Goal: Task Accomplishment & Management: Use online tool/utility

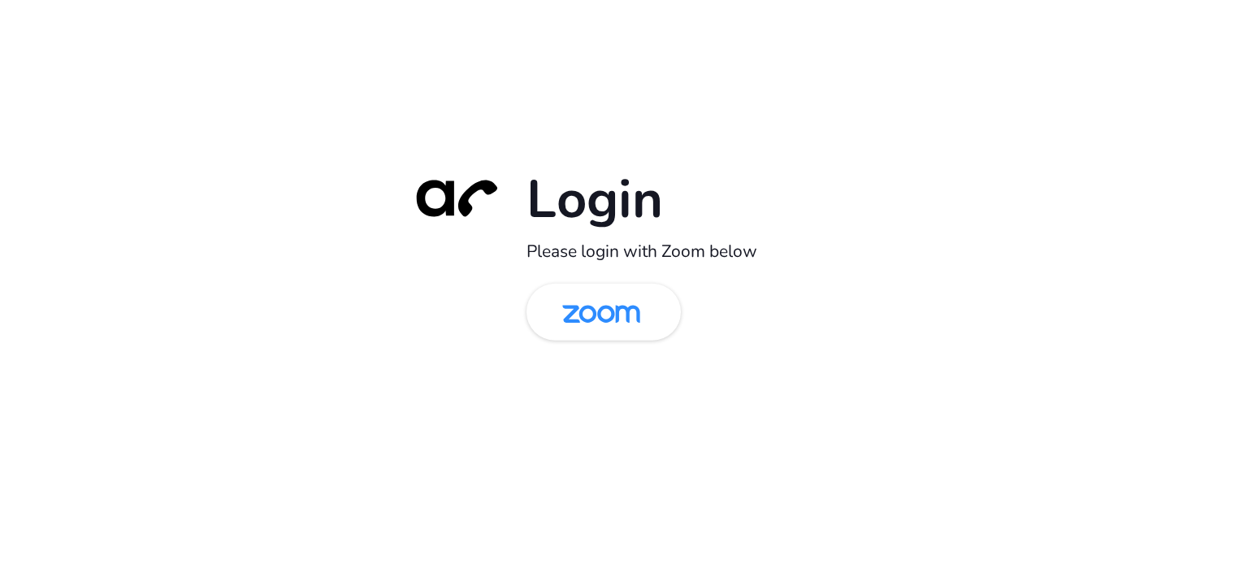
click at [617, 316] on img at bounding box center [601, 313] width 112 height 53
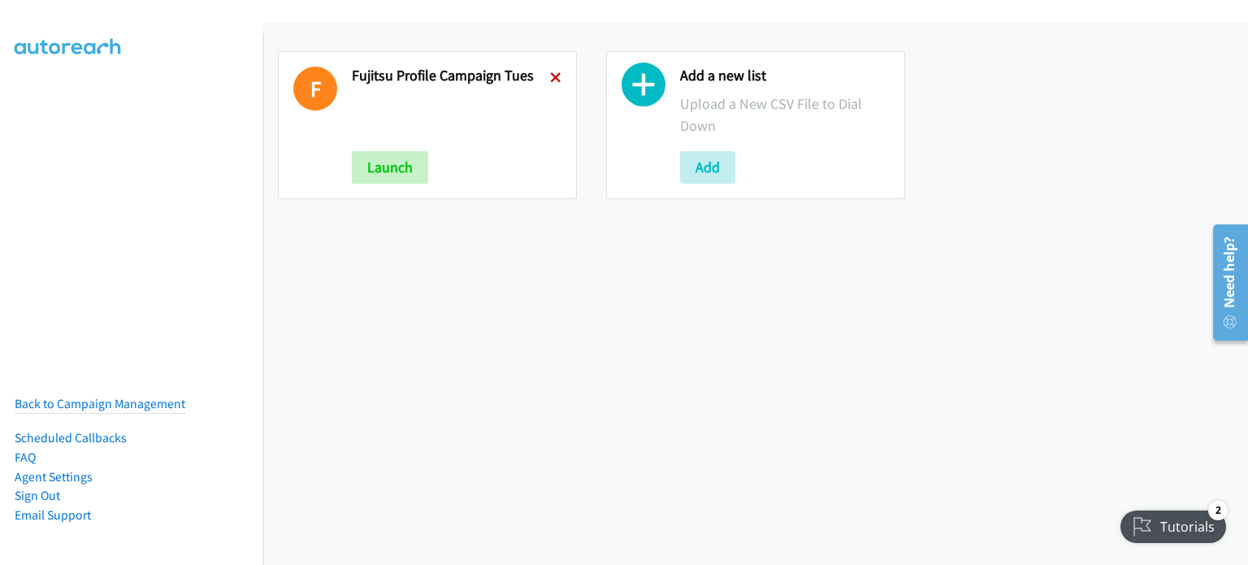
click at [550, 75] on icon at bounding box center [555, 78] width 11 height 11
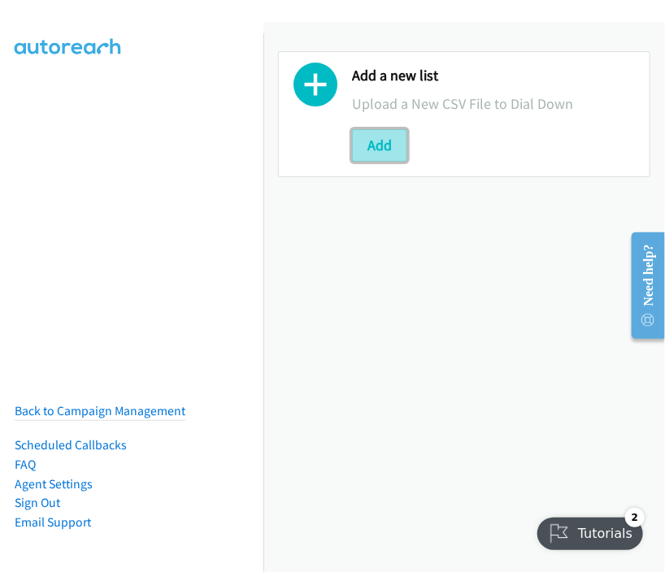
click at [377, 132] on button "Add" at bounding box center [379, 145] width 55 height 33
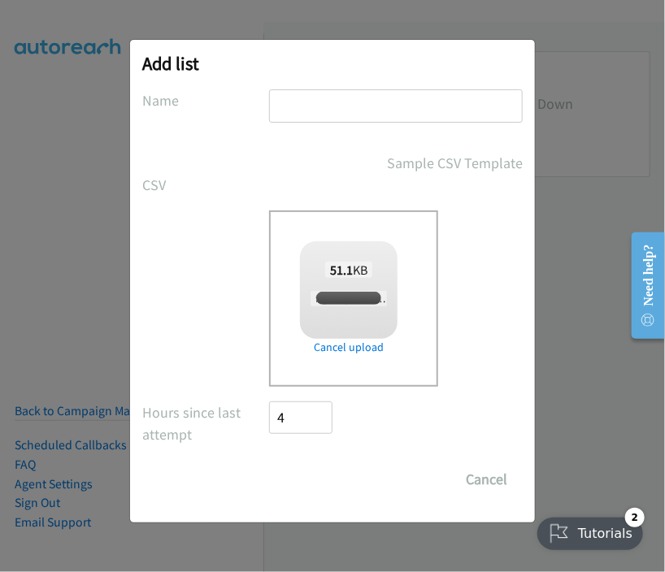
checkbox input "true"
click at [345, 106] on input "text" at bounding box center [396, 105] width 254 height 33
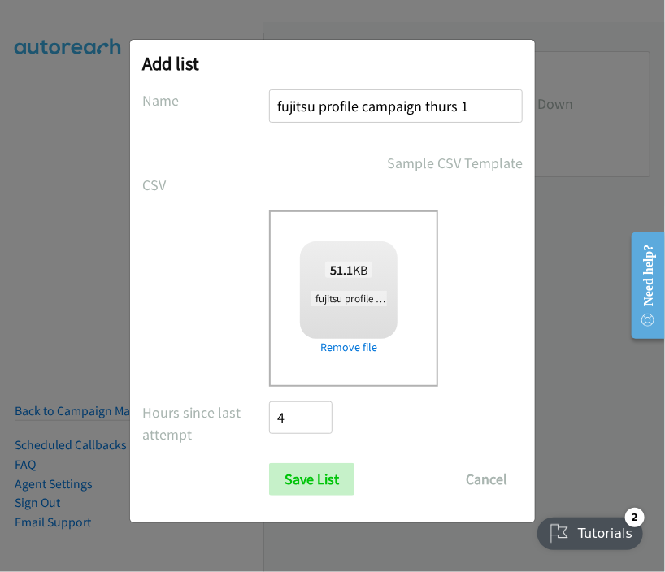
drag, startPoint x: 459, startPoint y: 106, endPoint x: 423, endPoint y: 104, distance: 36.6
click at [423, 104] on input "fujitsu profile campaign thurs 1" at bounding box center [396, 105] width 254 height 33
type input "fujitsu profile campaign wed 1"
click at [306, 479] on input "Save List" at bounding box center [311, 479] width 85 height 33
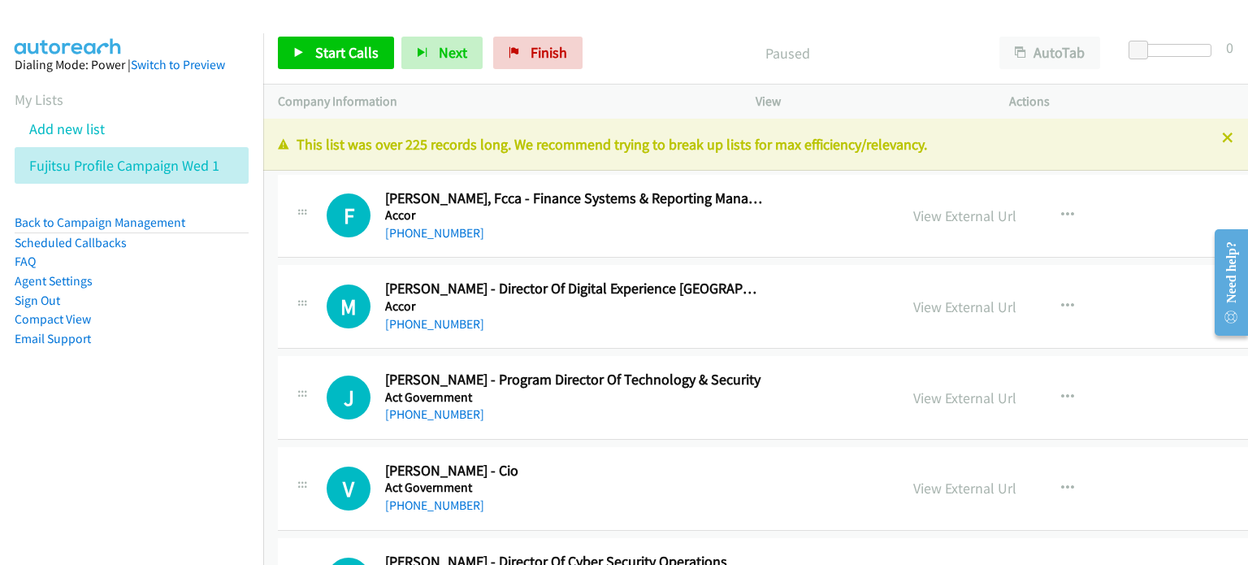
drag, startPoint x: 651, startPoint y: 54, endPoint x: 584, endPoint y: 81, distance: 71.8
click at [652, 52] on p "Paused" at bounding box center [788, 53] width 366 height 22
click at [335, 50] on span "Start Calls" at bounding box center [346, 52] width 63 height 19
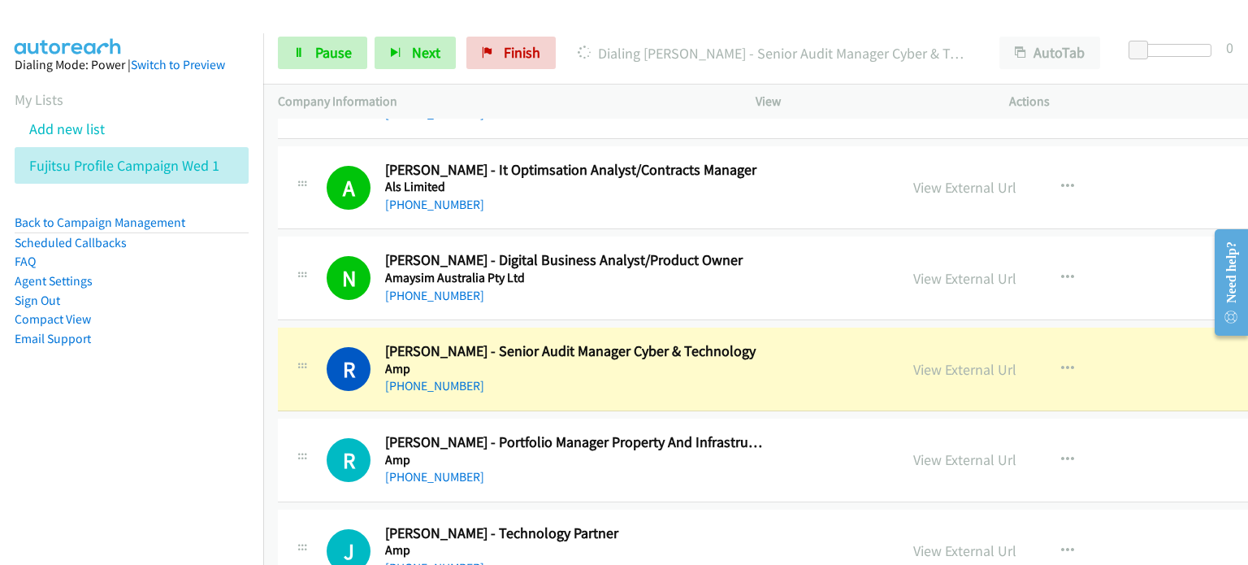
scroll to position [975, 0]
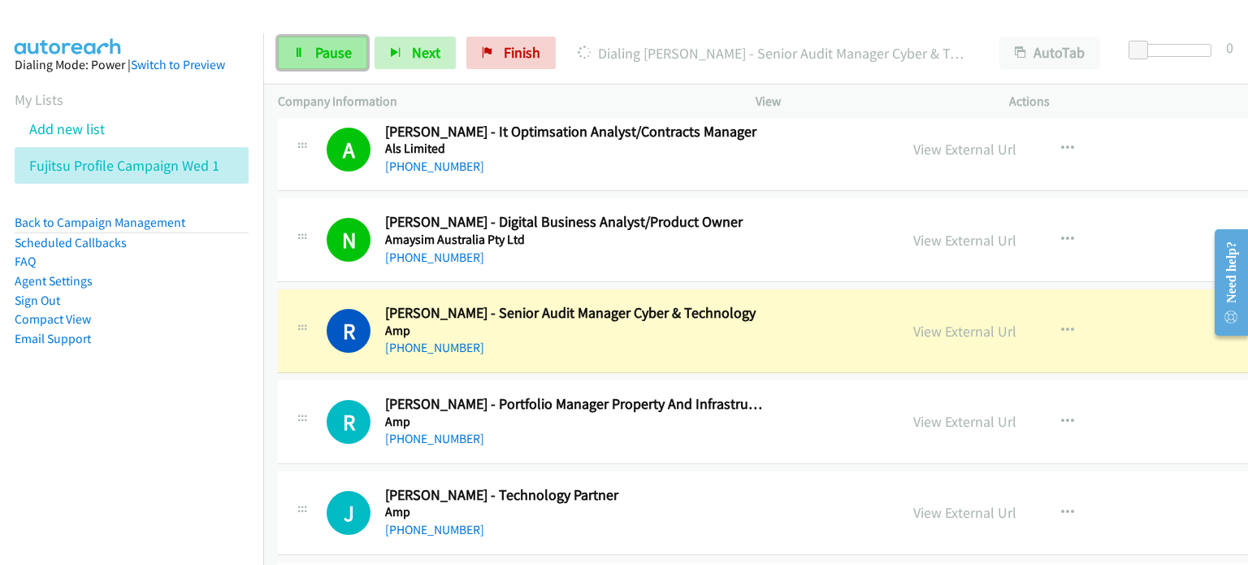
click at [329, 47] on span "Pause" at bounding box center [333, 52] width 37 height 19
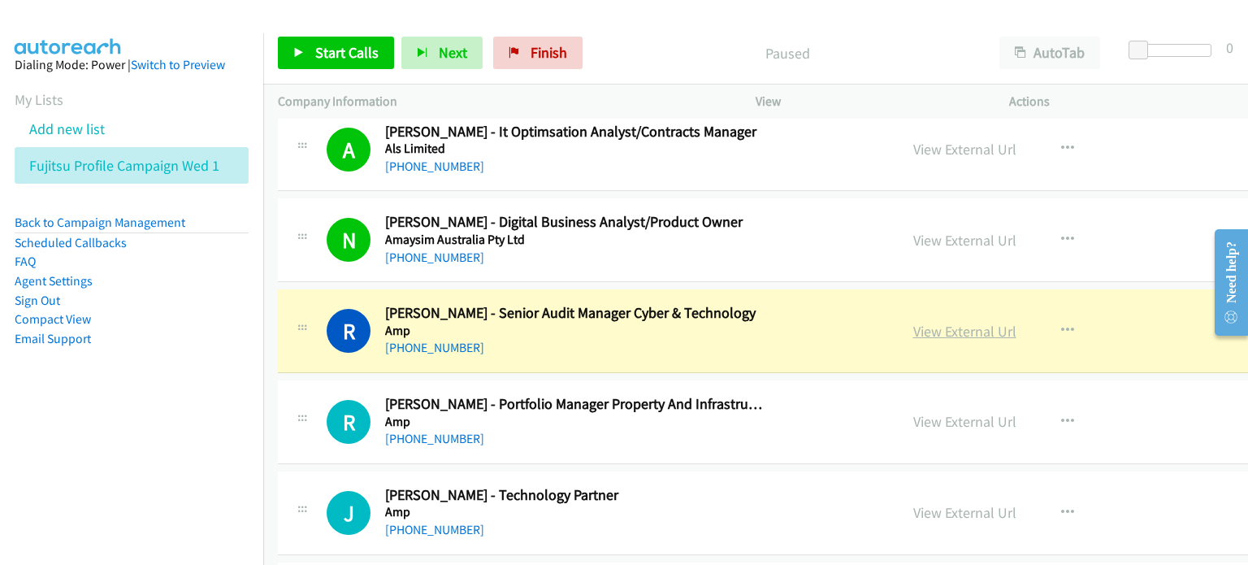
click at [917, 332] on link "View External Url" at bounding box center [964, 331] width 103 height 19
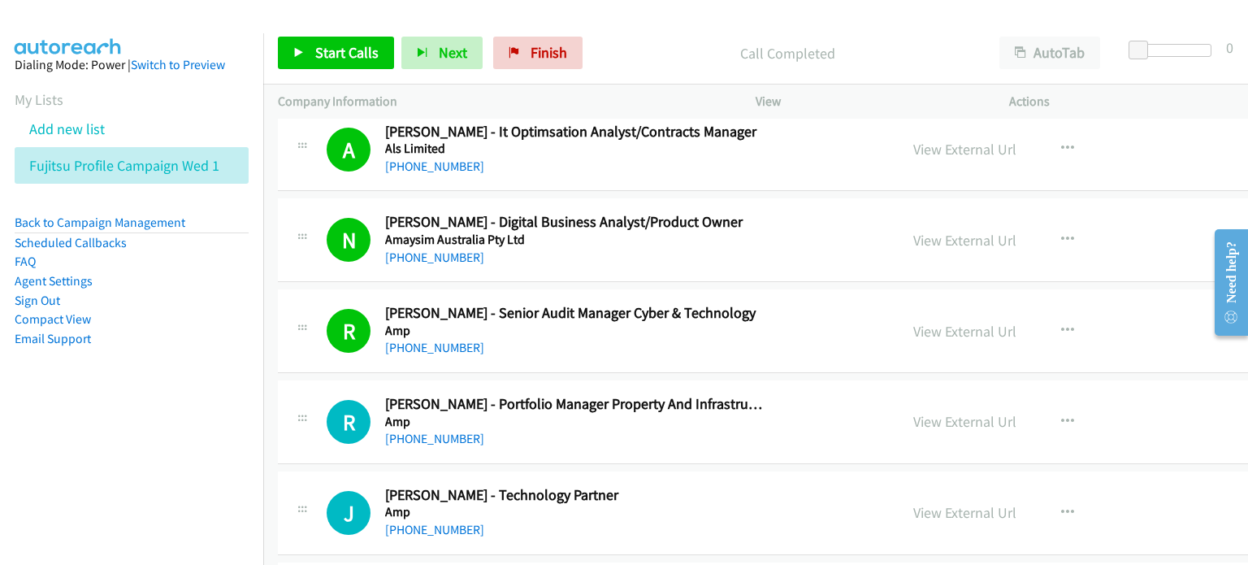
scroll to position [1056, 0]
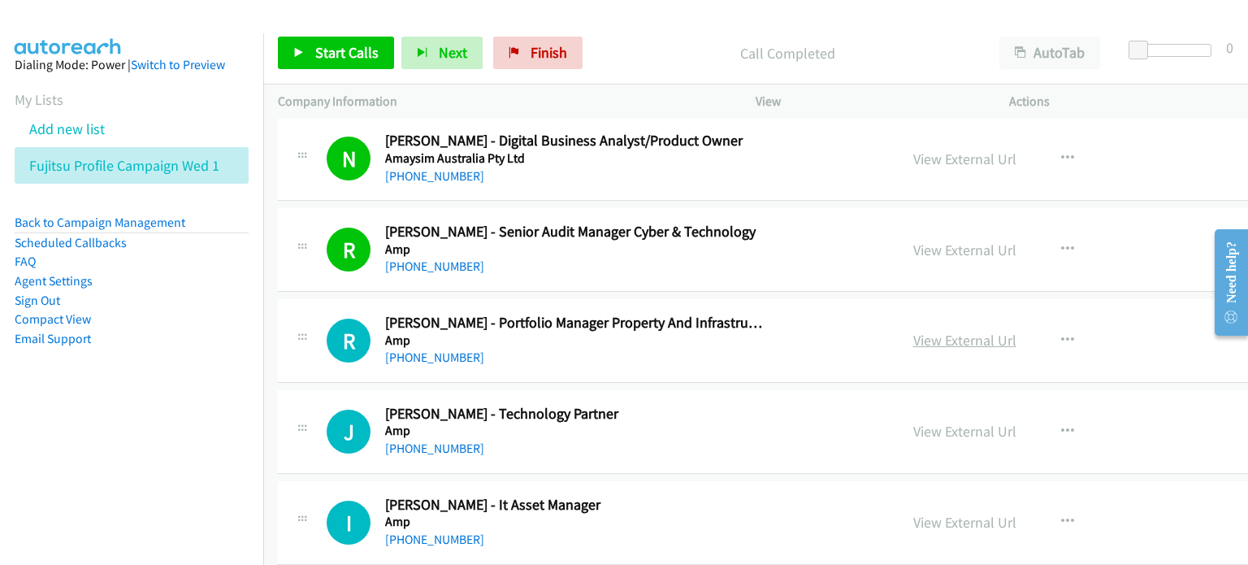
click at [939, 334] on link "View External Url" at bounding box center [964, 340] width 103 height 19
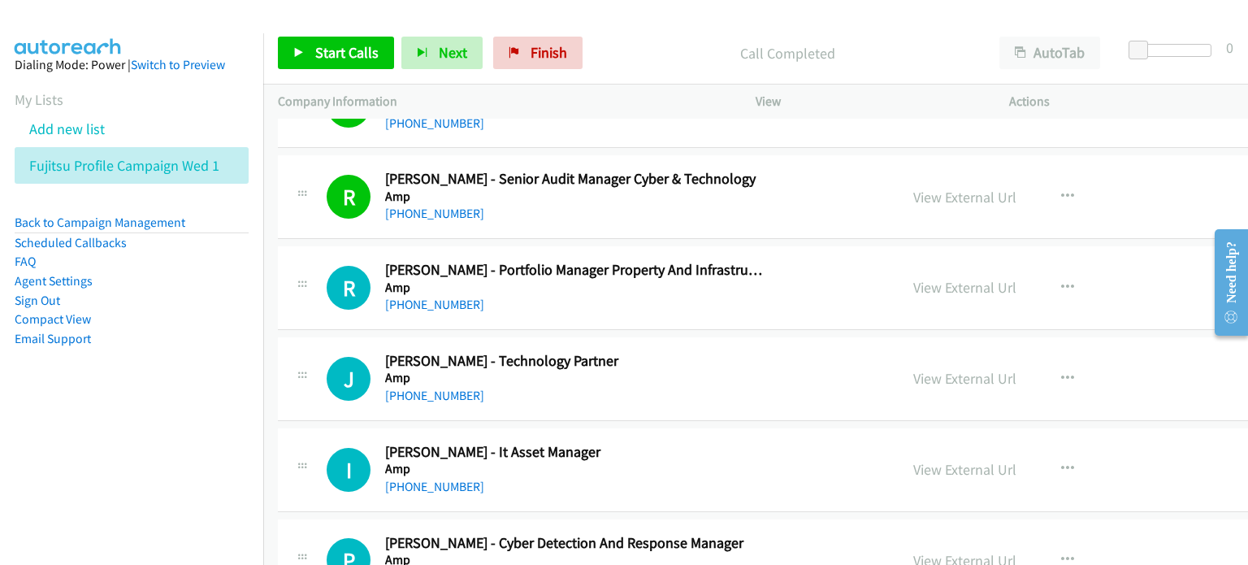
scroll to position [1138, 0]
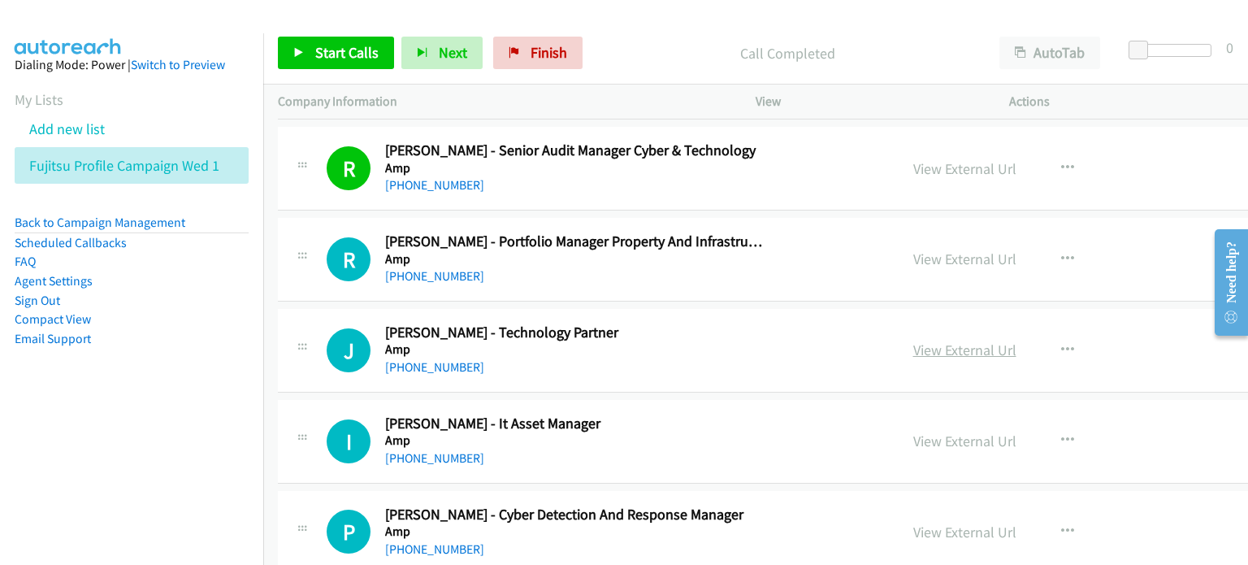
click at [929, 351] on link "View External Url" at bounding box center [964, 349] width 103 height 19
click at [1046, 343] on button "button" at bounding box center [1068, 350] width 44 height 33
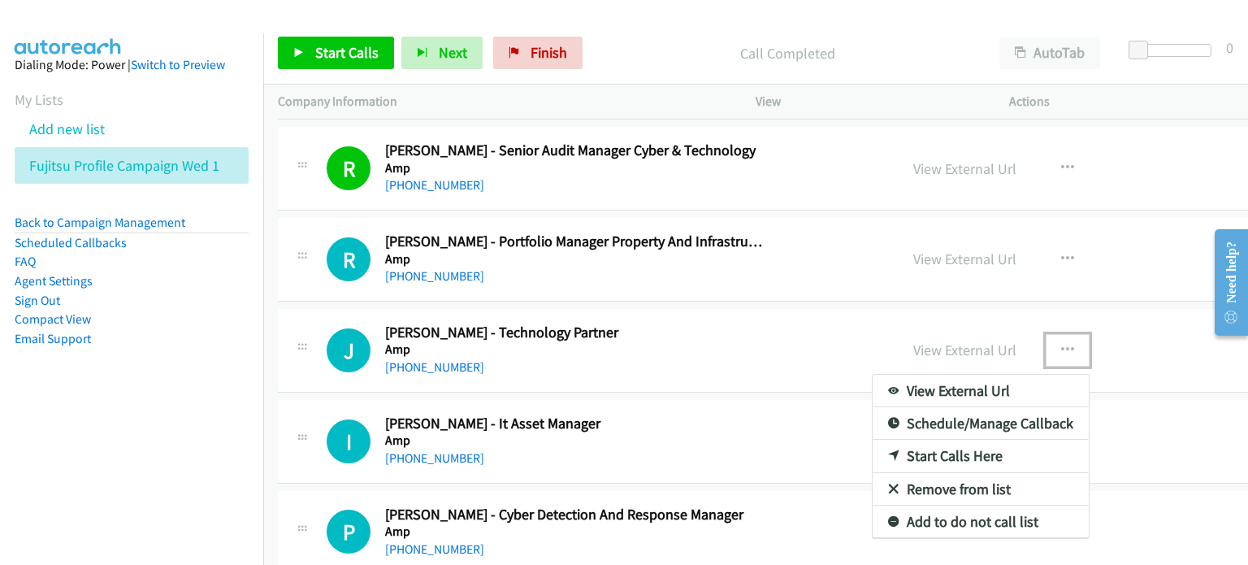
click at [938, 448] on link "Start Calls Here" at bounding box center [981, 456] width 216 height 33
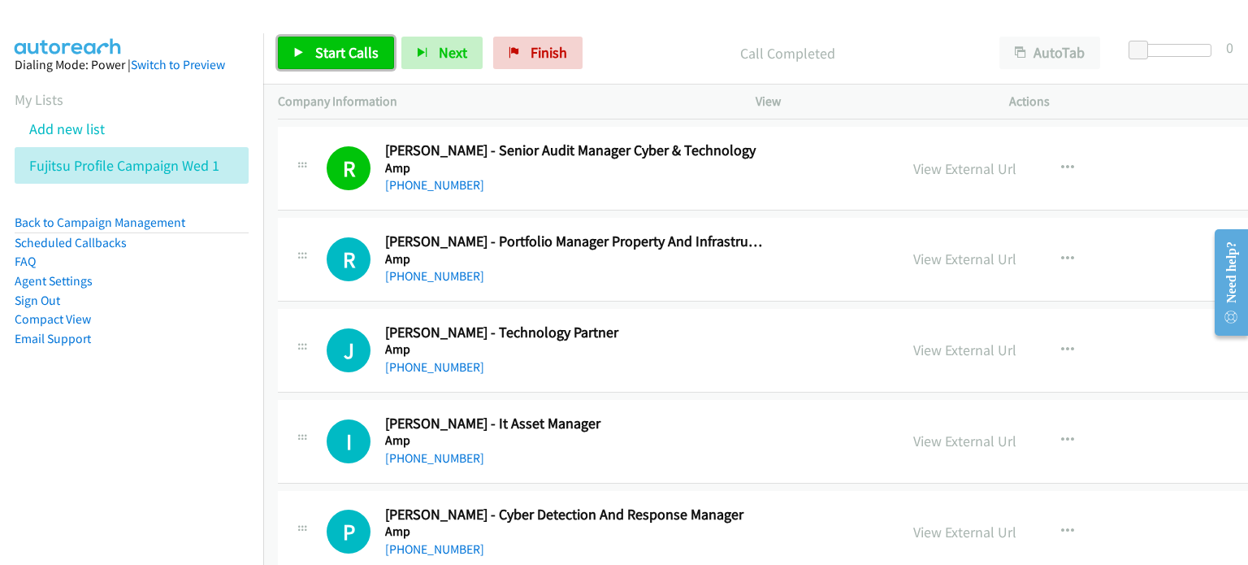
click at [315, 49] on span "Start Calls" at bounding box center [346, 52] width 63 height 19
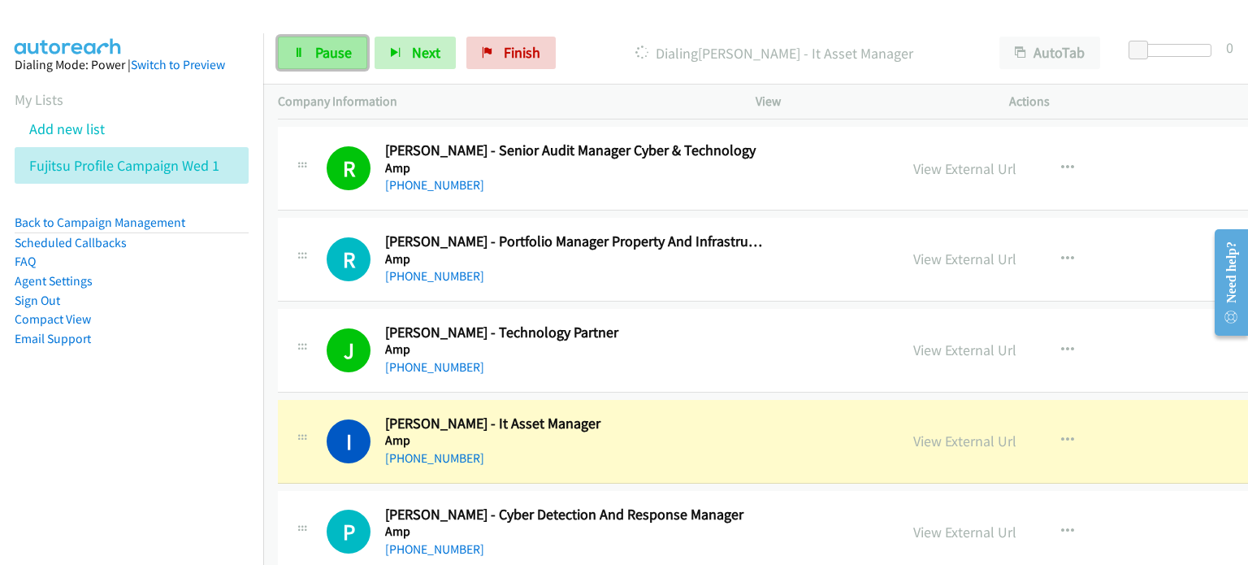
click at [330, 48] on span "Pause" at bounding box center [333, 52] width 37 height 19
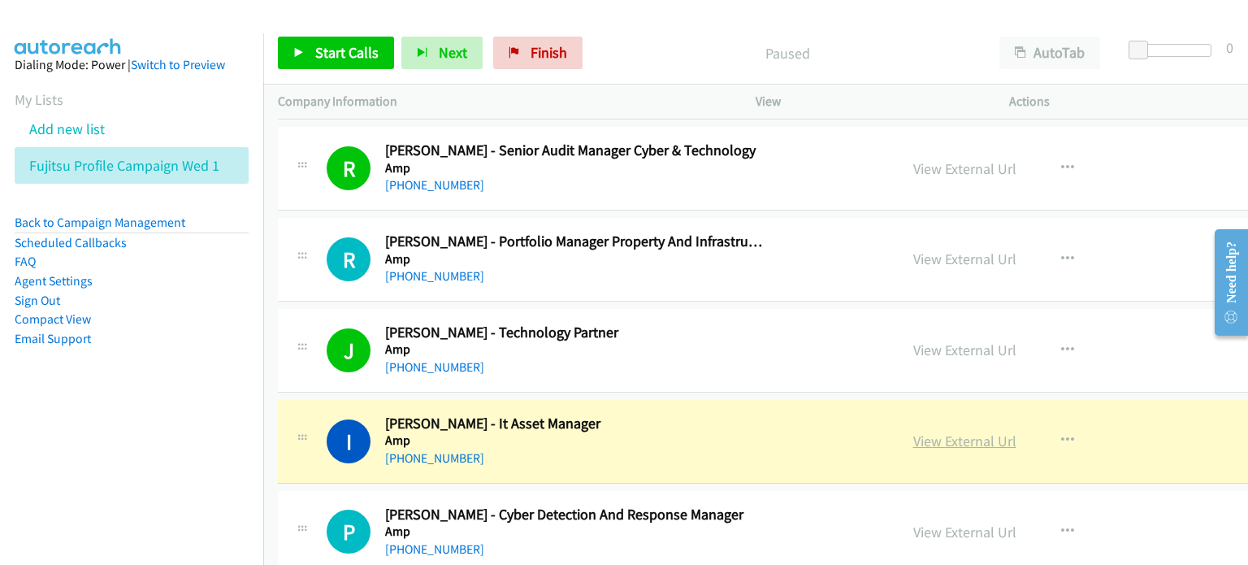
click at [939, 438] on link "View External Url" at bounding box center [964, 440] width 103 height 19
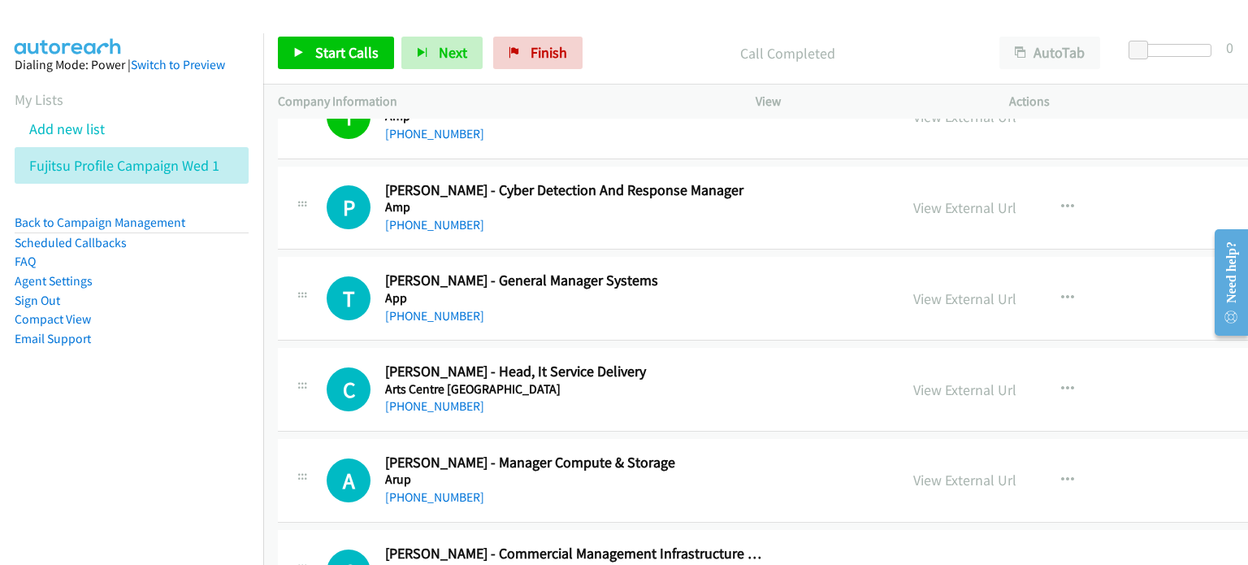
scroll to position [1463, 0]
click at [1061, 291] on icon "button" at bounding box center [1067, 297] width 13 height 13
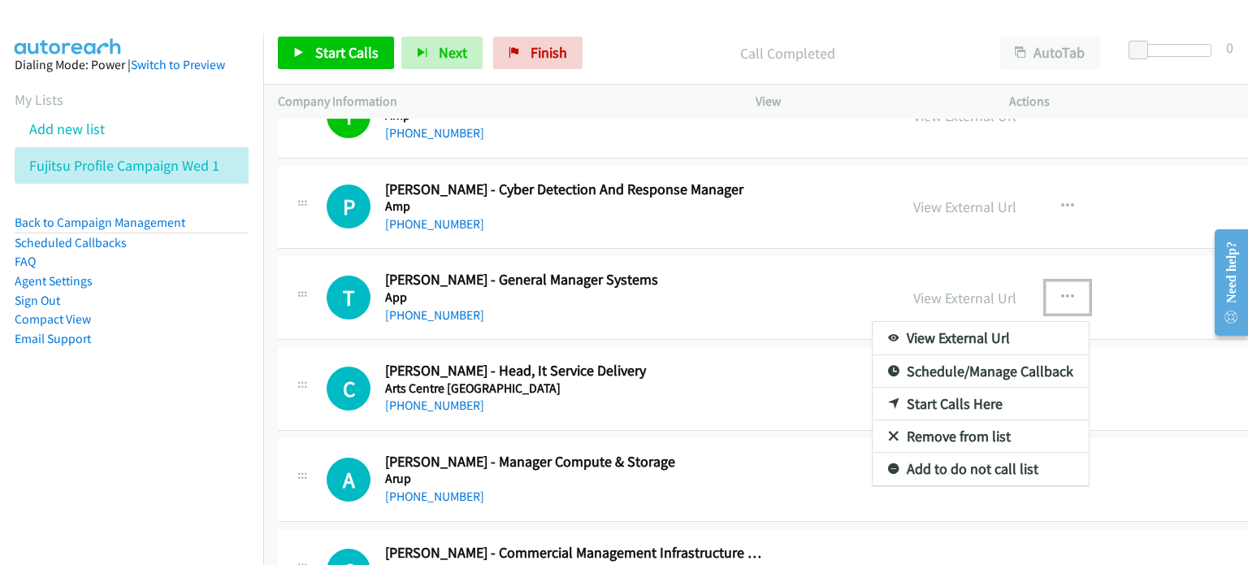
click at [967, 400] on link "Start Calls Here" at bounding box center [981, 404] width 216 height 33
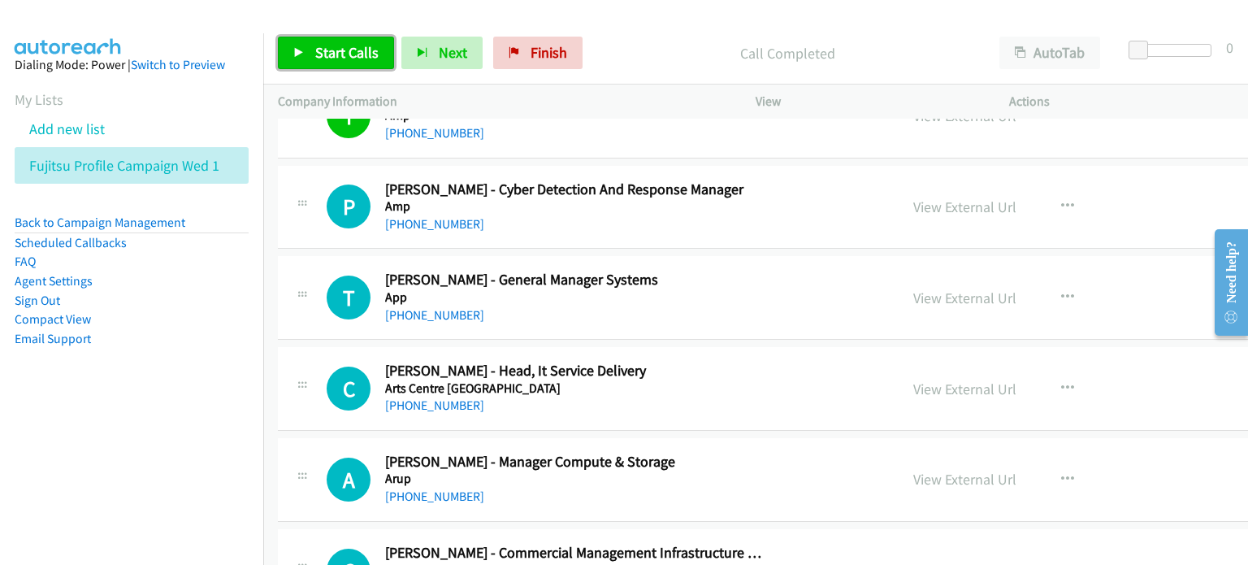
click at [350, 50] on span "Start Calls" at bounding box center [346, 52] width 63 height 19
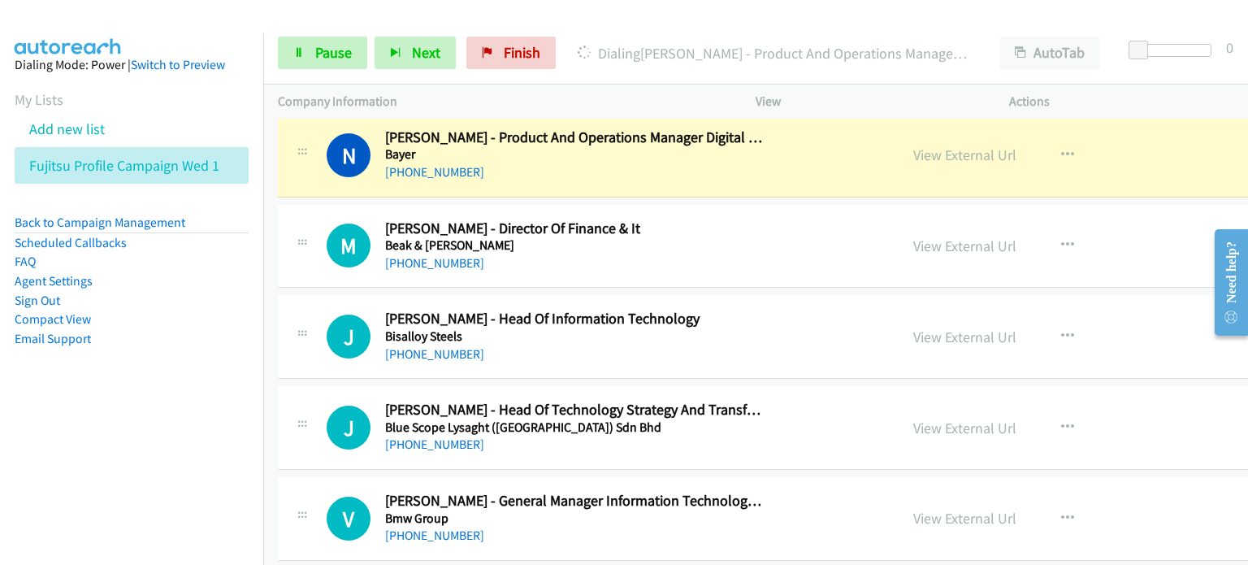
scroll to position [3088, 0]
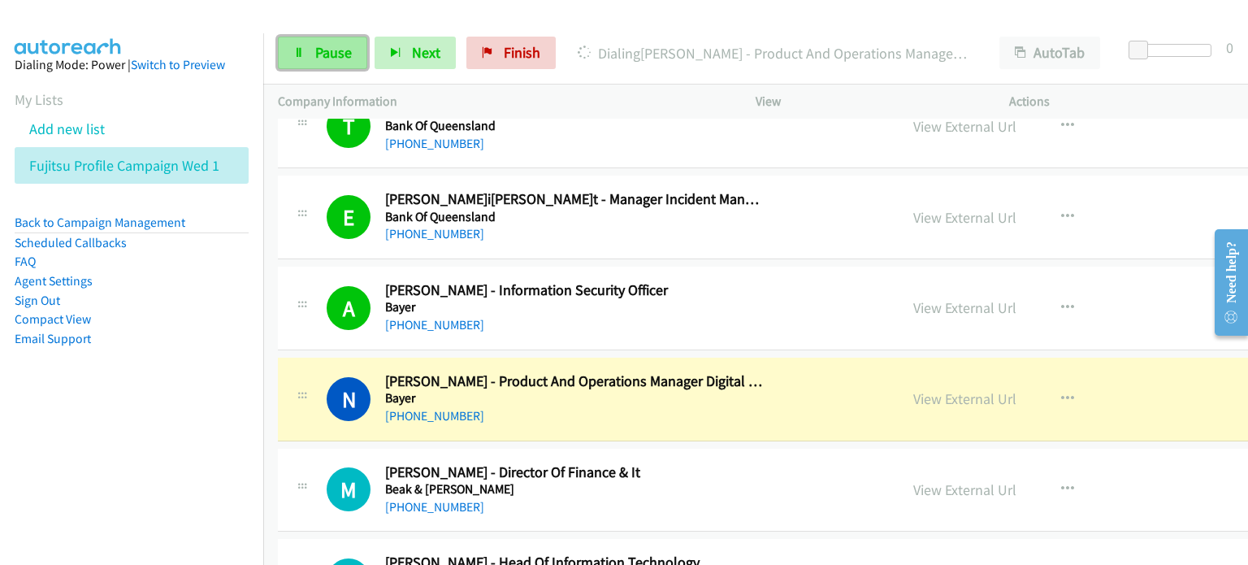
click at [312, 48] on link "Pause" at bounding box center [322, 53] width 89 height 33
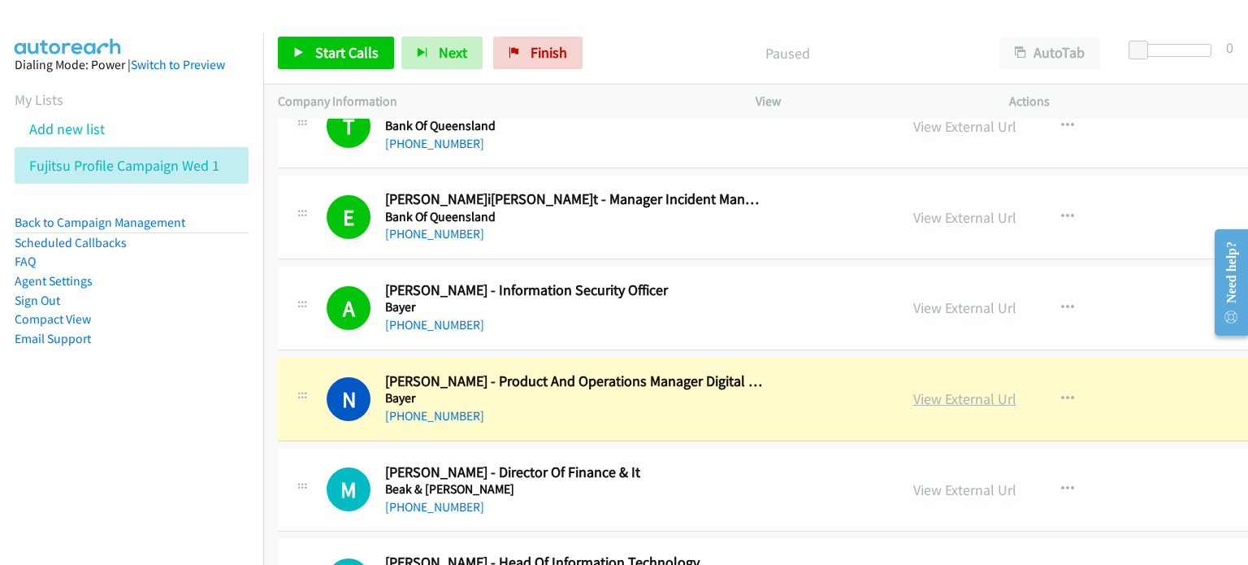
click at [933, 389] on link "View External Url" at bounding box center [964, 398] width 103 height 19
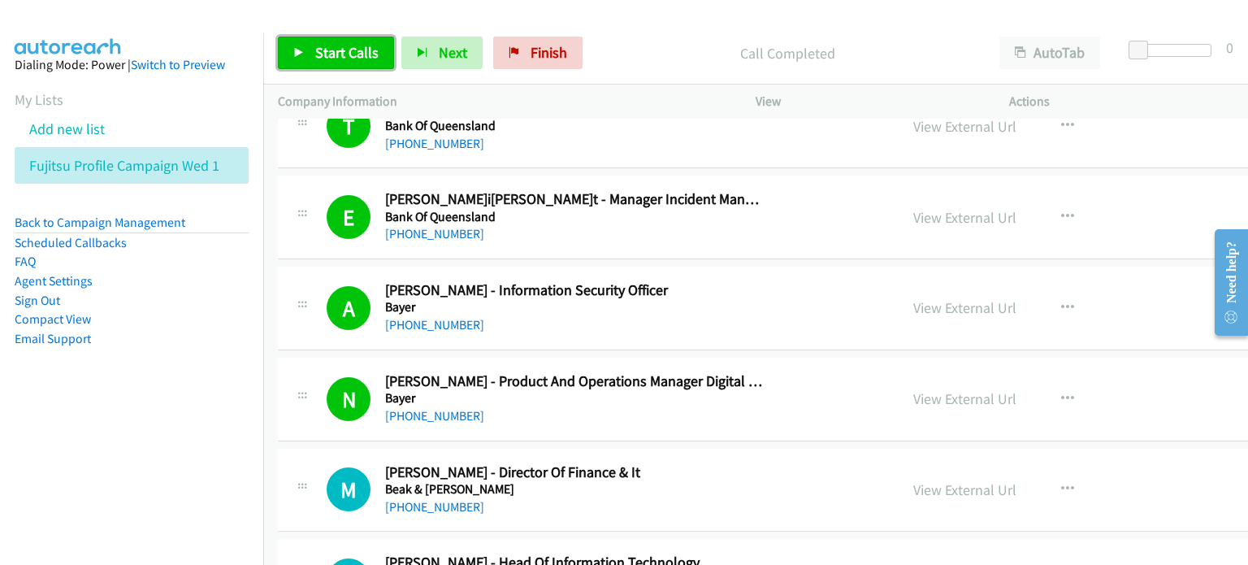
click at [344, 48] on span "Start Calls" at bounding box center [346, 52] width 63 height 19
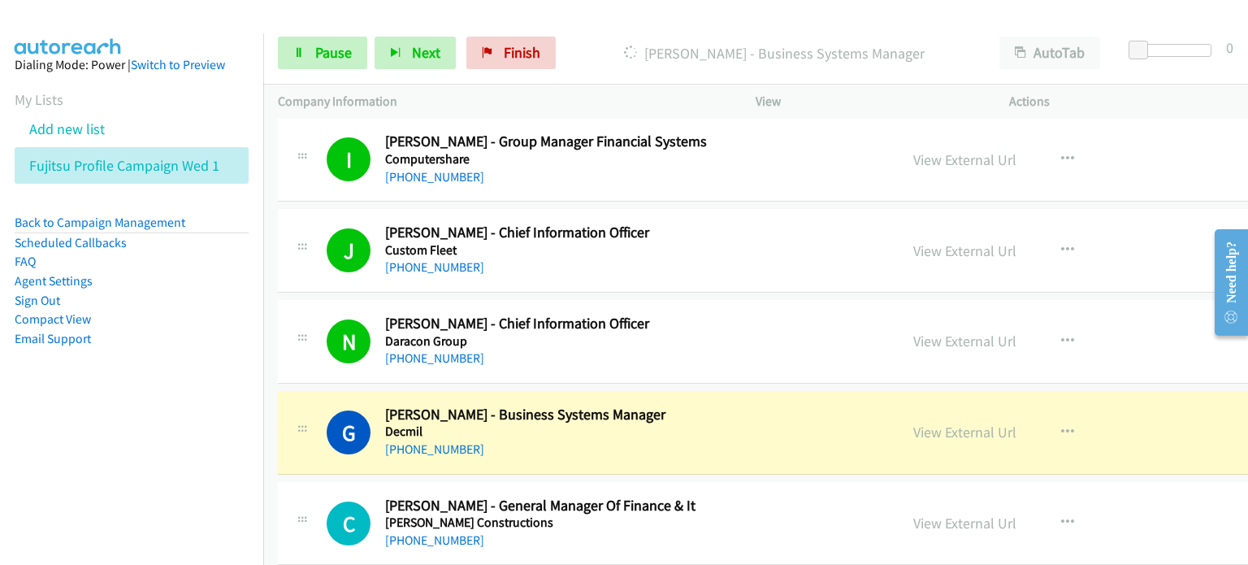
scroll to position [4956, 0]
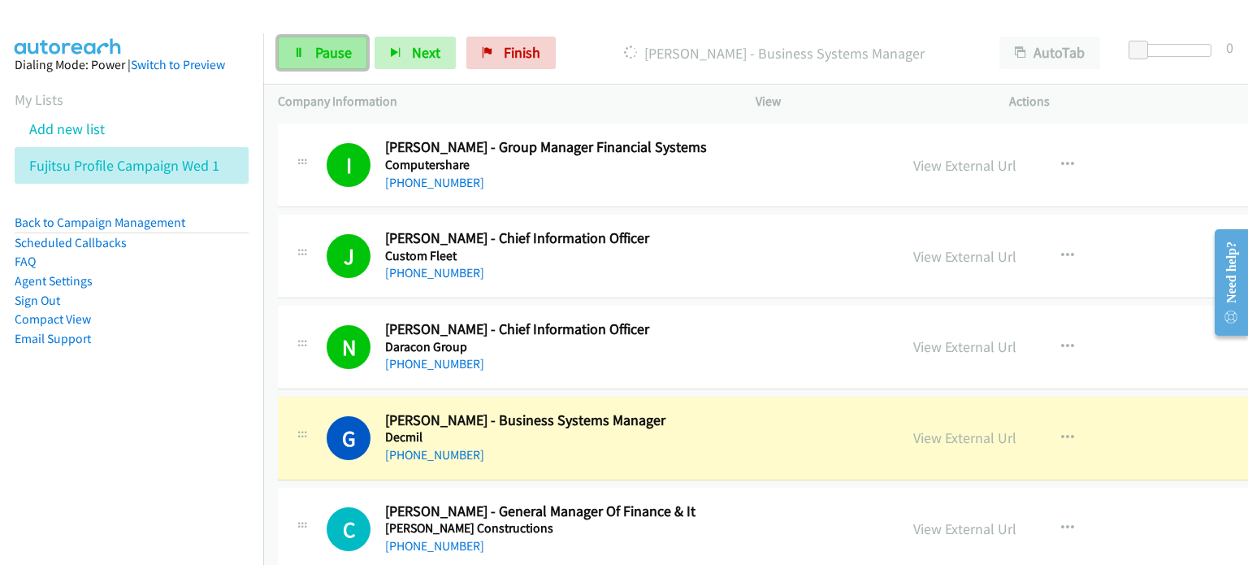
click at [321, 51] on span "Pause" at bounding box center [333, 52] width 37 height 19
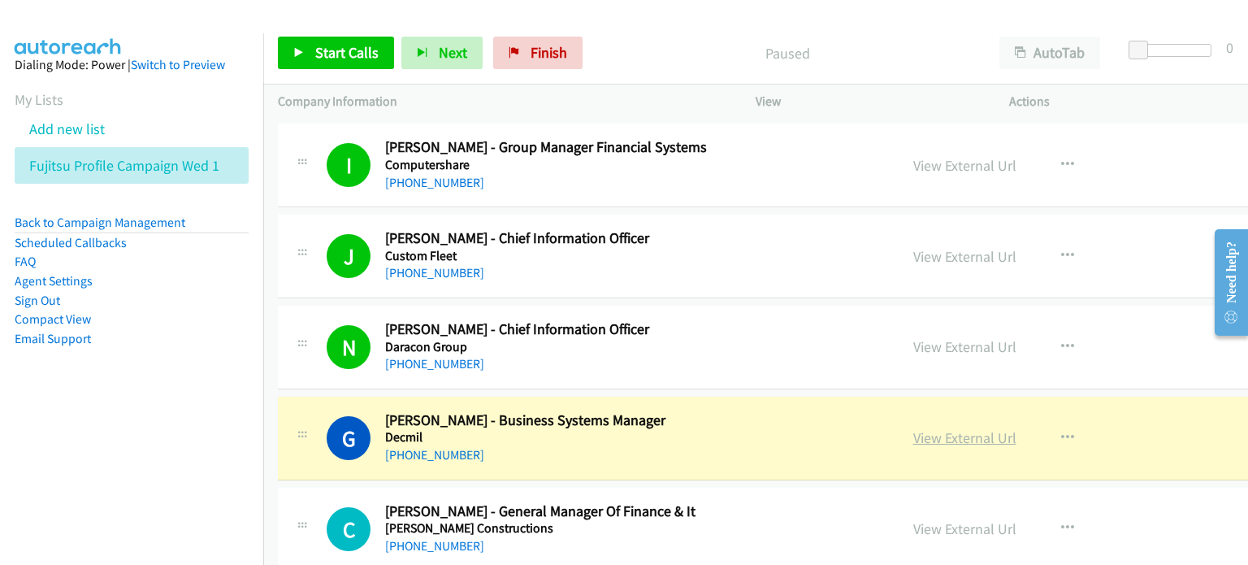
click at [931, 435] on link "View External Url" at bounding box center [964, 437] width 103 height 19
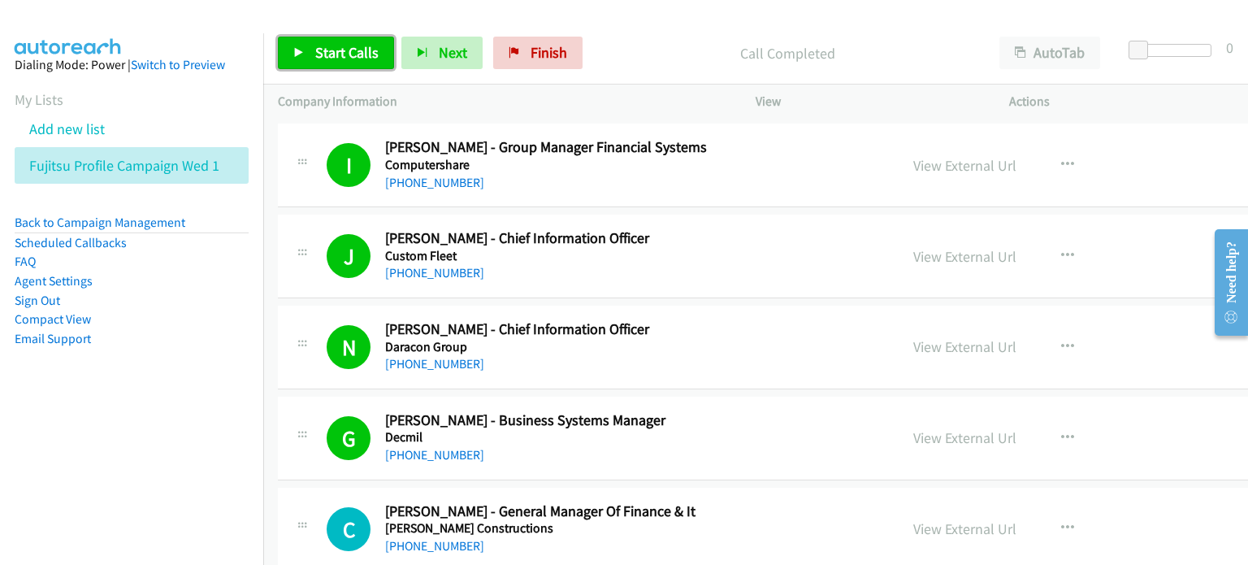
click at [315, 55] on span "Start Calls" at bounding box center [346, 52] width 63 height 19
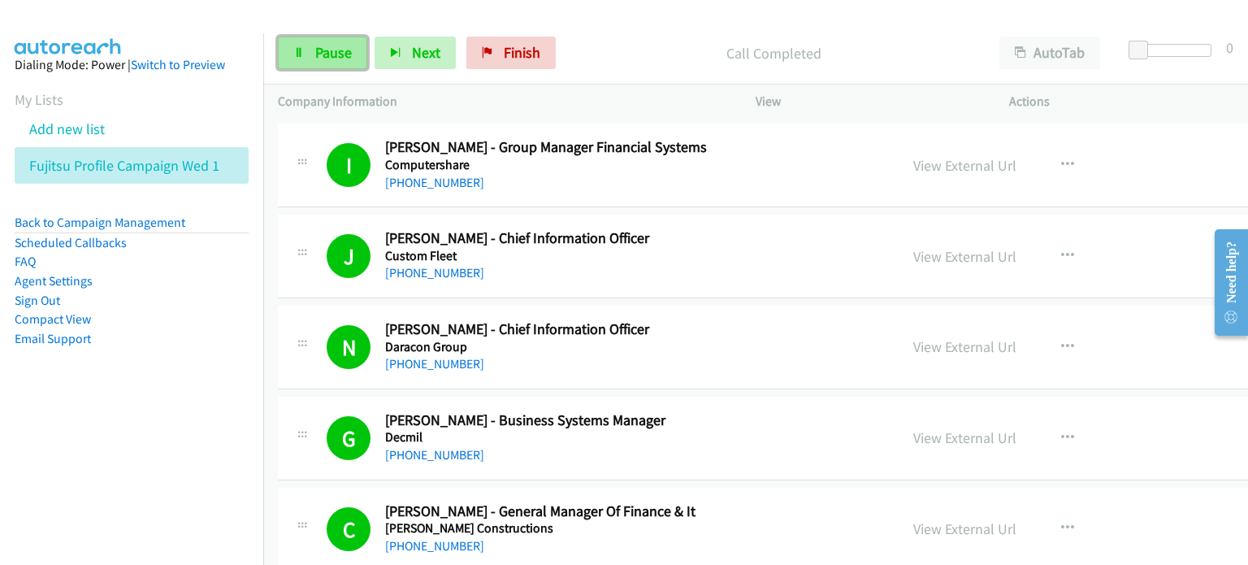
click at [299, 51] on icon at bounding box center [298, 53] width 11 height 11
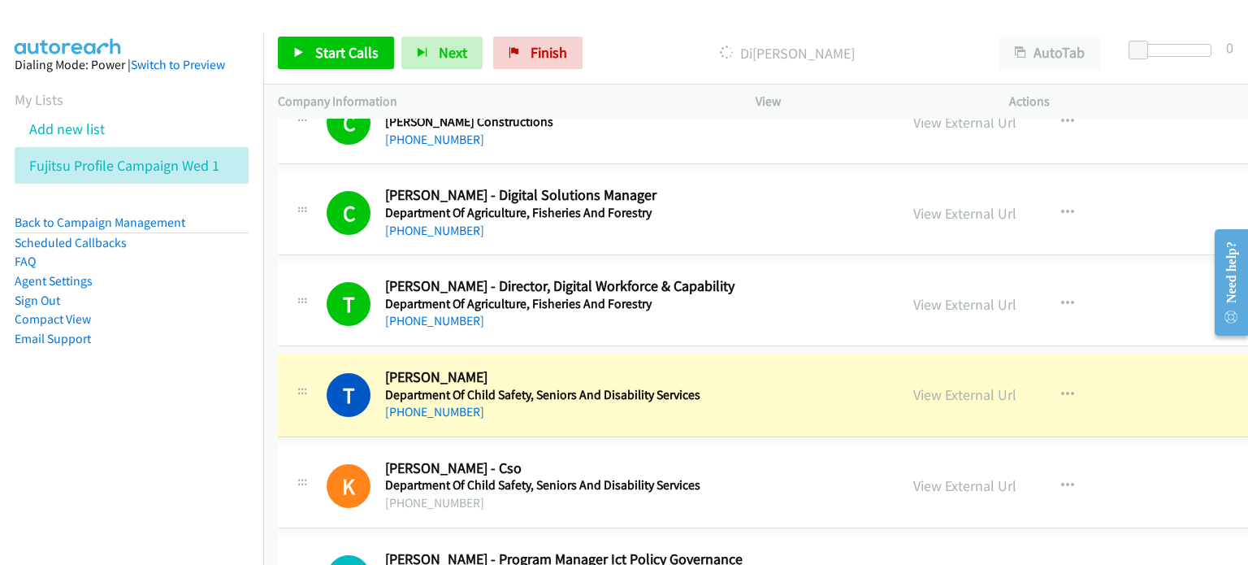
scroll to position [5444, 0]
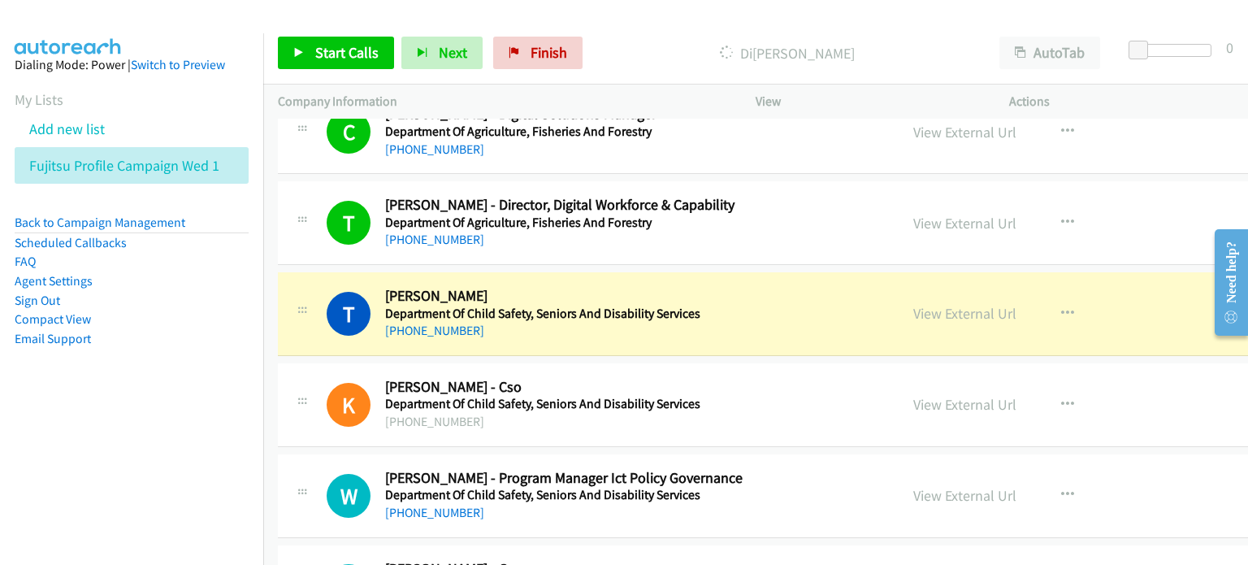
click at [144, 412] on aside "Dialing Mode: Power | Switch to Preview My Lists Add new list Fujitsu Profile C…" at bounding box center [131, 227] width 263 height 388
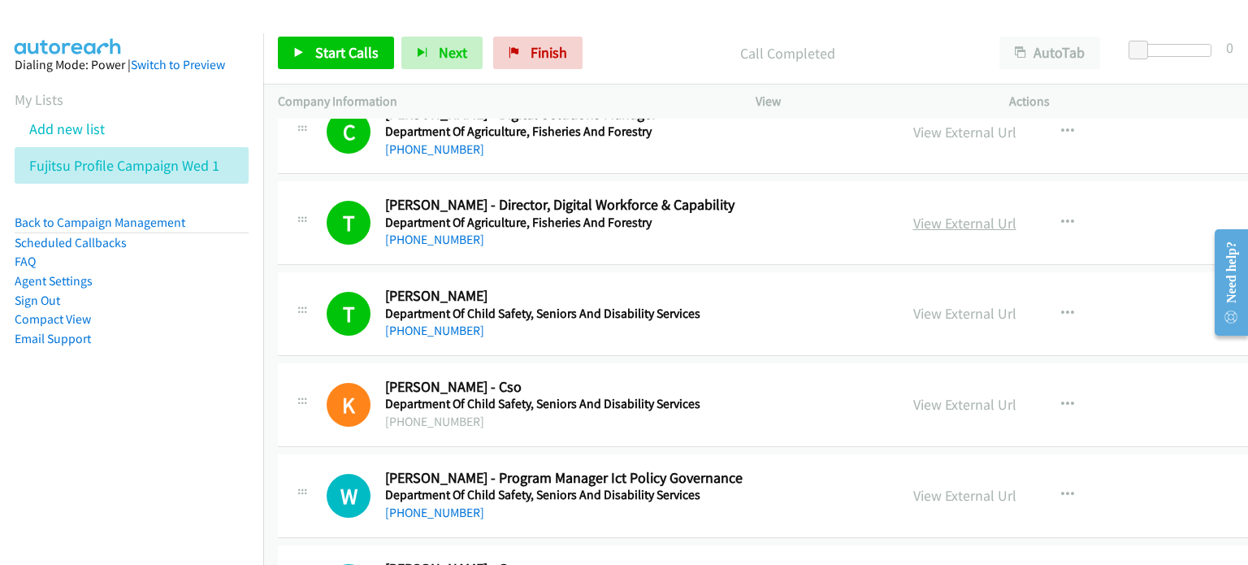
click at [921, 214] on link "View External Url" at bounding box center [964, 223] width 103 height 19
click at [913, 304] on link "View External Url" at bounding box center [964, 313] width 103 height 19
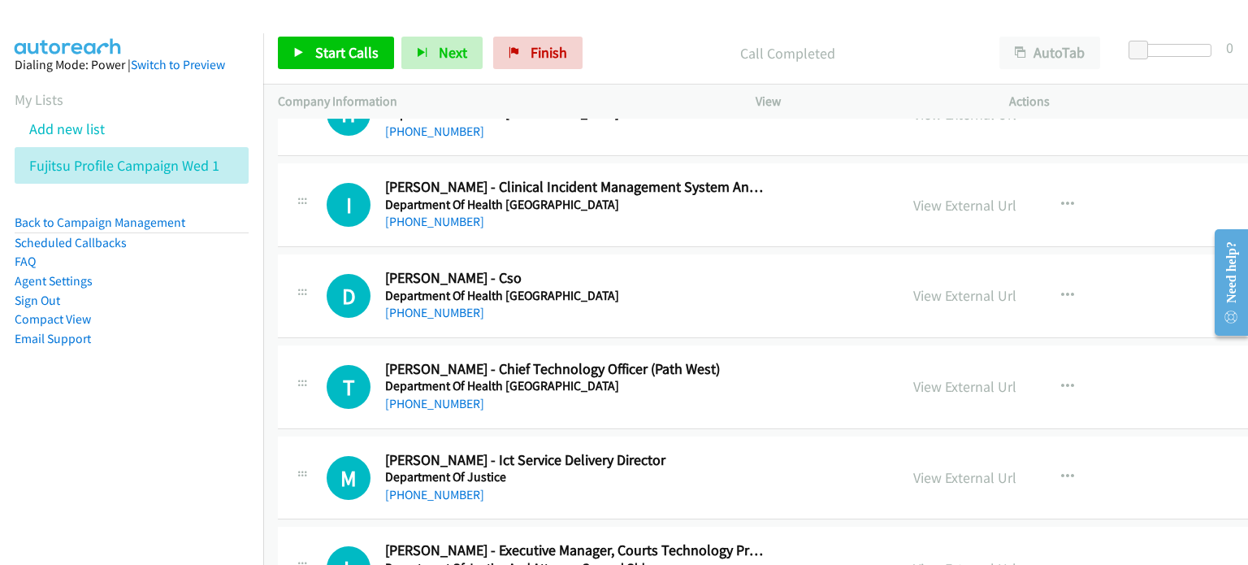
scroll to position [6500, 0]
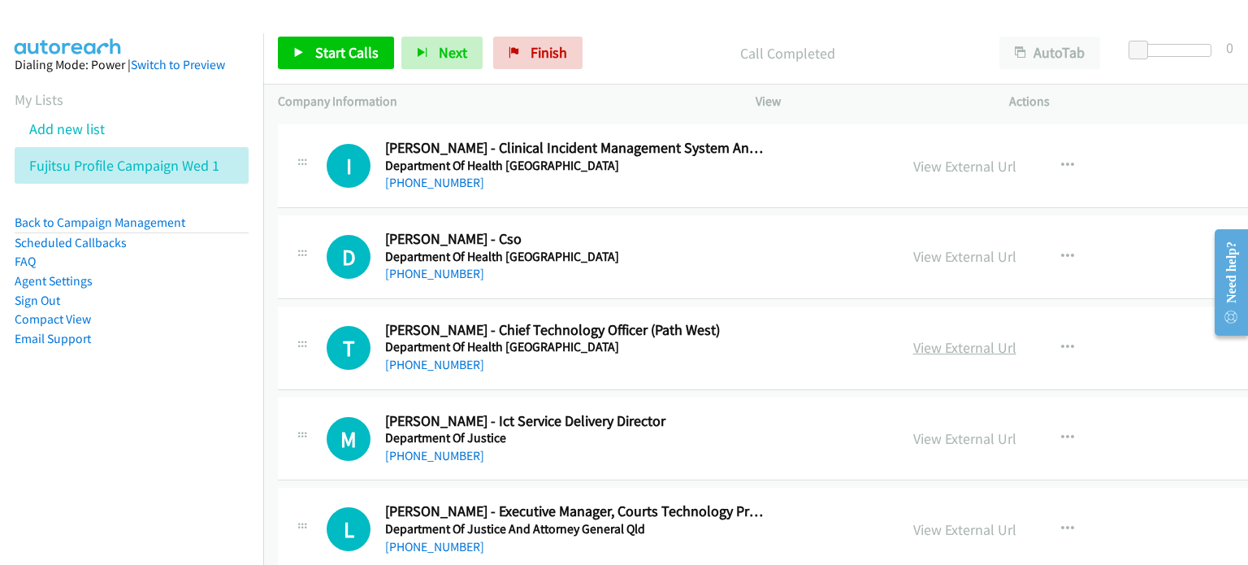
click at [926, 338] on link "View External Url" at bounding box center [964, 347] width 103 height 19
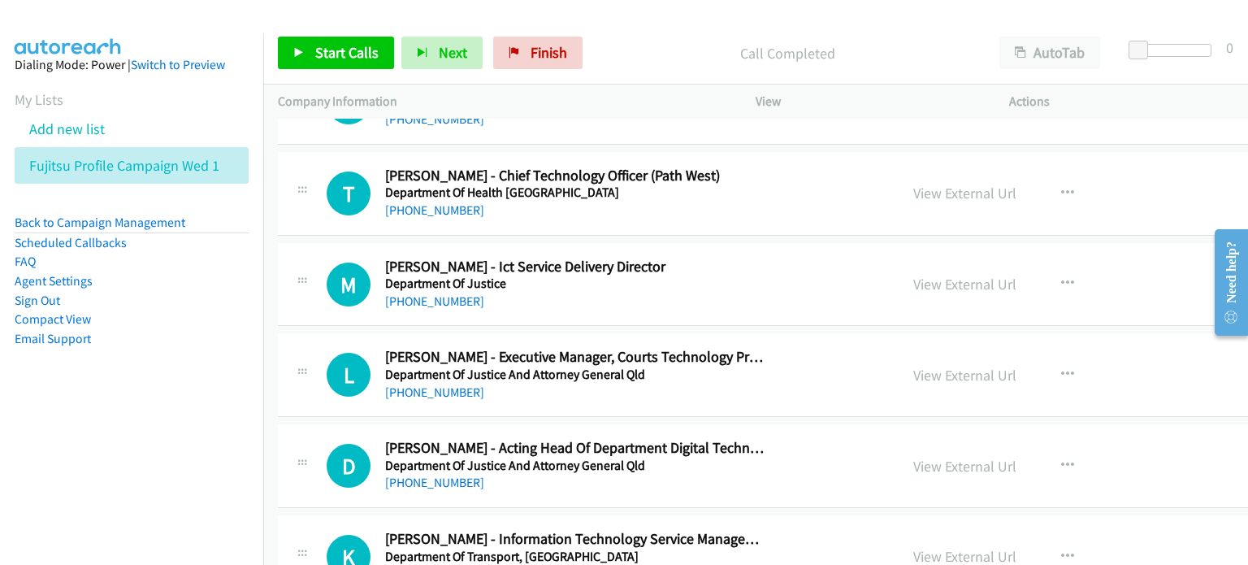
scroll to position [6663, 0]
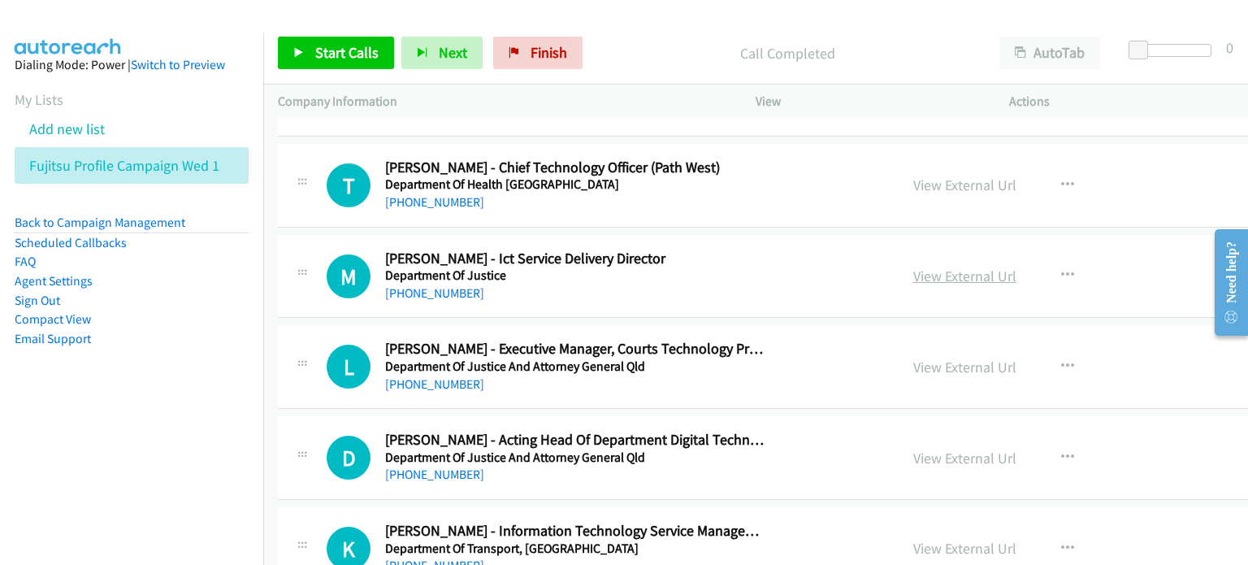
click at [929, 267] on link "View External Url" at bounding box center [964, 276] width 103 height 19
click at [1061, 269] on icon "button" at bounding box center [1067, 275] width 13 height 13
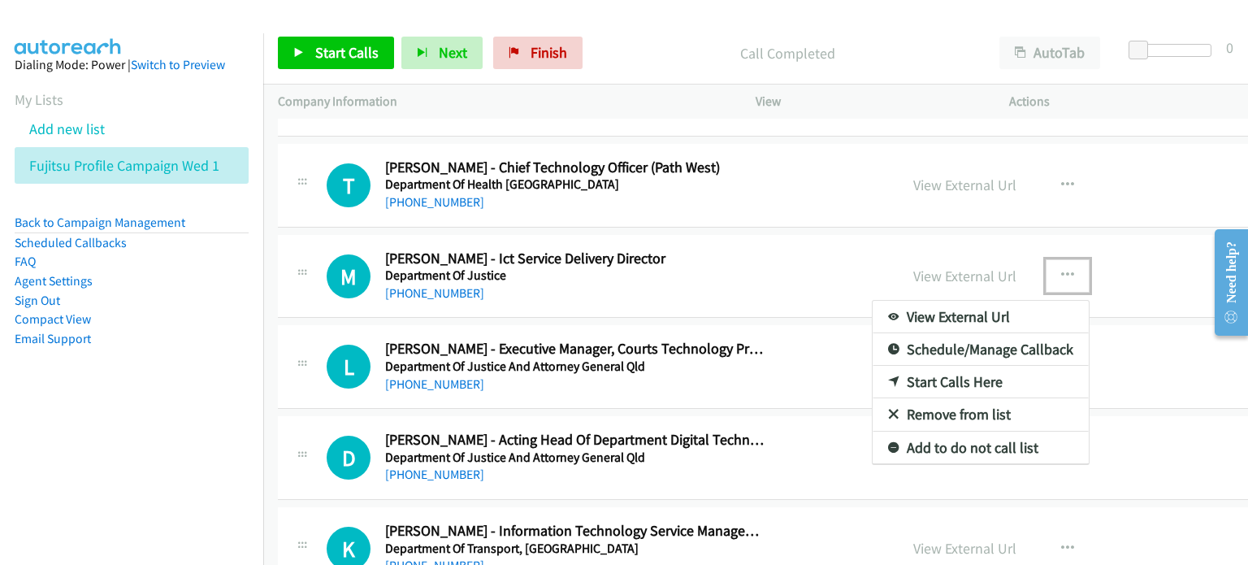
click at [907, 366] on link "Start Calls Here" at bounding box center [981, 382] width 216 height 33
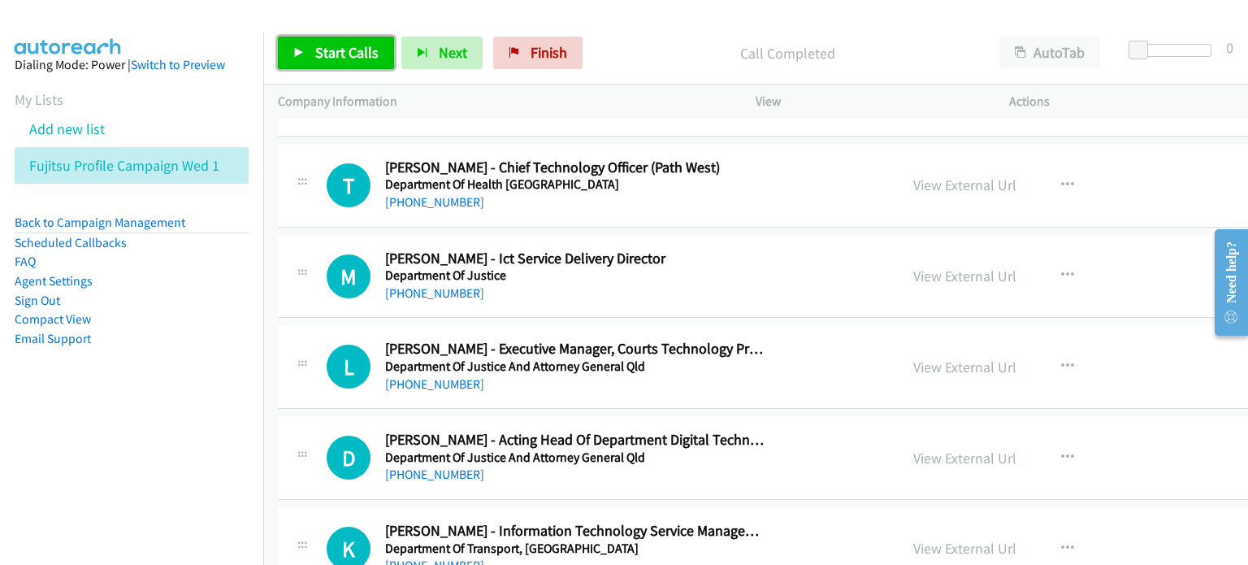
click at [341, 45] on span "Start Calls" at bounding box center [346, 52] width 63 height 19
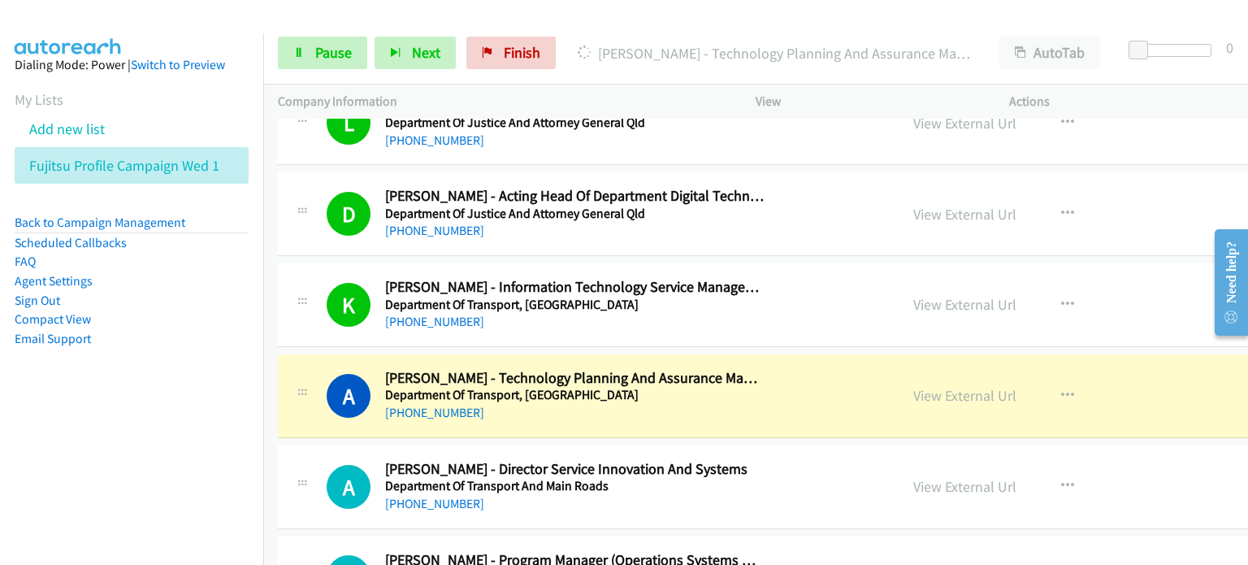
scroll to position [7069, 0]
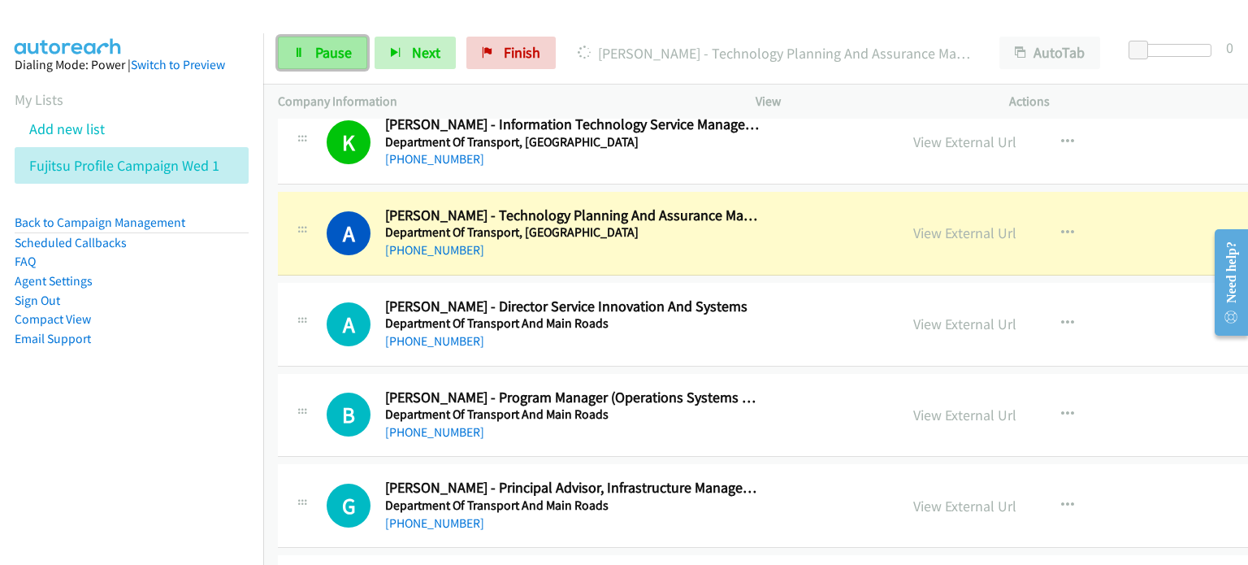
click at [319, 48] on span "Pause" at bounding box center [333, 52] width 37 height 19
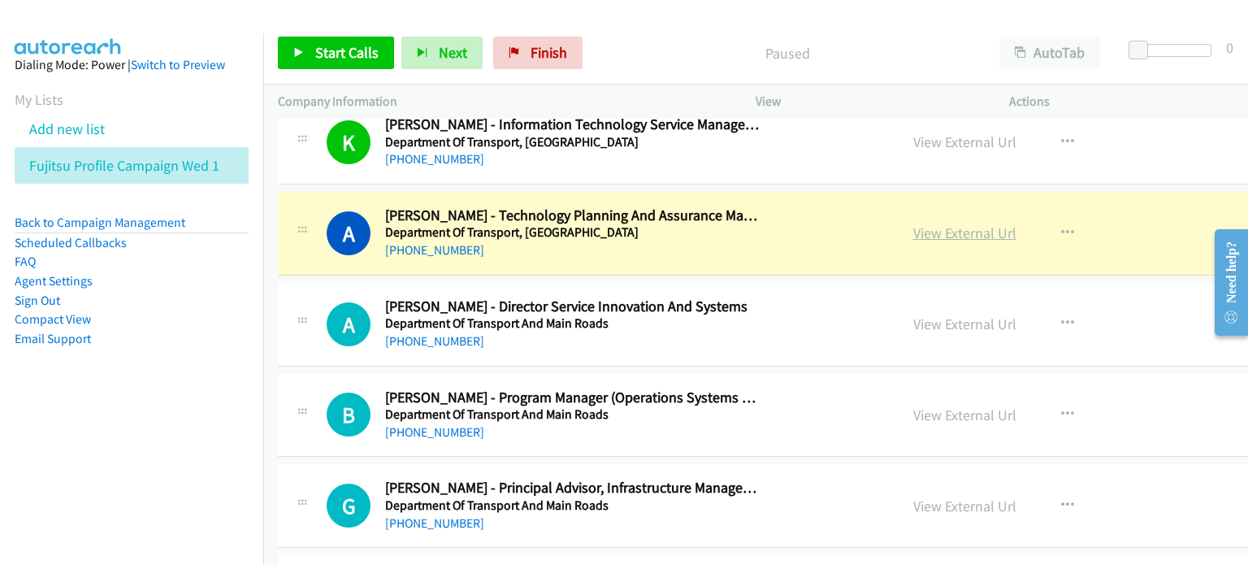
click at [913, 223] on link "View External Url" at bounding box center [964, 232] width 103 height 19
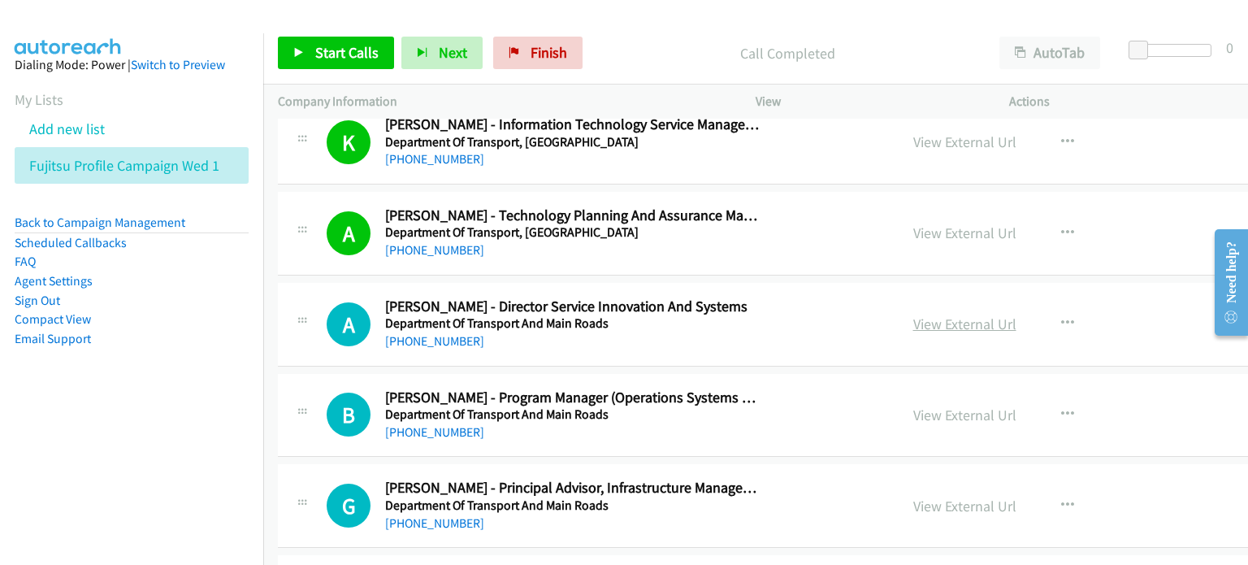
click at [939, 314] on link "View External Url" at bounding box center [964, 323] width 103 height 19
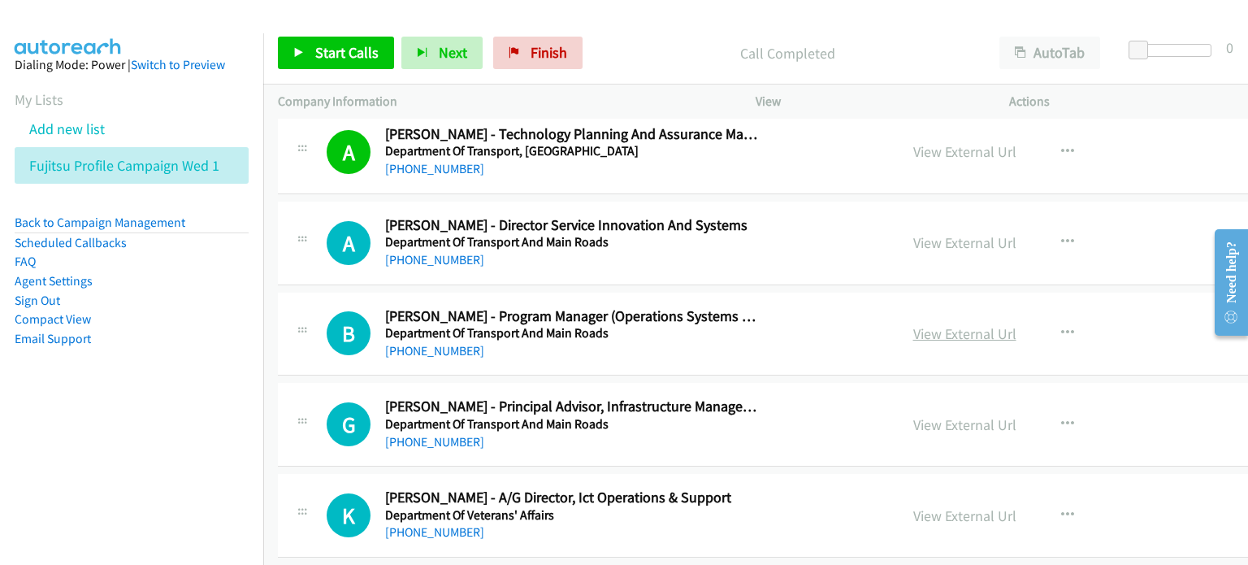
click at [926, 324] on link "View External Url" at bounding box center [964, 333] width 103 height 19
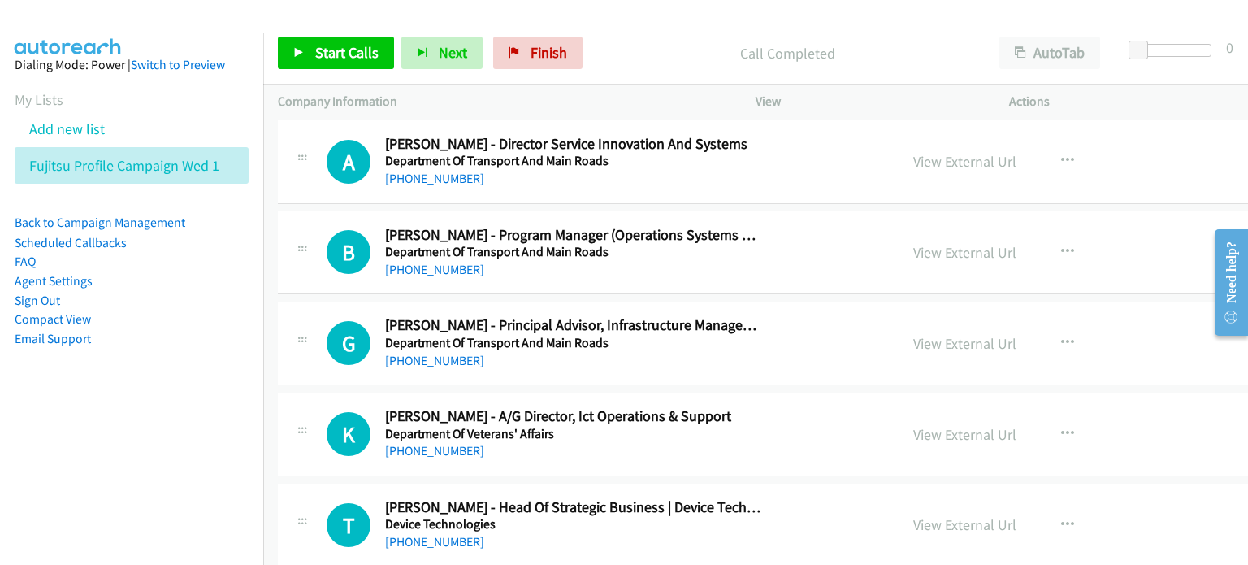
click at [949, 334] on link "View External Url" at bounding box center [964, 343] width 103 height 19
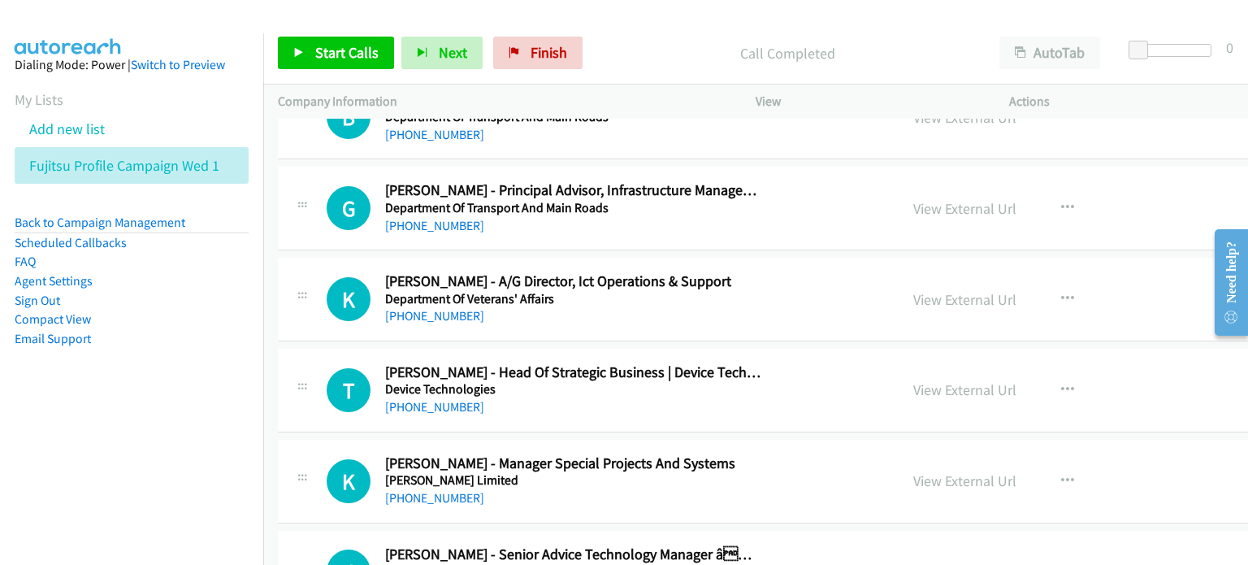
scroll to position [7394, 0]
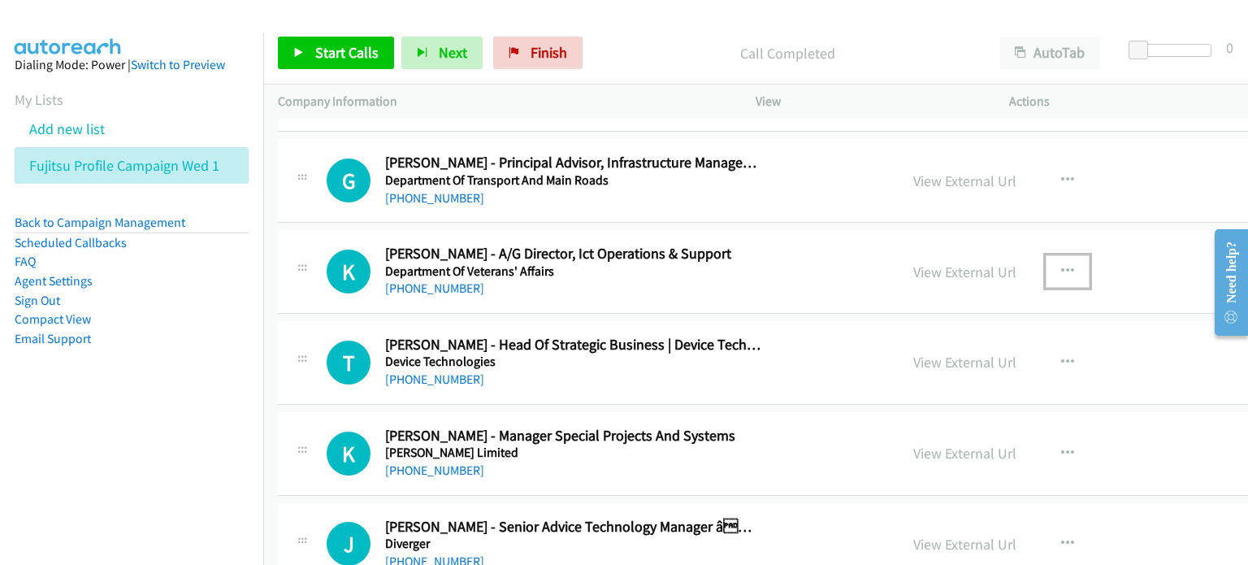
click at [1061, 265] on icon "button" at bounding box center [1067, 271] width 13 height 13
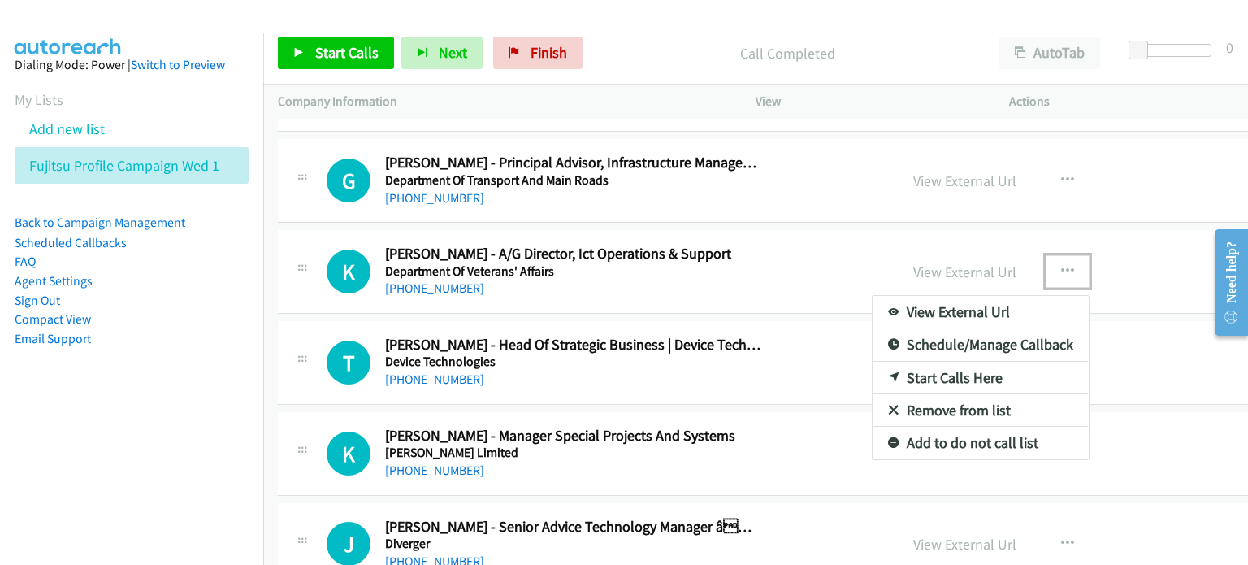
click at [965, 363] on link "Start Calls Here" at bounding box center [981, 378] width 216 height 33
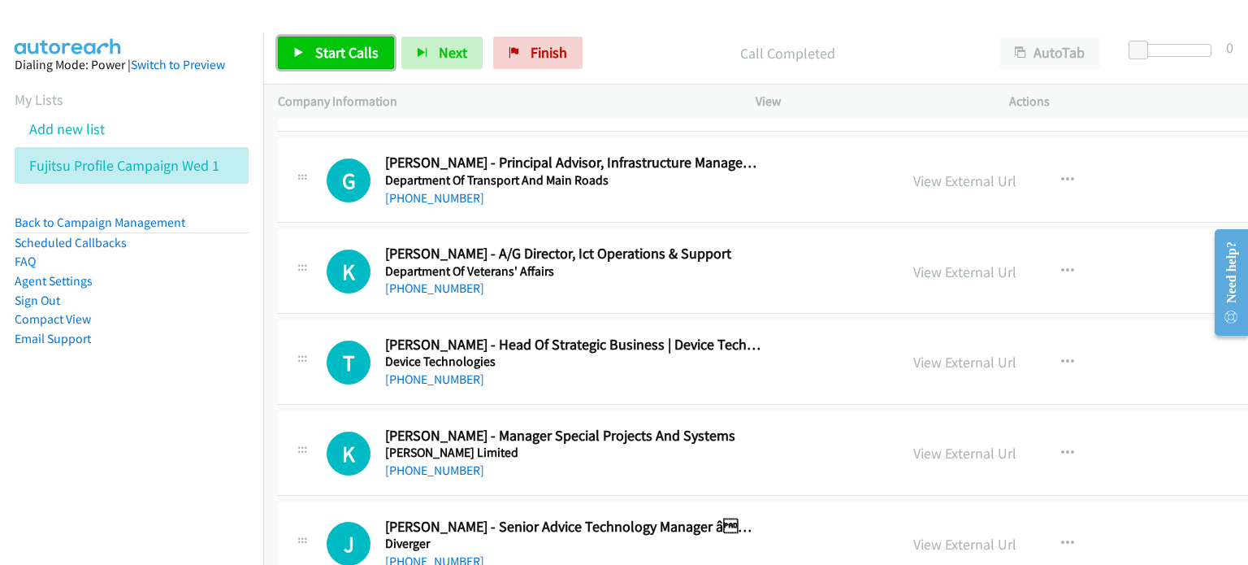
click at [338, 53] on span "Start Calls" at bounding box center [346, 52] width 63 height 19
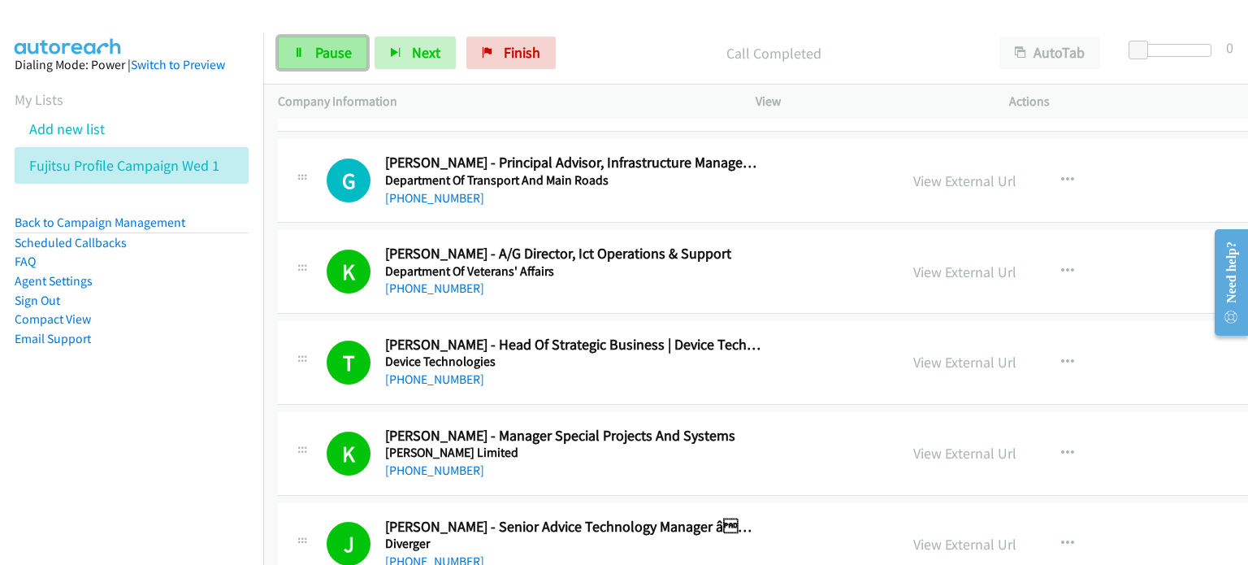
drag, startPoint x: 319, startPoint y: 46, endPoint x: 345, endPoint y: 64, distance: 31.6
click at [319, 46] on span "Pause" at bounding box center [333, 52] width 37 height 19
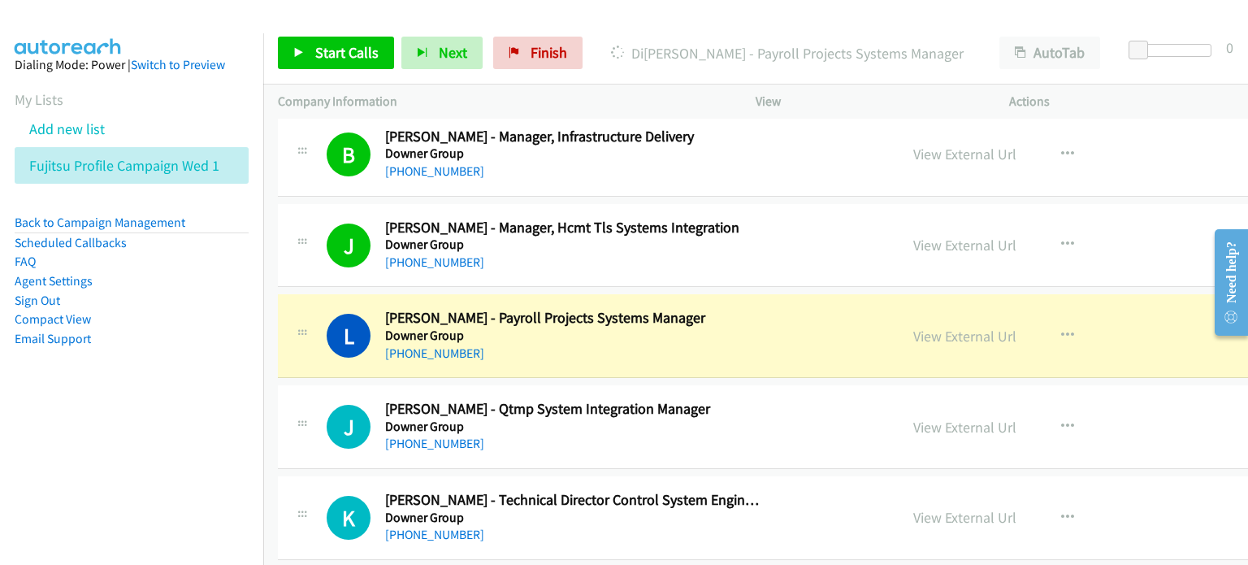
scroll to position [8206, 0]
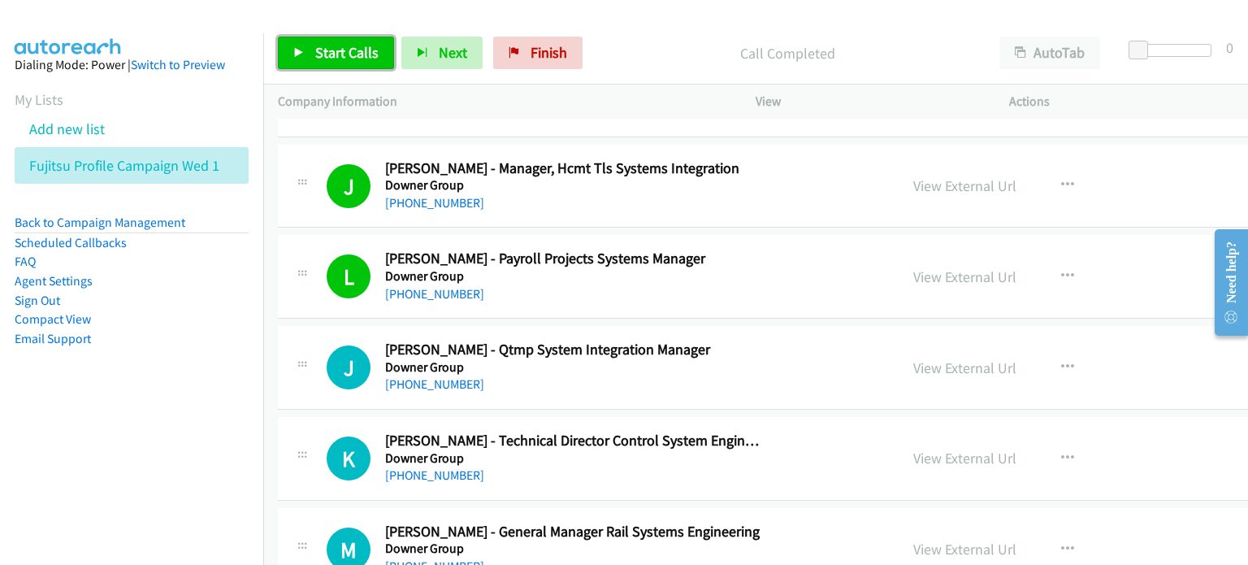
click at [336, 45] on span "Start Calls" at bounding box center [346, 52] width 63 height 19
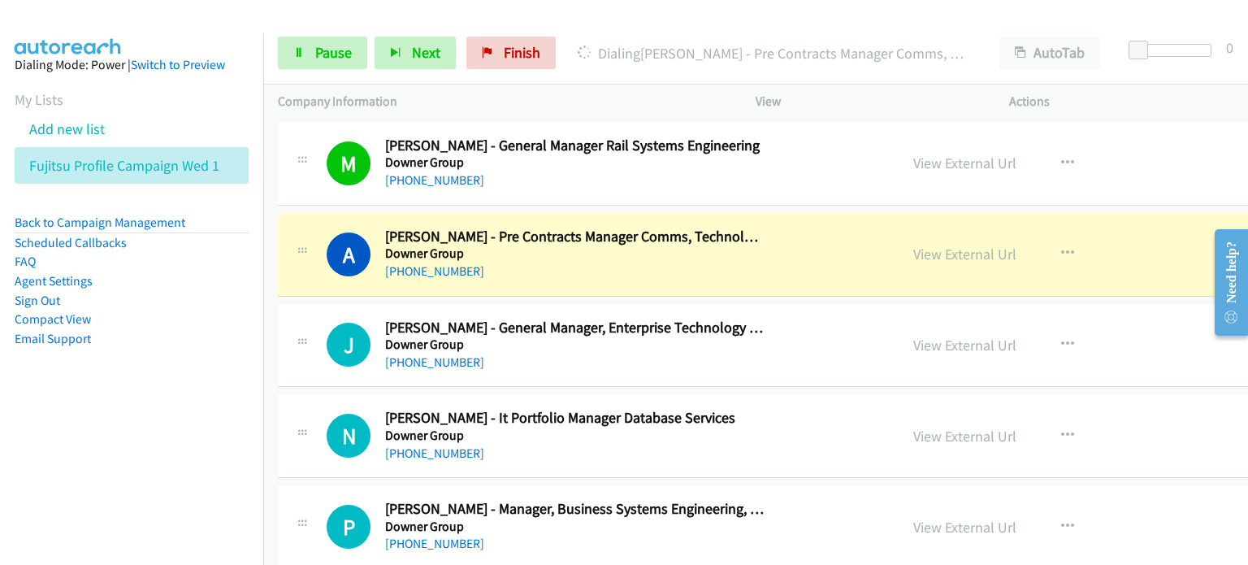
scroll to position [8613, 0]
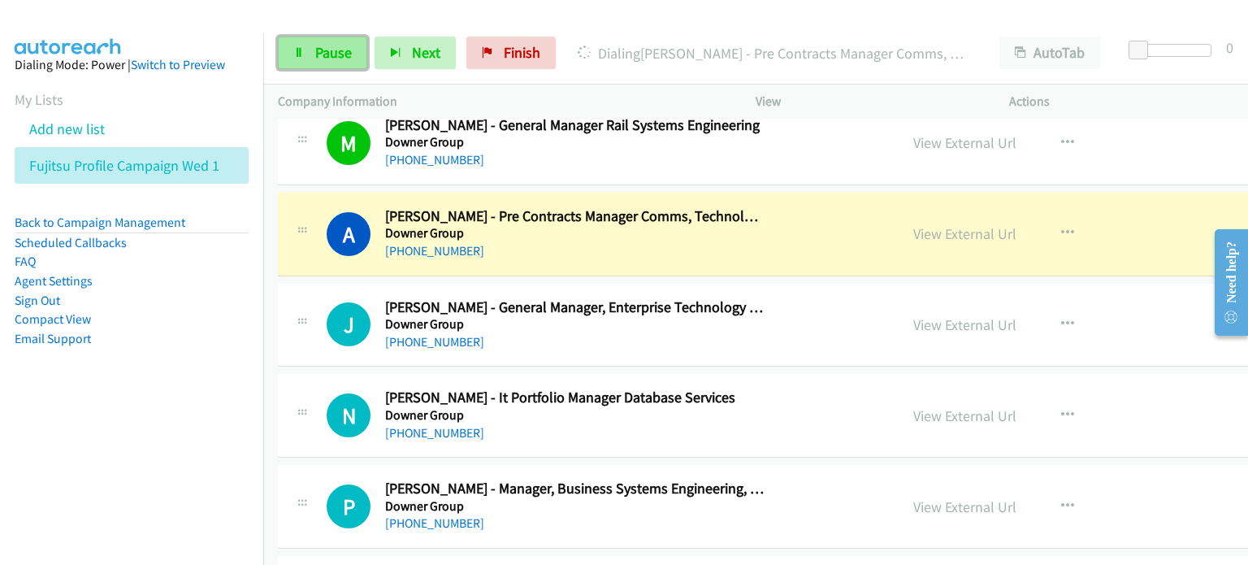
click at [326, 46] on span "Pause" at bounding box center [333, 52] width 37 height 19
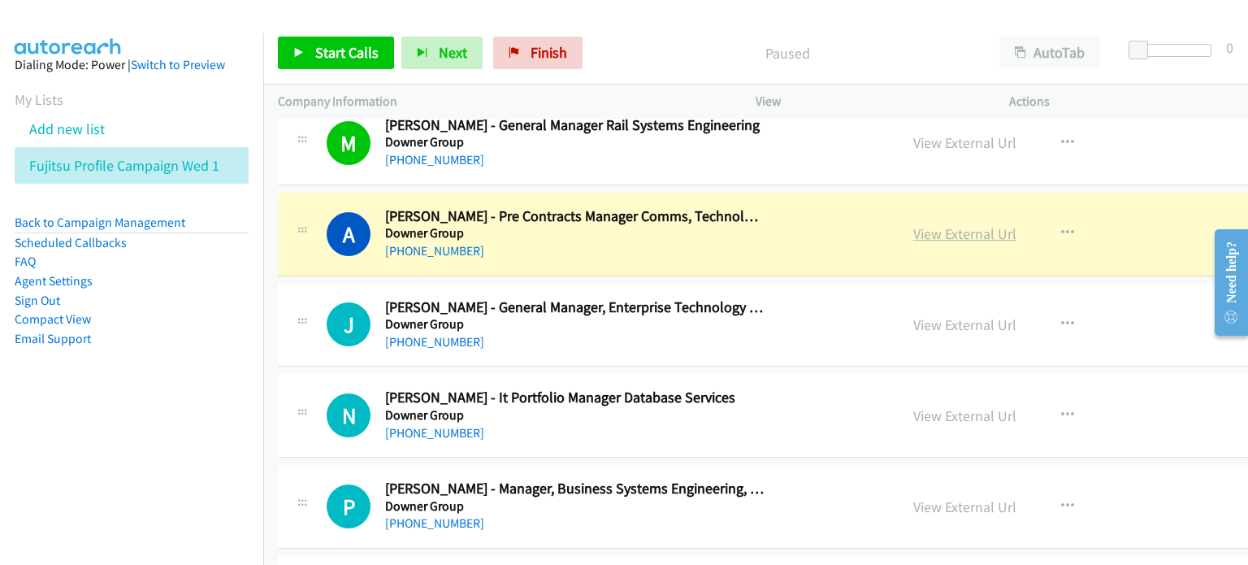
click at [915, 224] on link "View External Url" at bounding box center [964, 233] width 103 height 19
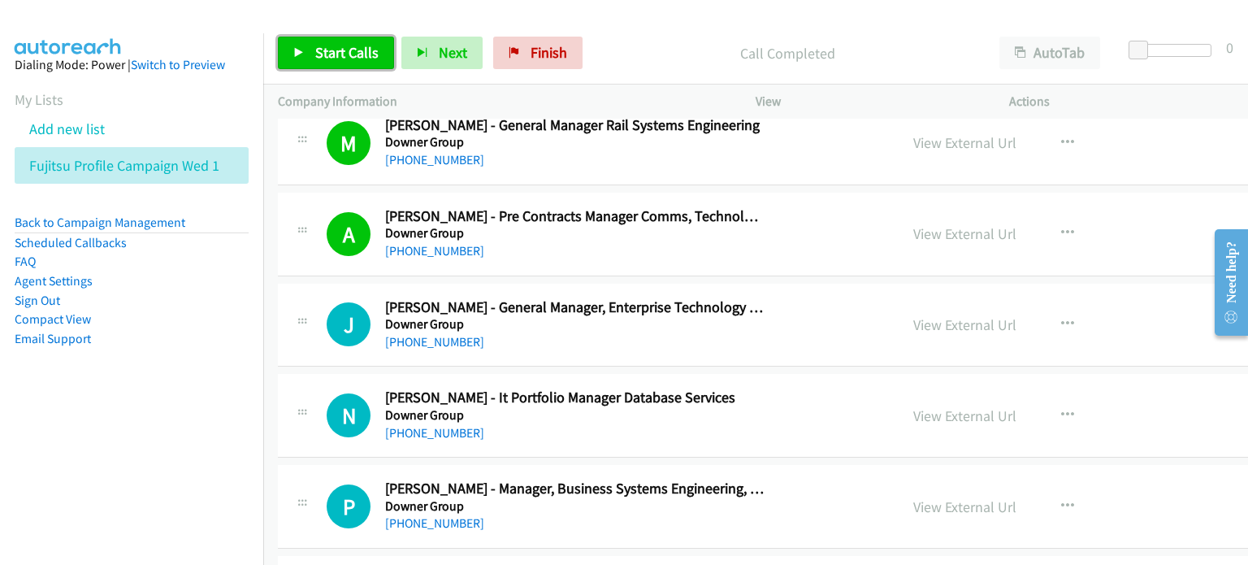
click at [328, 46] on span "Start Calls" at bounding box center [346, 52] width 63 height 19
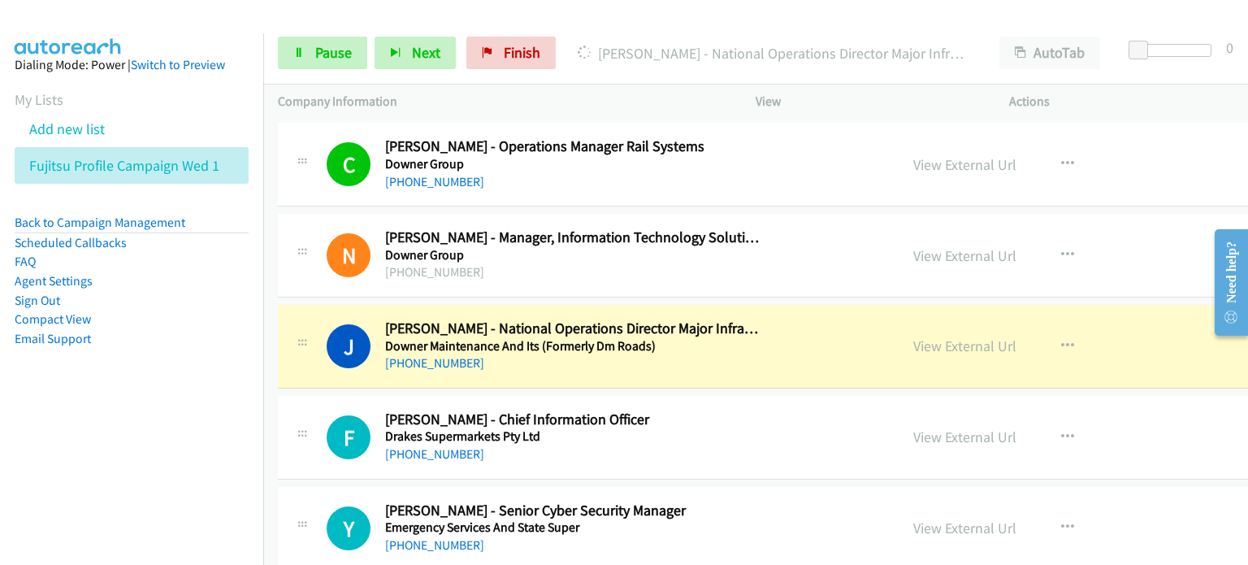
scroll to position [9344, 0]
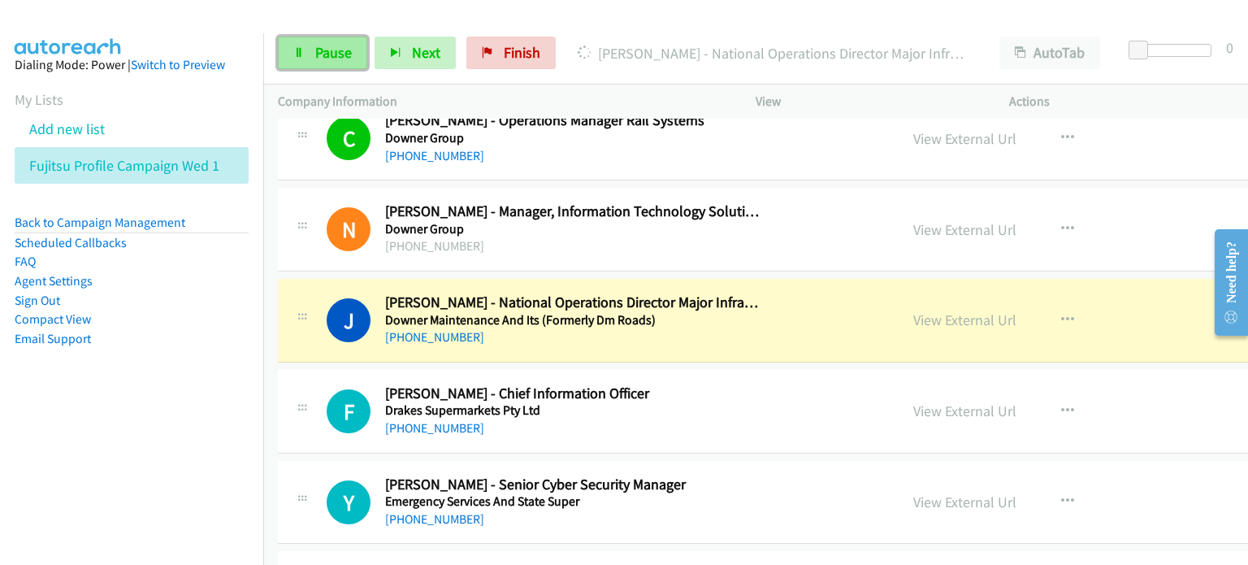
click at [327, 50] on span "Pause" at bounding box center [333, 52] width 37 height 19
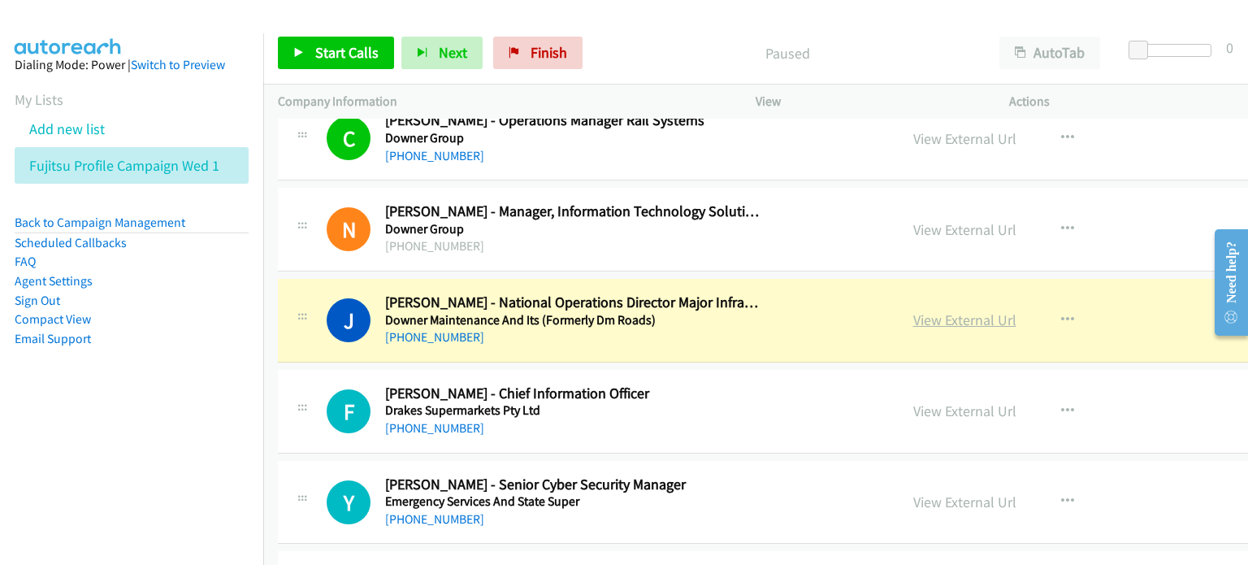
click at [921, 310] on link "View External Url" at bounding box center [964, 319] width 103 height 19
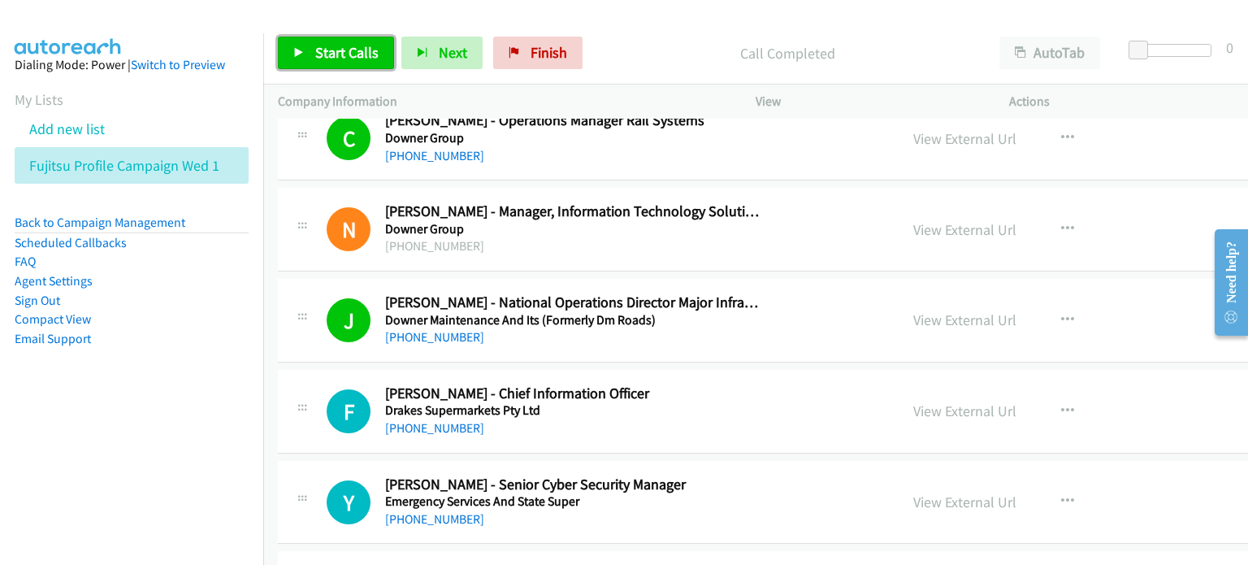
click at [331, 48] on span "Start Calls" at bounding box center [346, 52] width 63 height 19
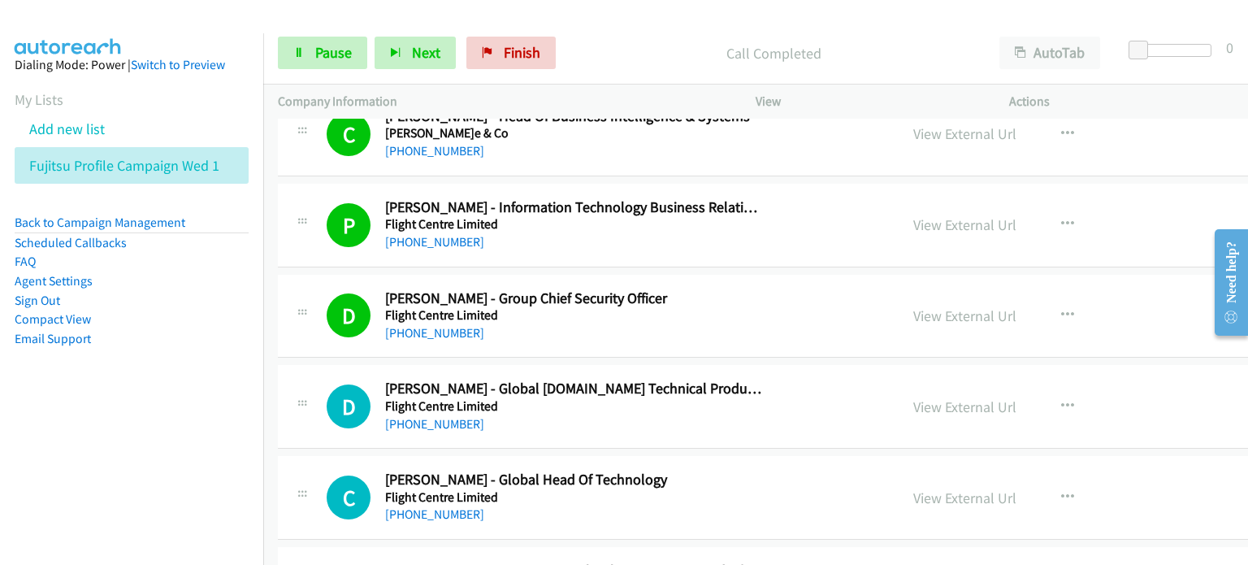
scroll to position [10157, 0]
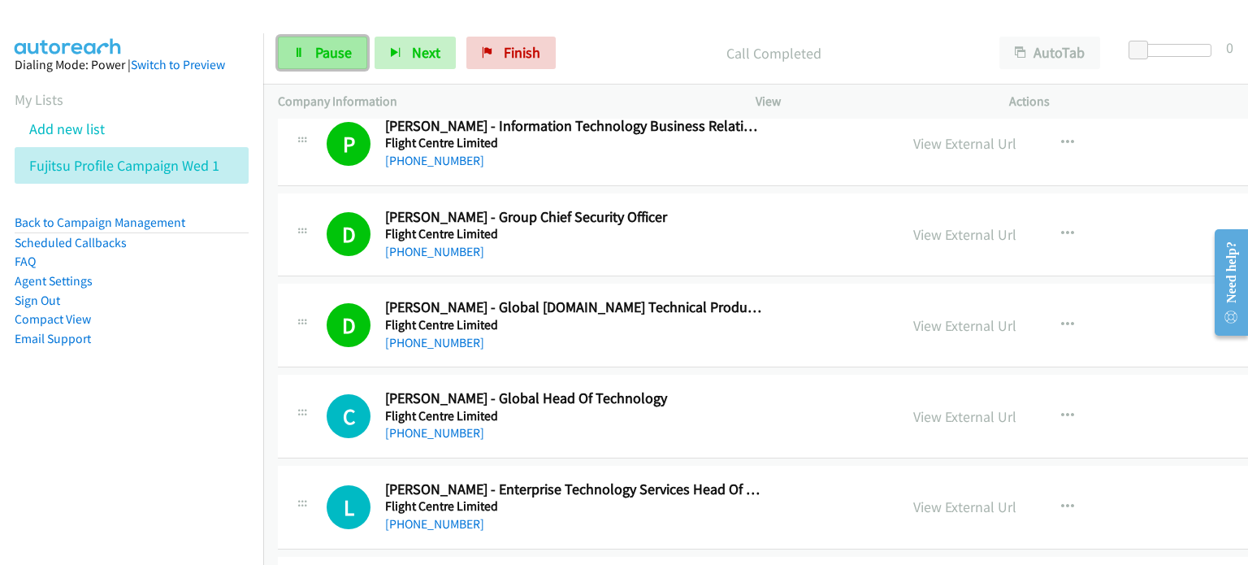
click at [322, 53] on span "Pause" at bounding box center [333, 52] width 37 height 19
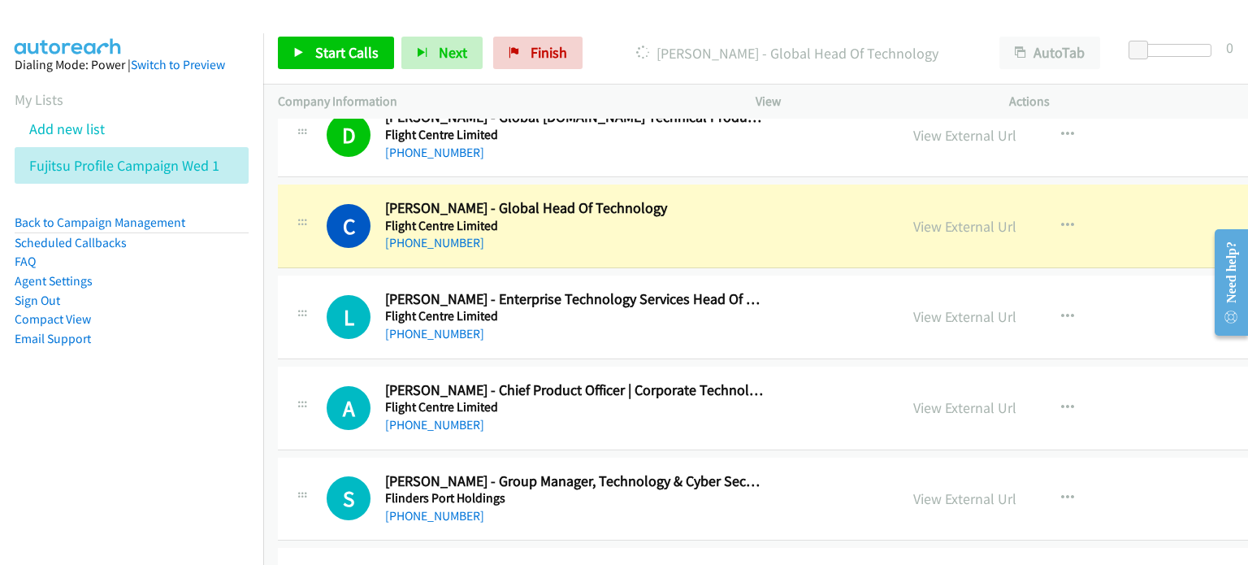
scroll to position [10319, 0]
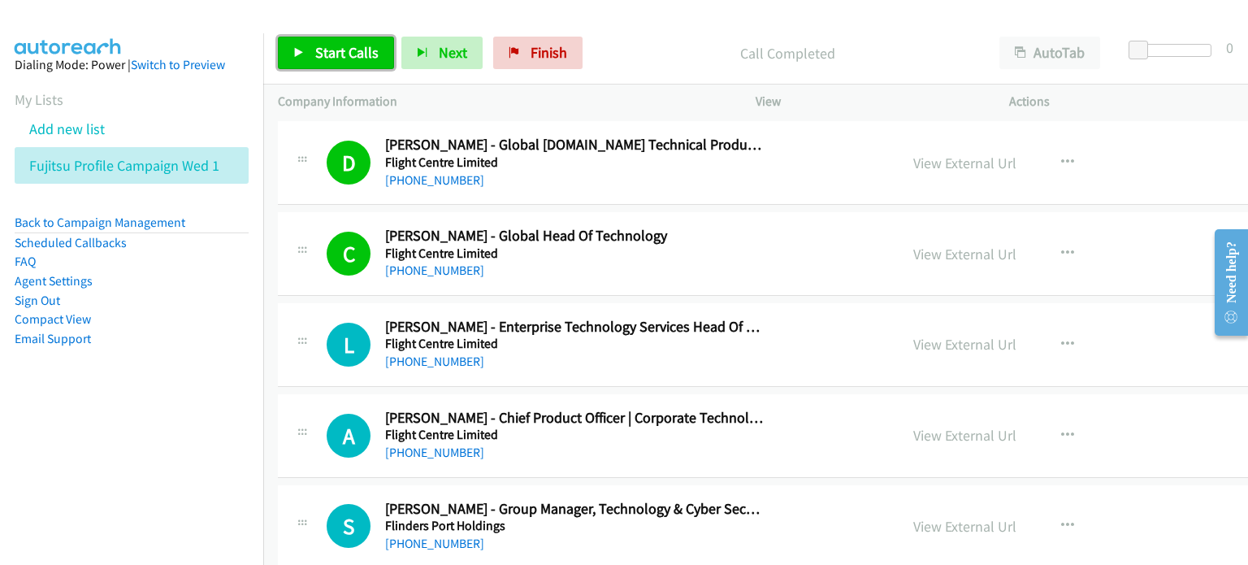
click at [307, 54] on link "Start Calls" at bounding box center [336, 53] width 116 height 33
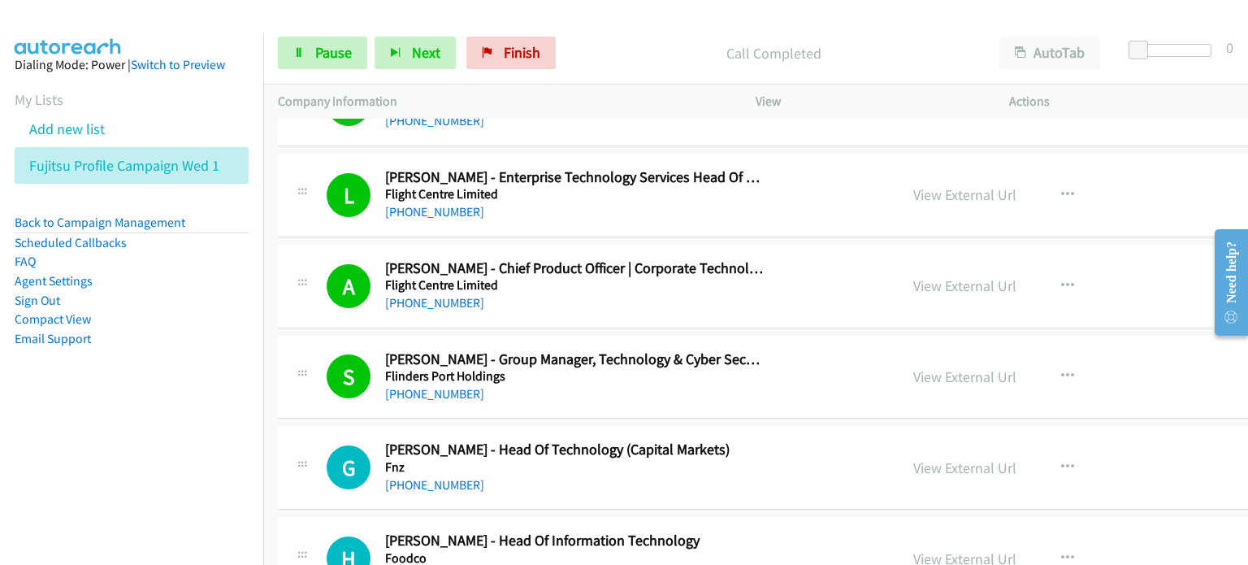
scroll to position [10563, 0]
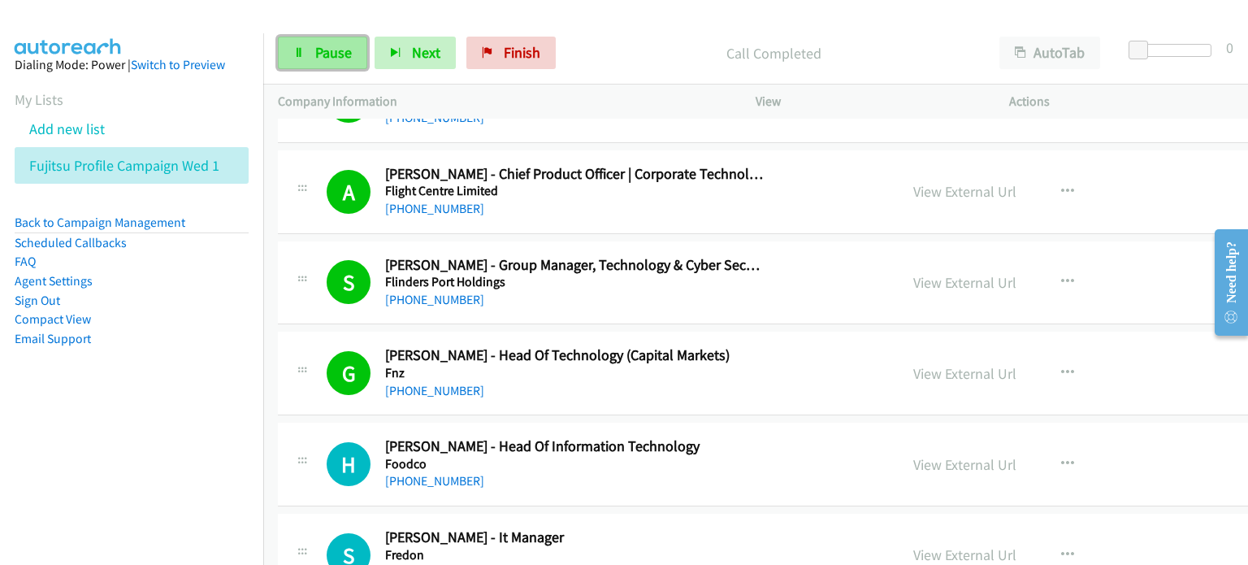
click at [340, 55] on span "Pause" at bounding box center [333, 52] width 37 height 19
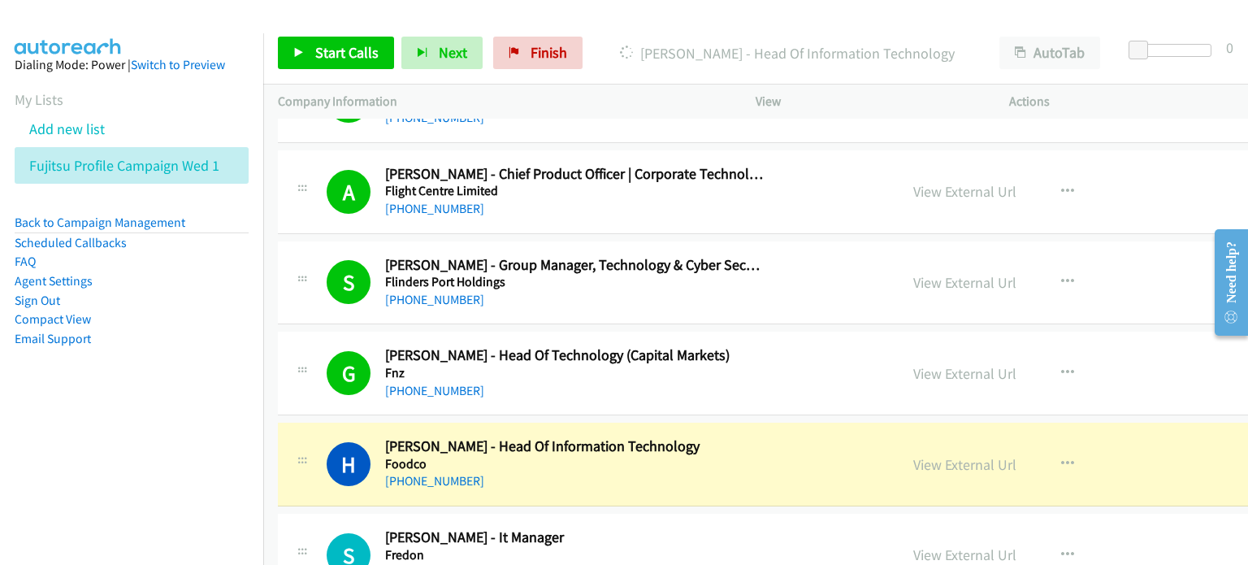
click at [205, 375] on aside "Dialing Mode: Power | Switch to Preview My Lists Add new list Fujitsu Profile C…" at bounding box center [131, 227] width 263 height 388
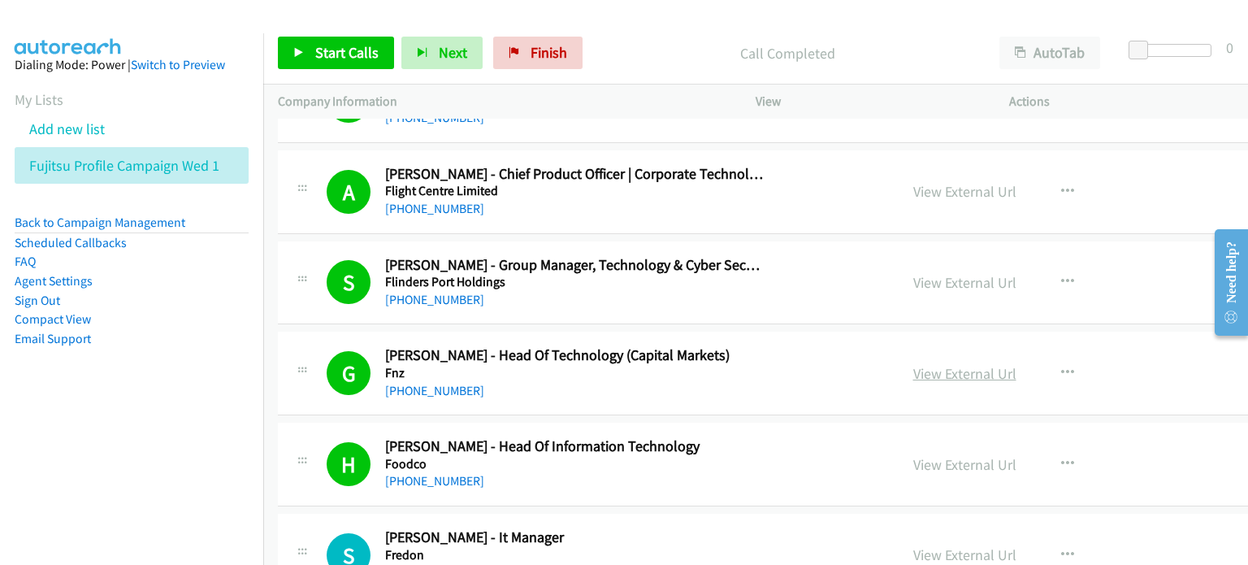
click at [938, 364] on link "View External Url" at bounding box center [964, 373] width 103 height 19
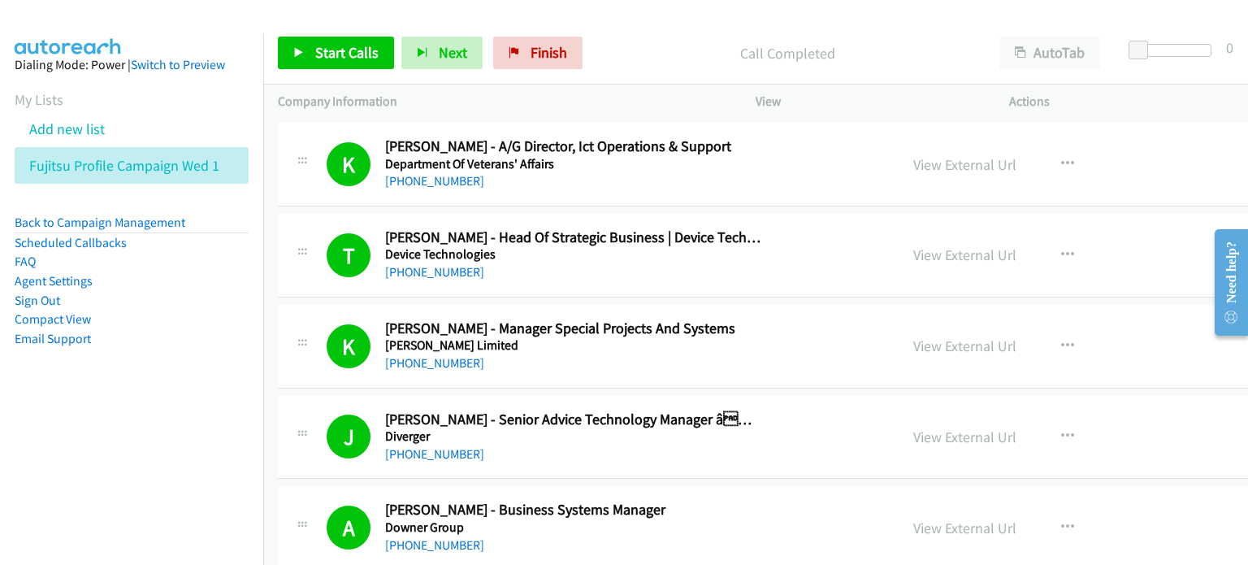
scroll to position [7638, 0]
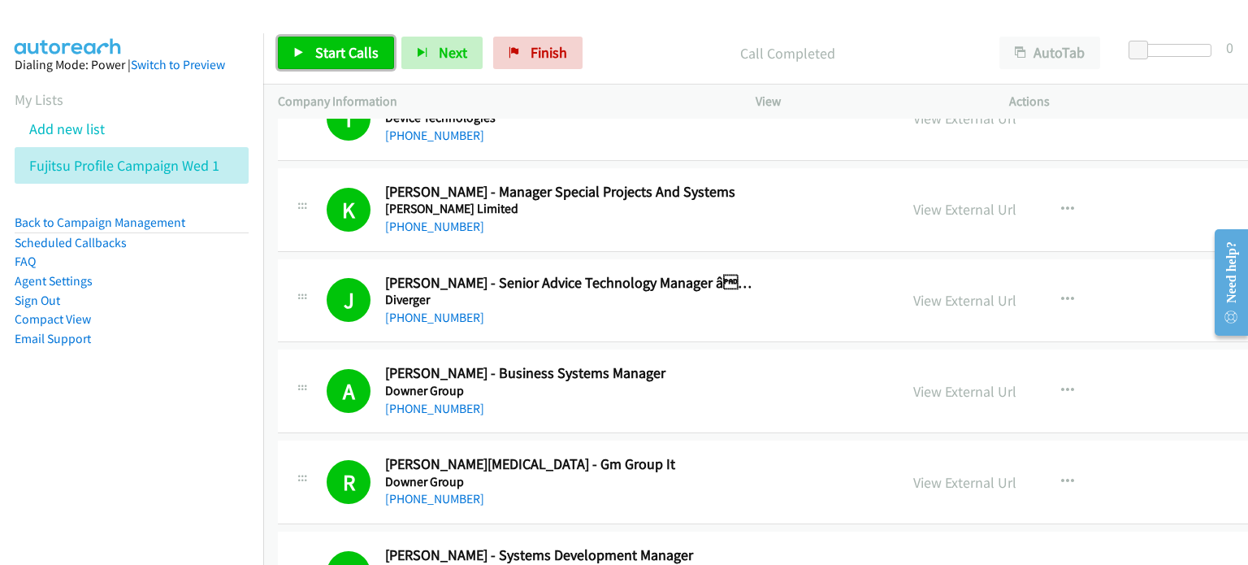
click at [340, 51] on span "Start Calls" at bounding box center [346, 52] width 63 height 19
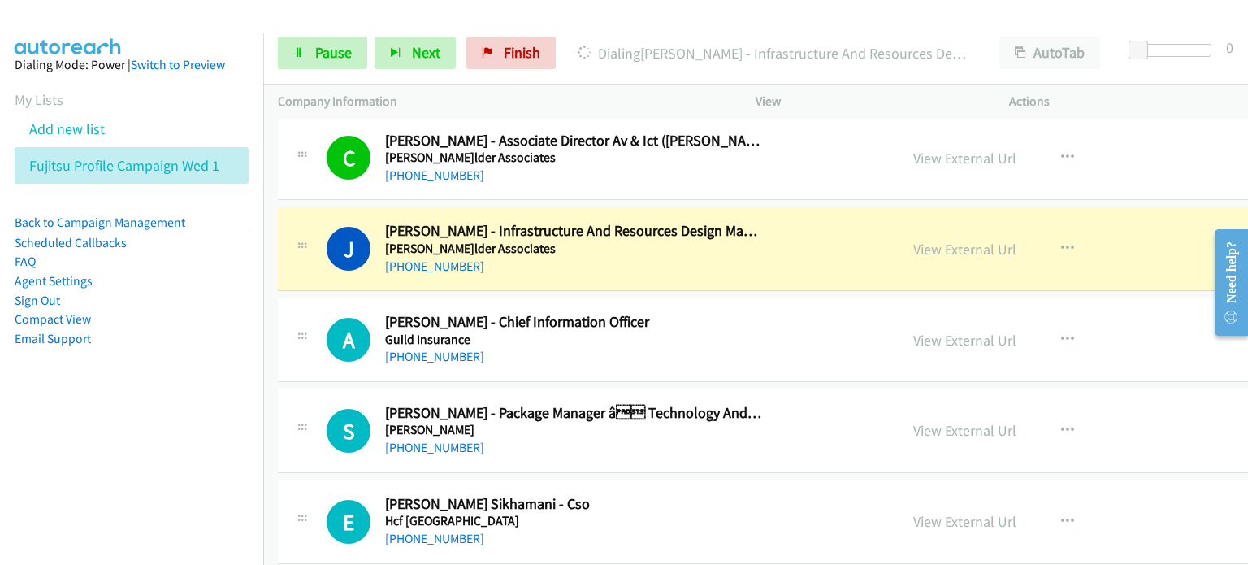
scroll to position [11700, 0]
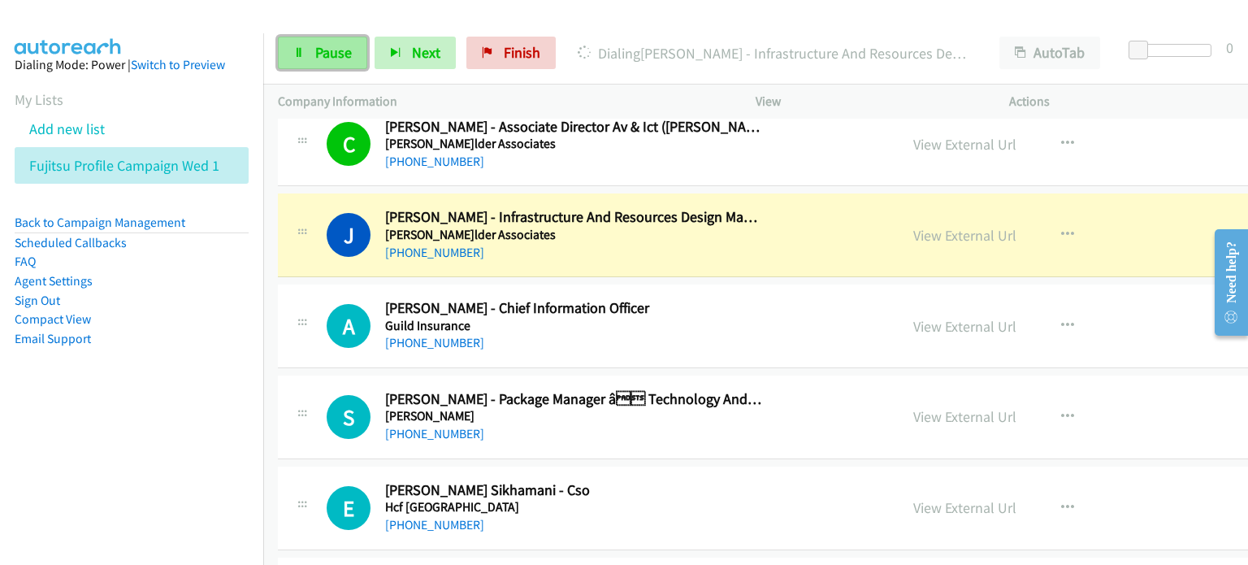
click at [324, 47] on span "Pause" at bounding box center [333, 52] width 37 height 19
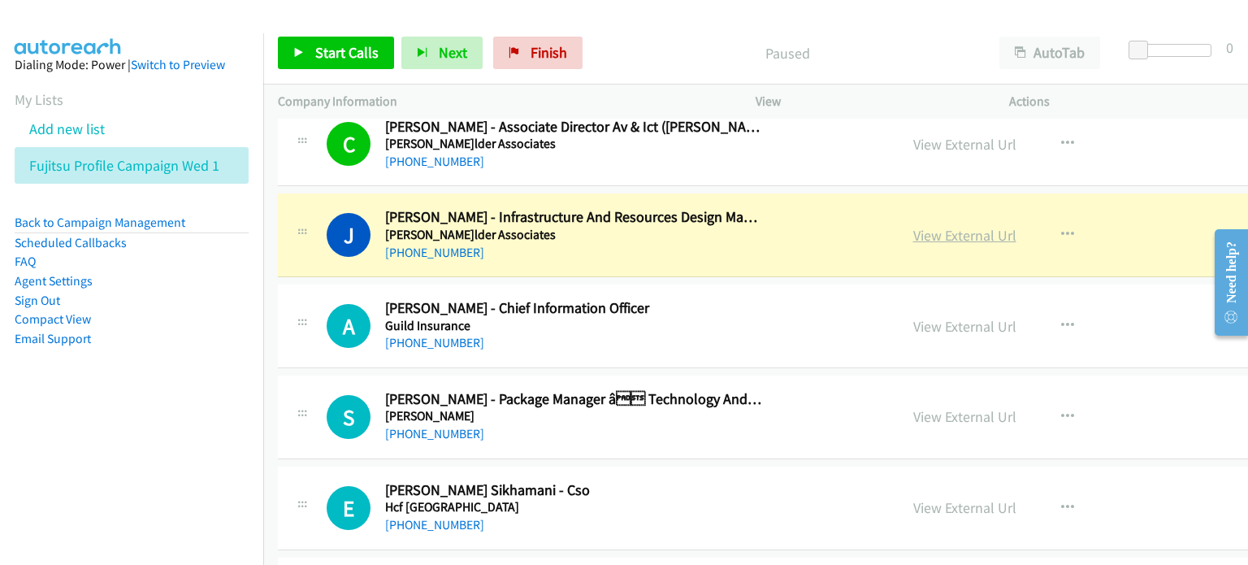
click at [956, 226] on link "View External Url" at bounding box center [964, 235] width 103 height 19
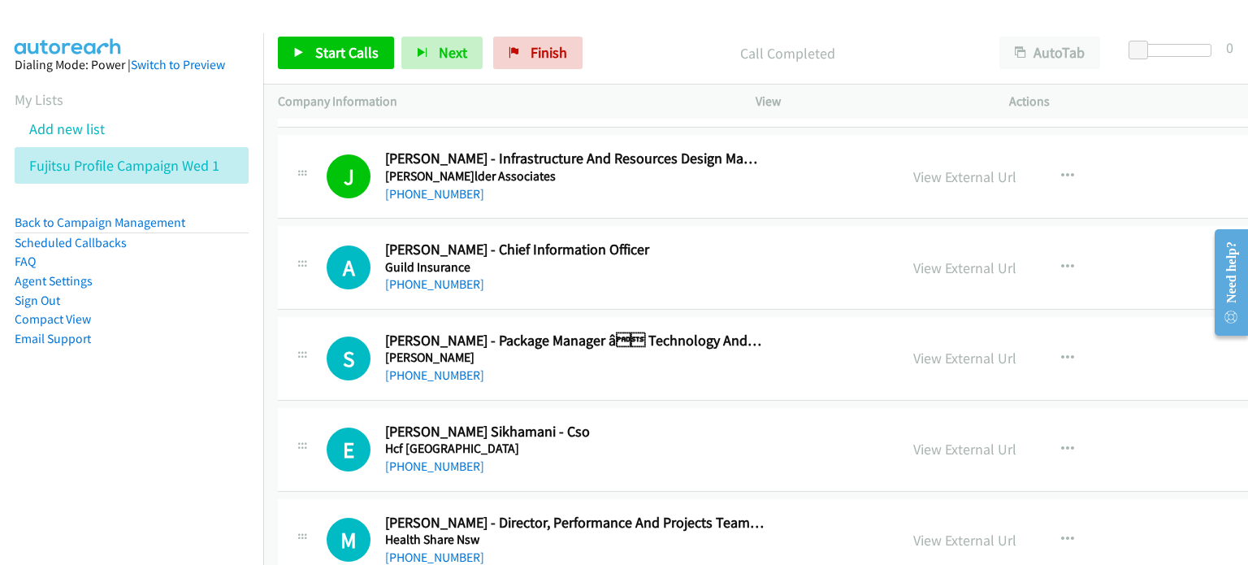
scroll to position [11782, 0]
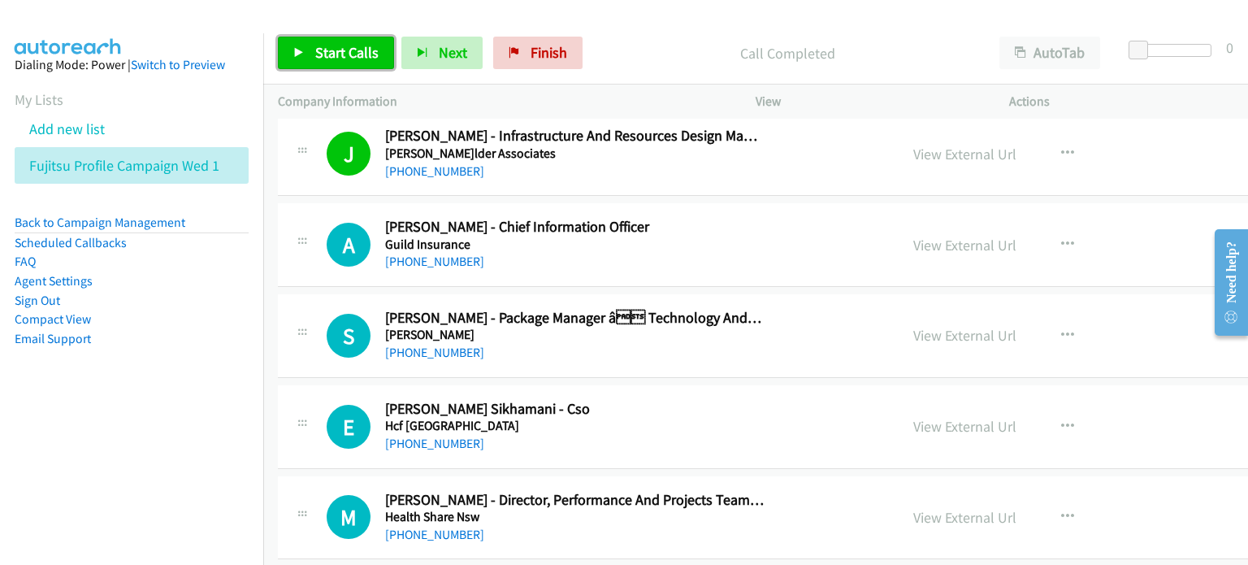
click at [318, 48] on span "Start Calls" at bounding box center [346, 52] width 63 height 19
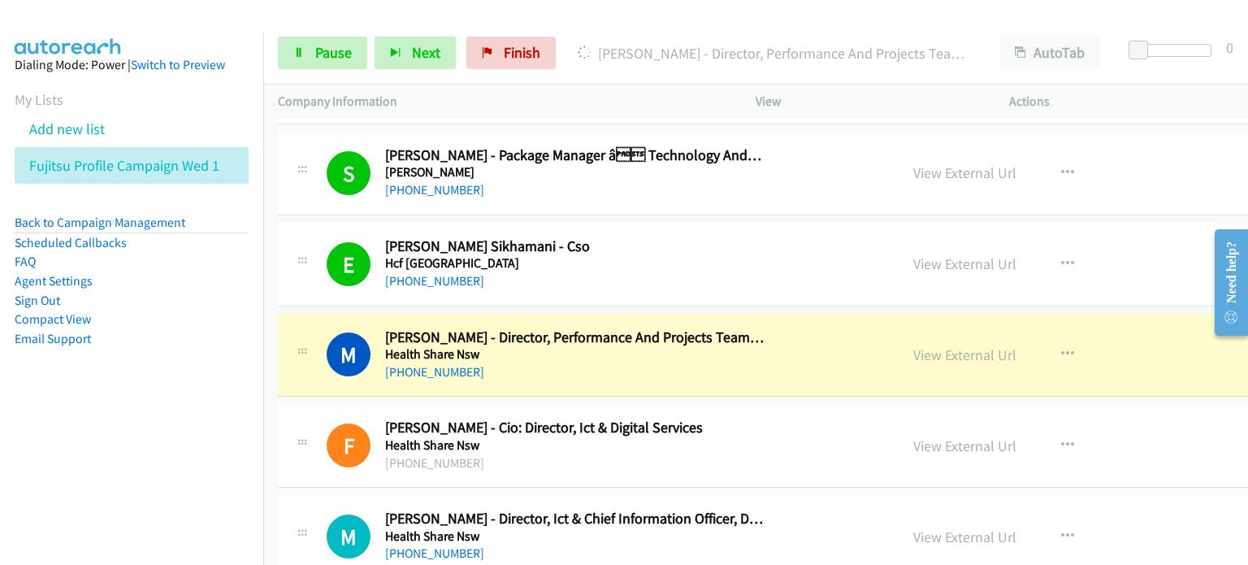
scroll to position [12025, 0]
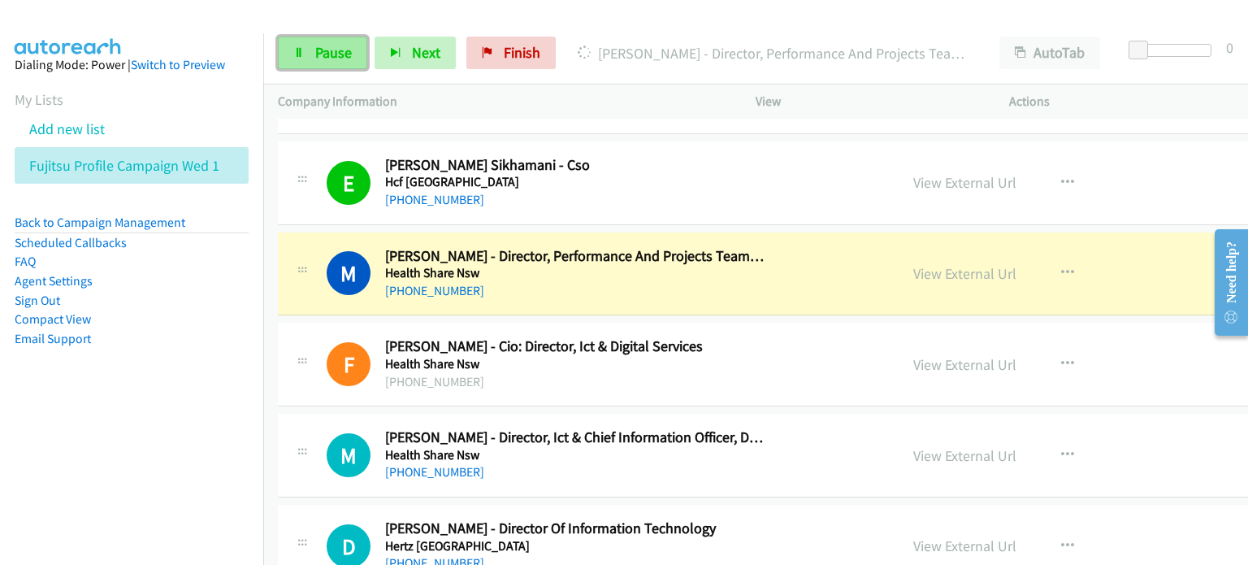
click at [319, 51] on span "Pause" at bounding box center [333, 52] width 37 height 19
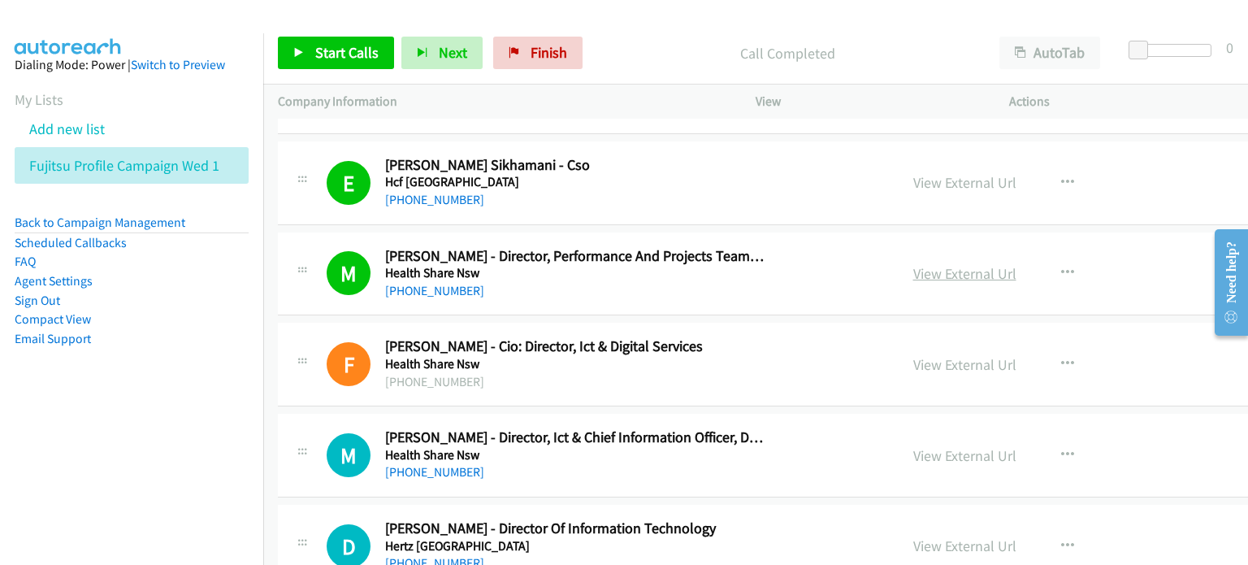
click at [926, 264] on link "View External Url" at bounding box center [964, 273] width 103 height 19
click at [327, 47] on span "Start Calls" at bounding box center [346, 52] width 63 height 19
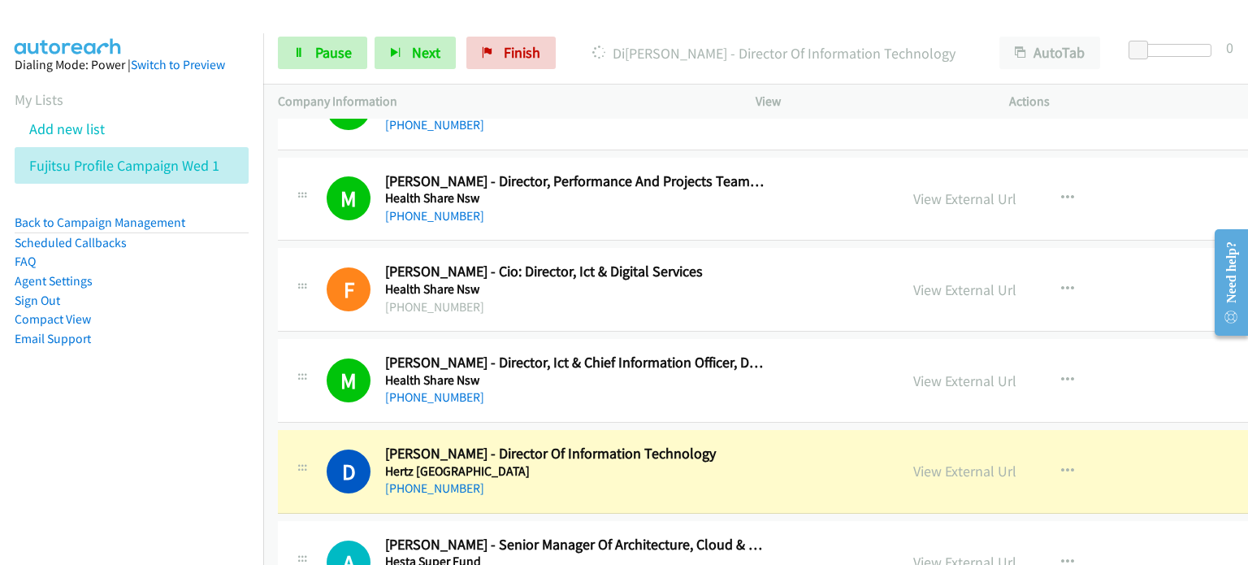
scroll to position [12188, 0]
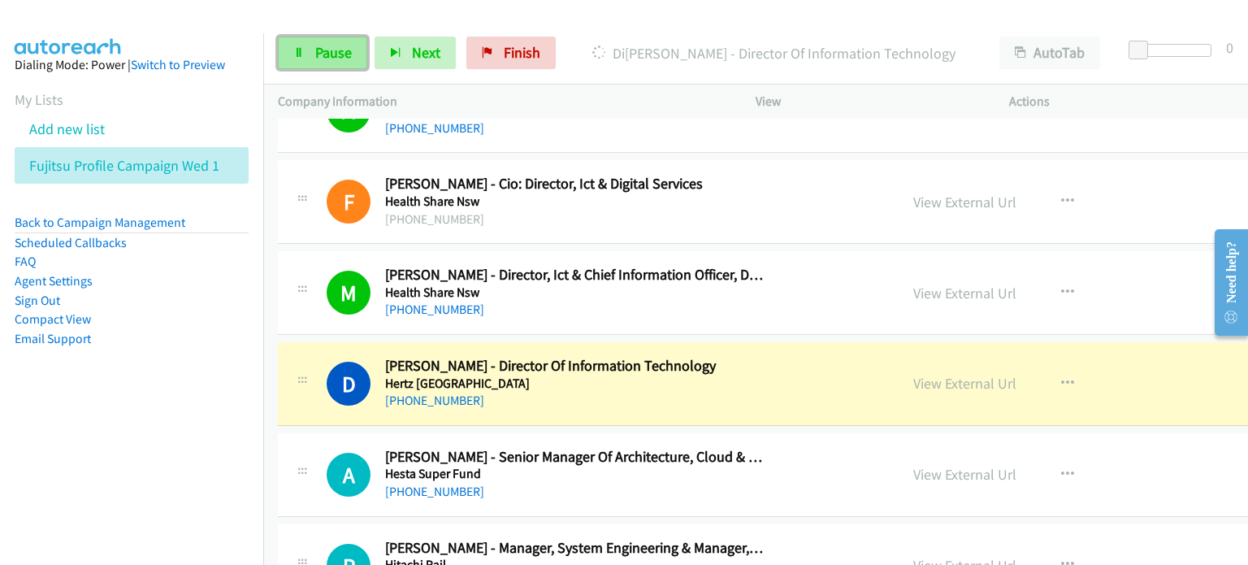
click at [330, 48] on span "Pause" at bounding box center [333, 52] width 37 height 19
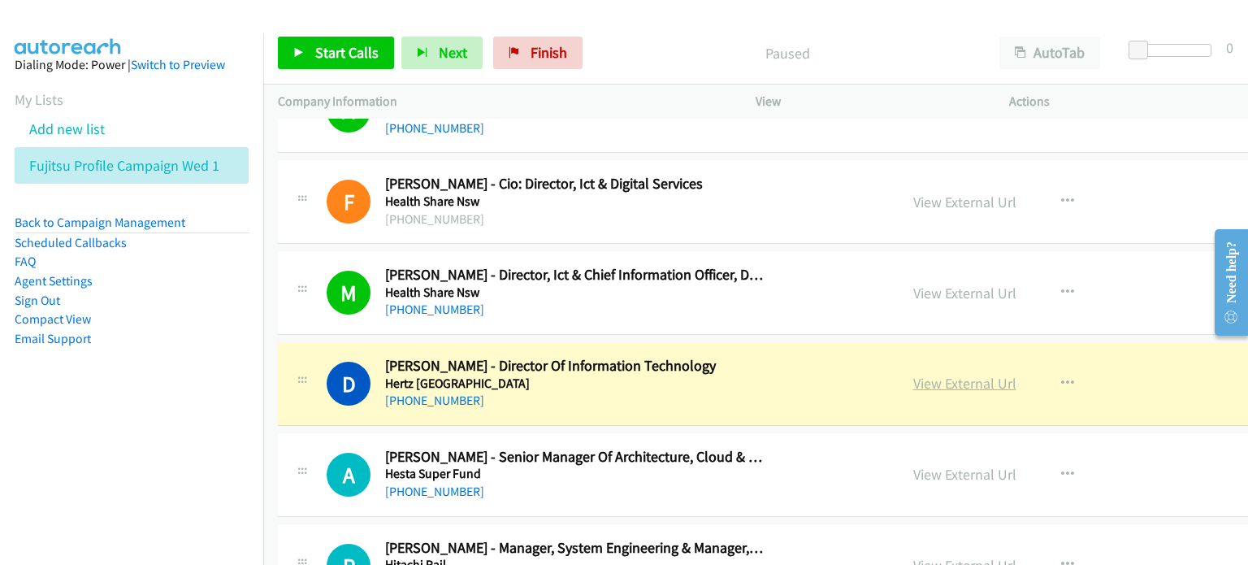
click at [930, 374] on link "View External Url" at bounding box center [964, 383] width 103 height 19
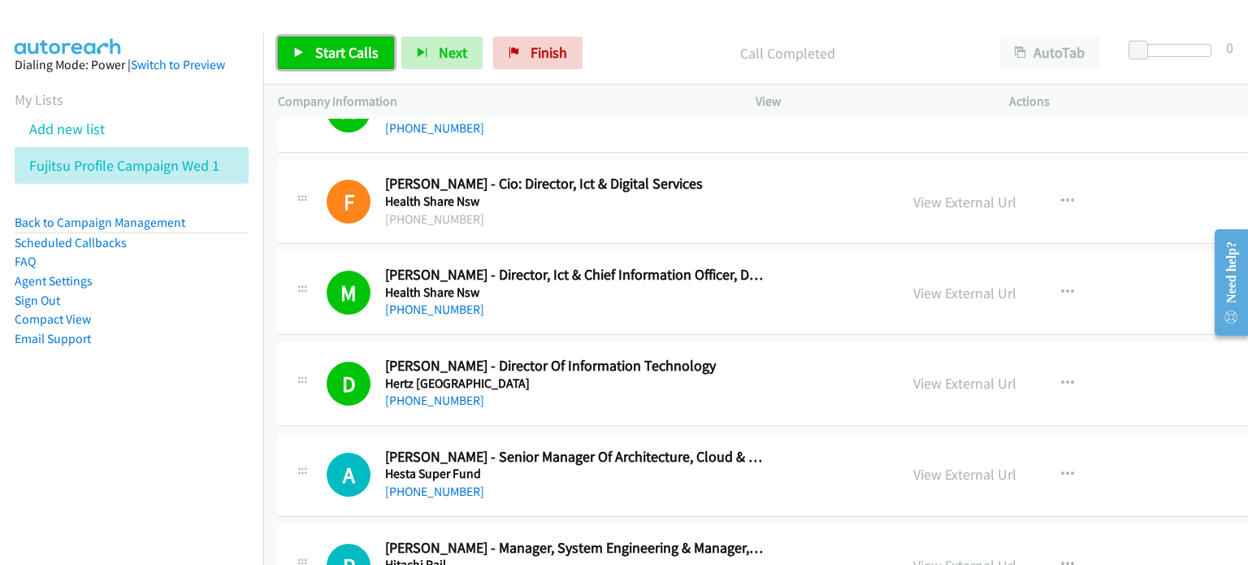
click at [319, 43] on span "Start Calls" at bounding box center [346, 52] width 63 height 19
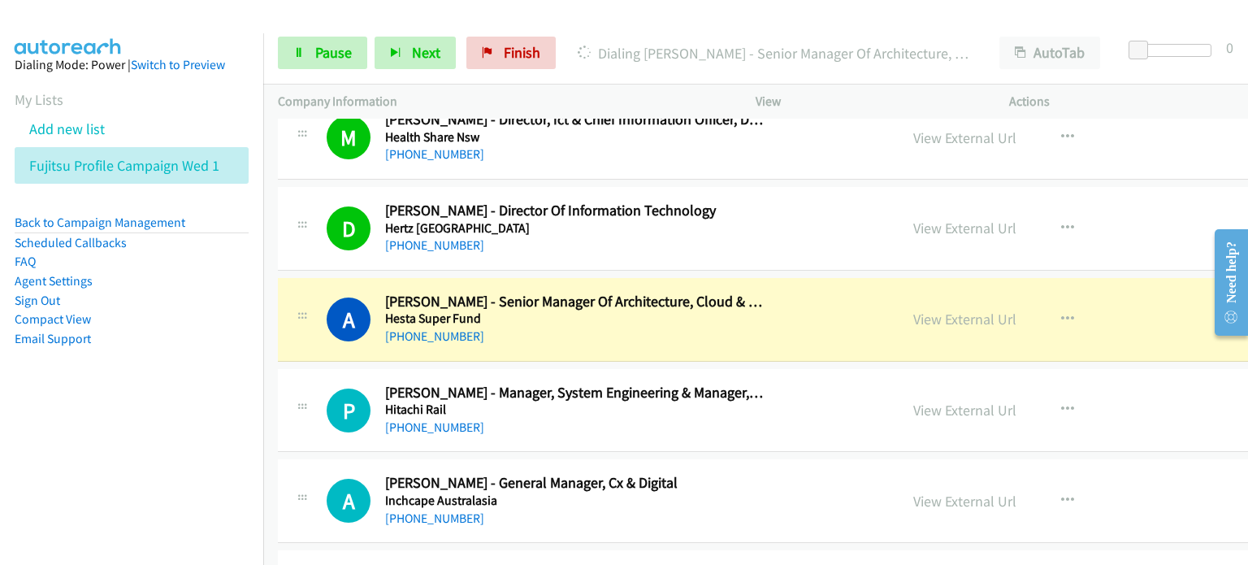
scroll to position [12350, 0]
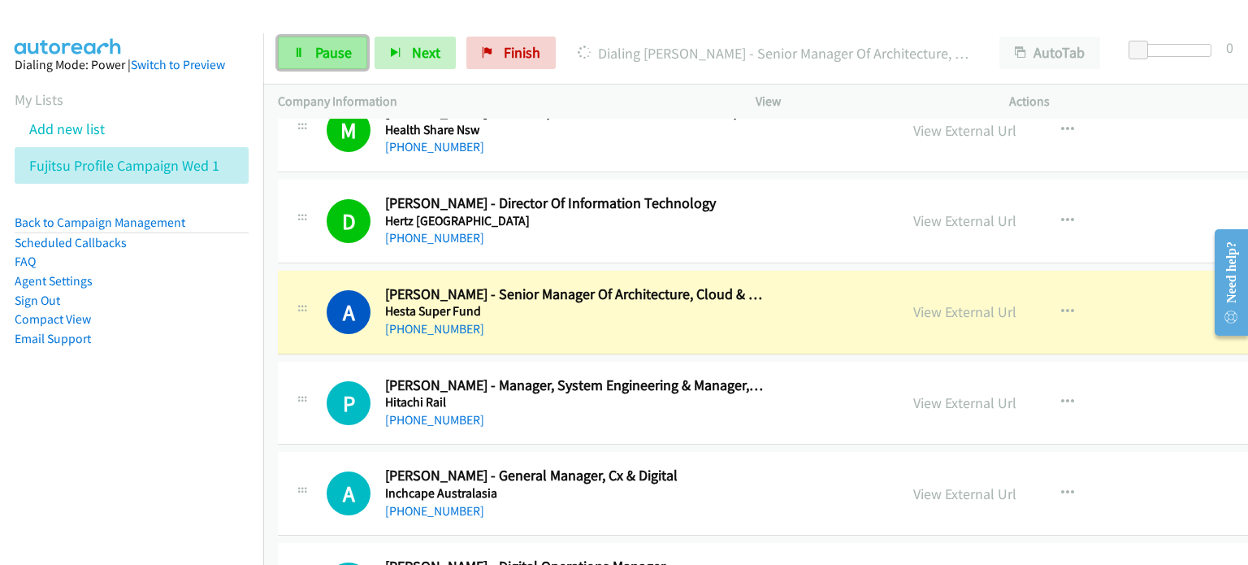
click at [323, 49] on span "Pause" at bounding box center [333, 52] width 37 height 19
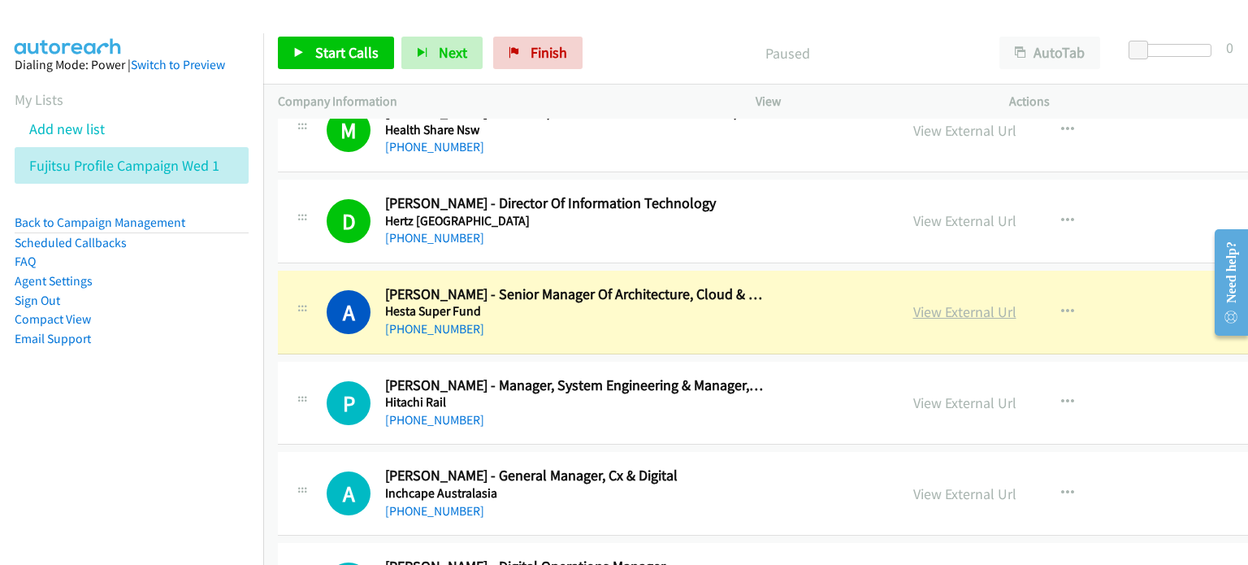
click at [957, 302] on link "View External Url" at bounding box center [964, 311] width 103 height 19
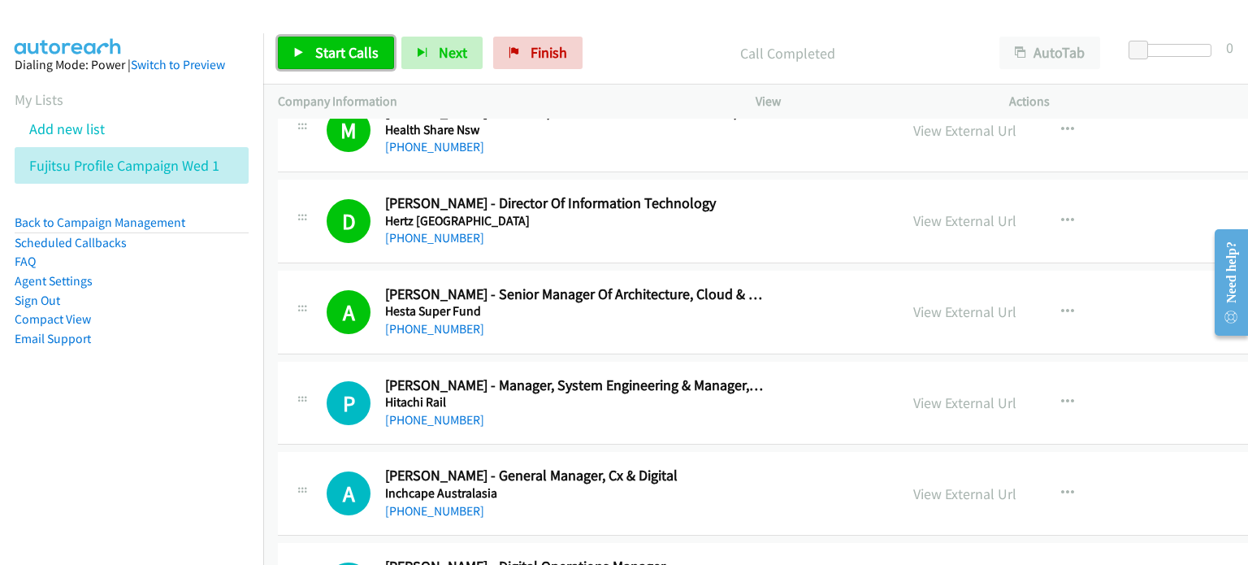
click at [309, 51] on link "Start Calls" at bounding box center [336, 53] width 116 height 33
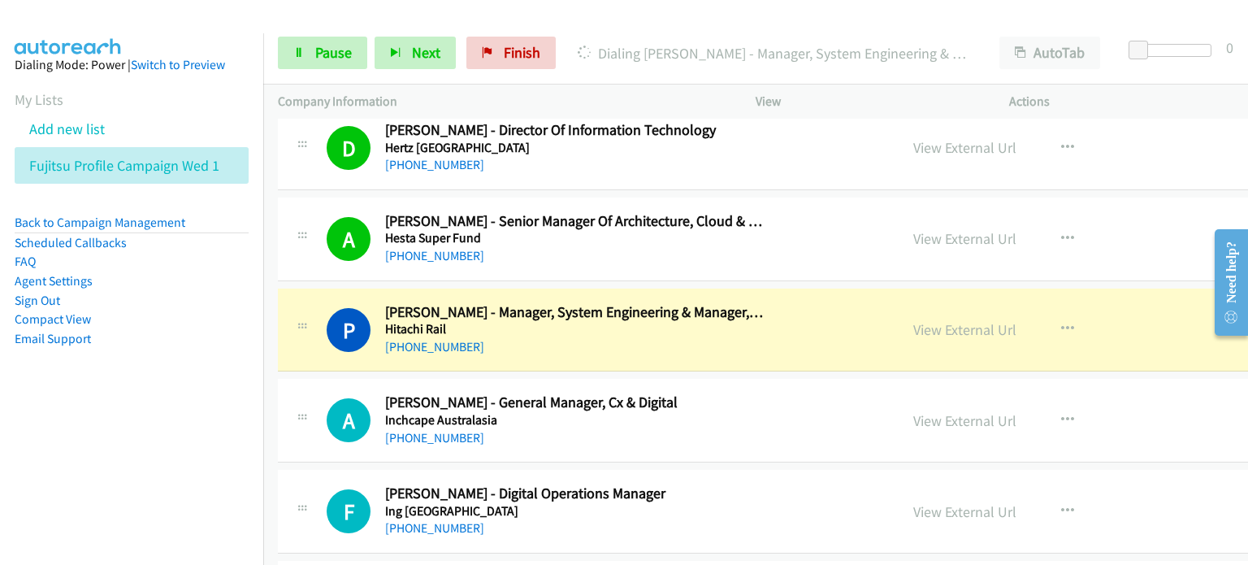
scroll to position [12513, 0]
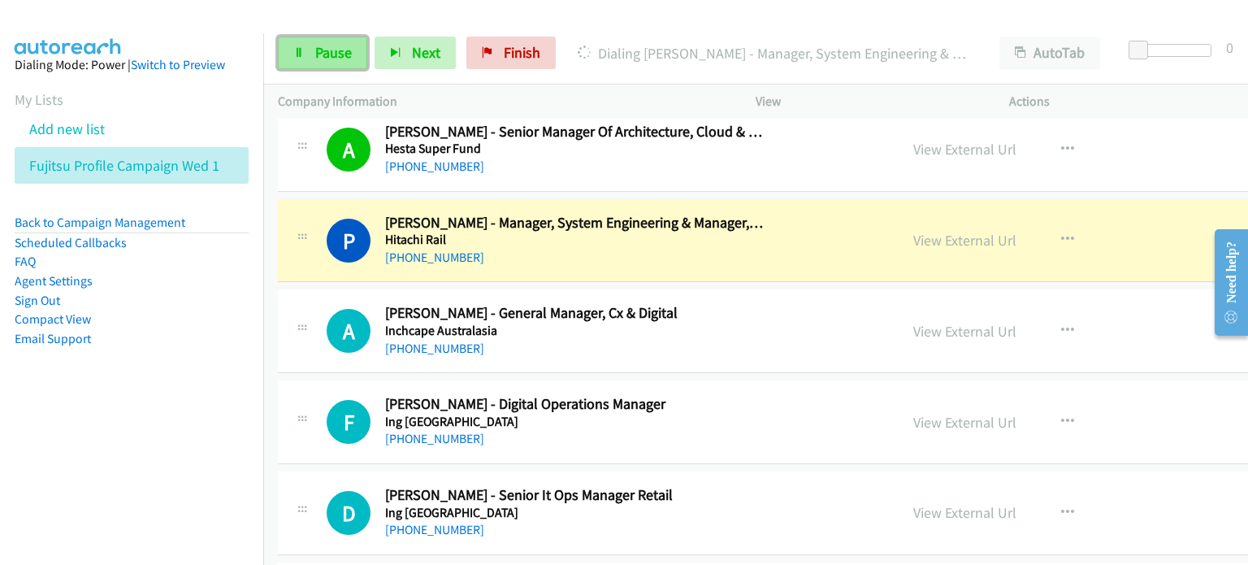
click at [326, 45] on span "Pause" at bounding box center [333, 52] width 37 height 19
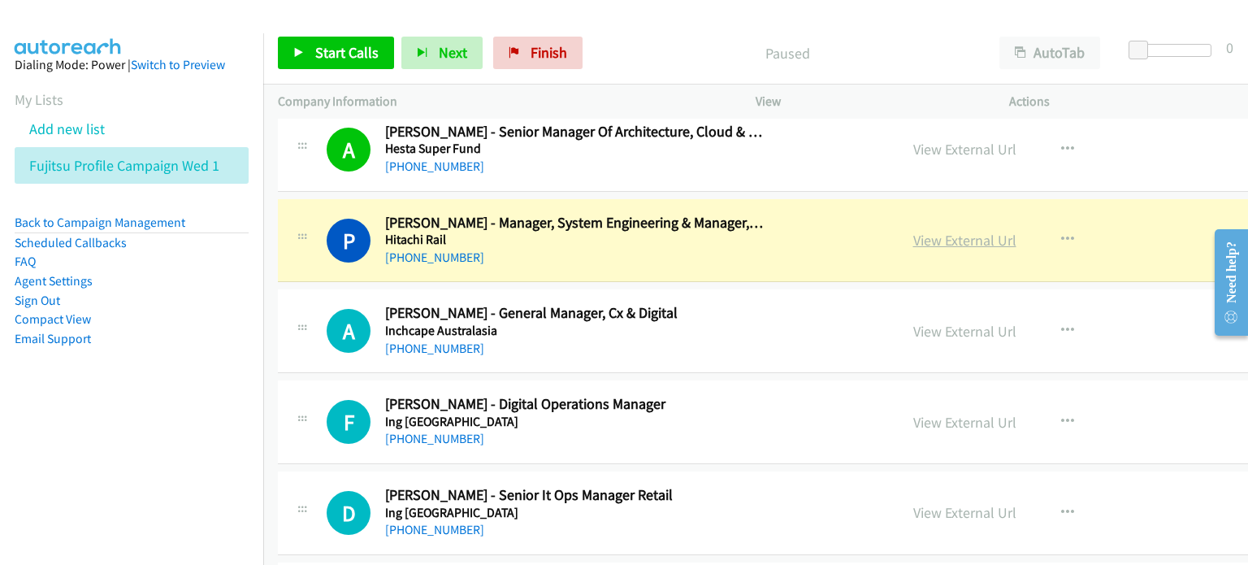
click at [916, 231] on link "View External Url" at bounding box center [964, 240] width 103 height 19
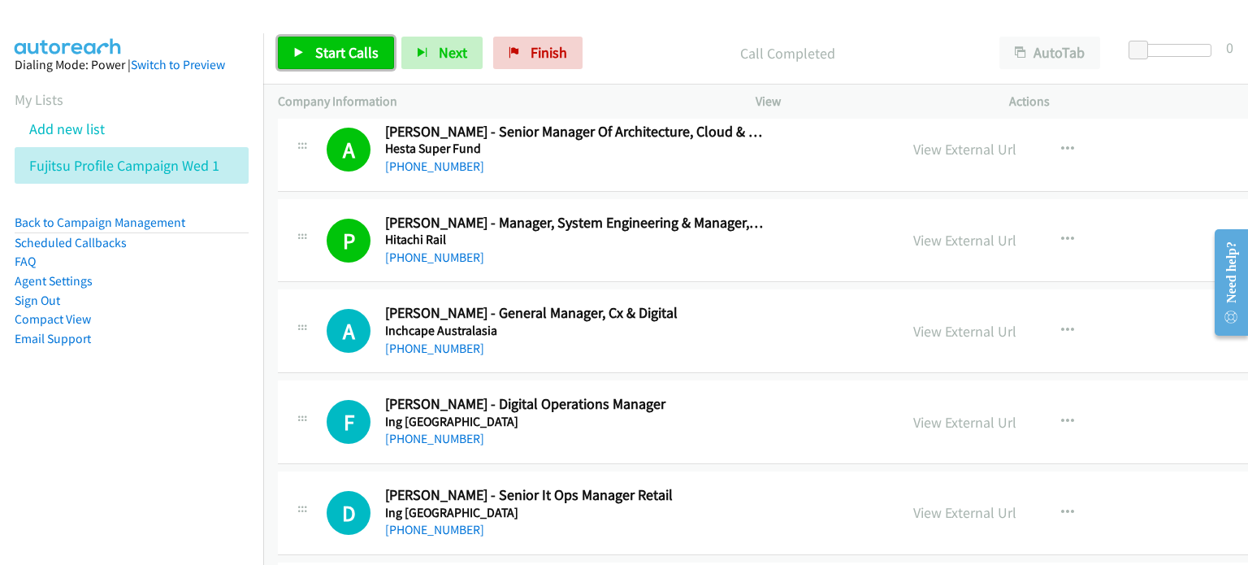
drag, startPoint x: 339, startPoint y: 48, endPoint x: 518, endPoint y: 135, distance: 198.8
click at [340, 47] on span "Start Calls" at bounding box center [346, 52] width 63 height 19
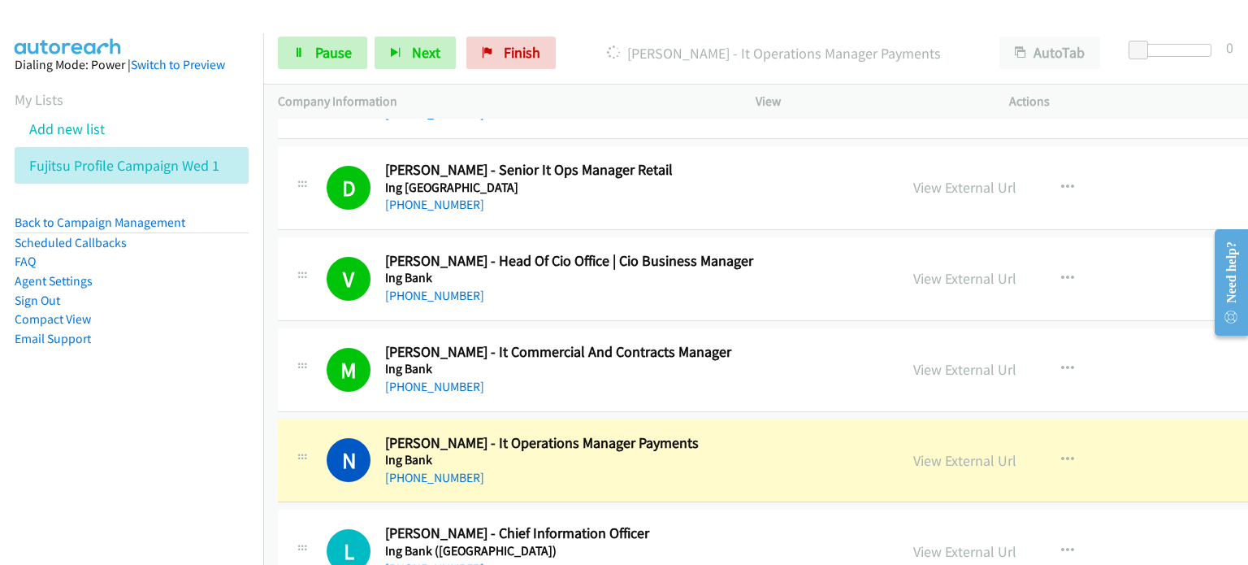
scroll to position [13000, 0]
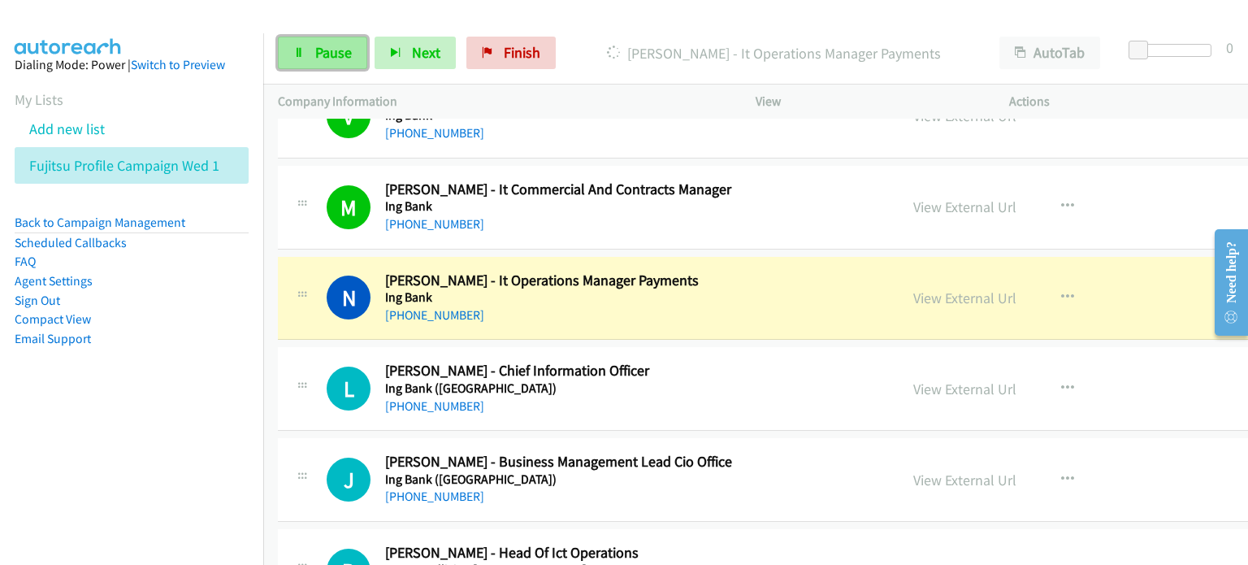
click at [332, 50] on span "Pause" at bounding box center [333, 52] width 37 height 19
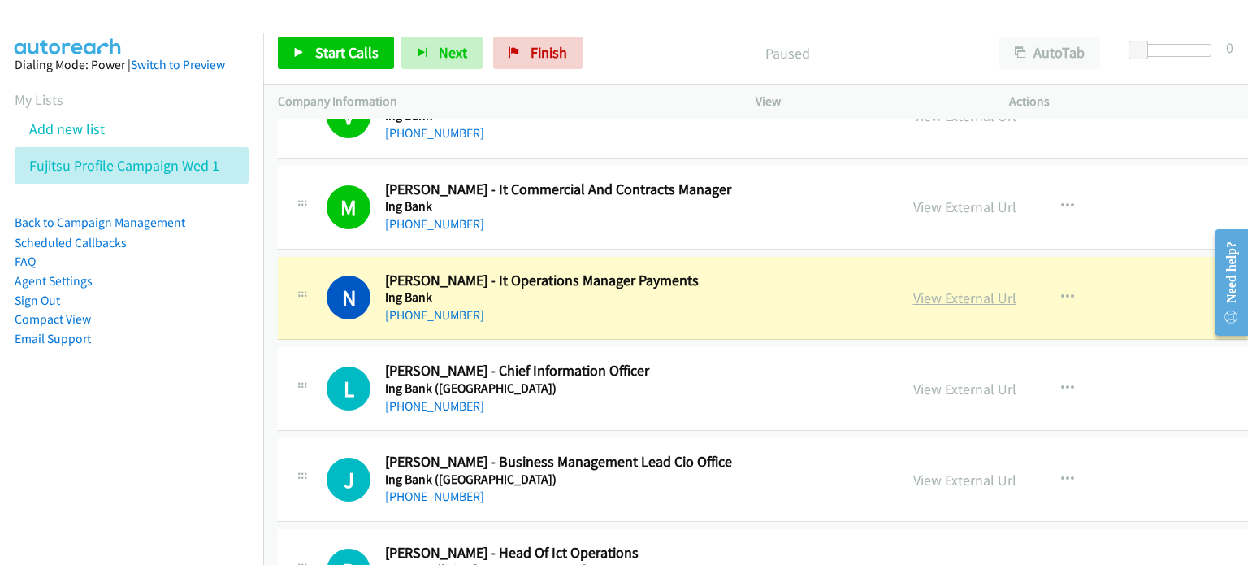
click at [931, 288] on link "View External Url" at bounding box center [964, 297] width 103 height 19
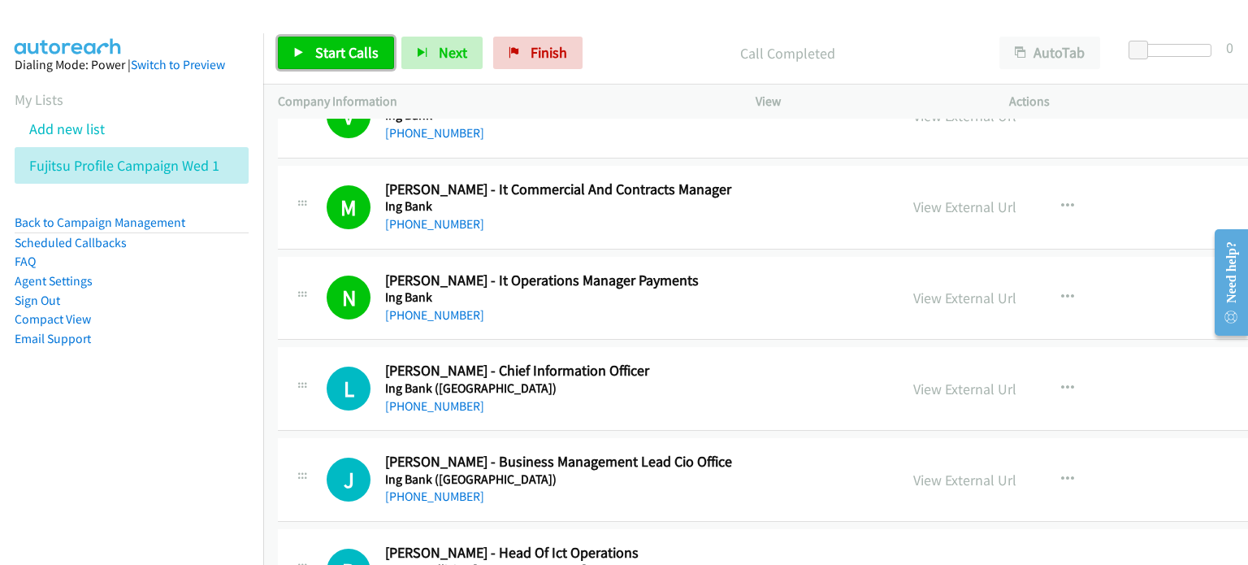
click at [323, 50] on span "Start Calls" at bounding box center [346, 52] width 63 height 19
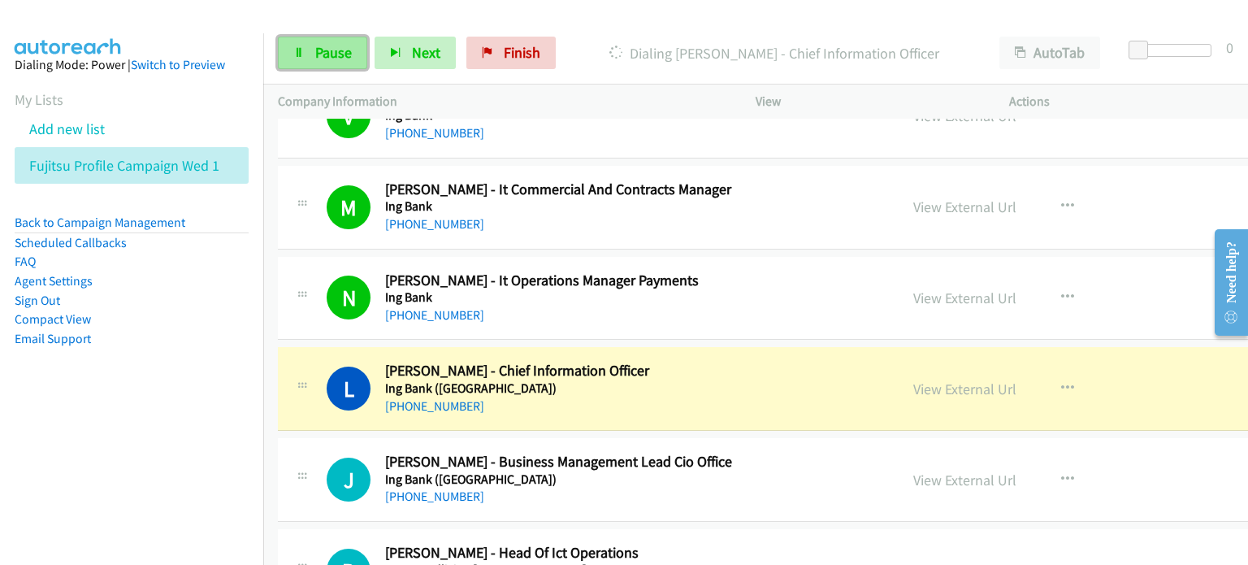
click at [330, 54] on span "Pause" at bounding box center [333, 52] width 37 height 19
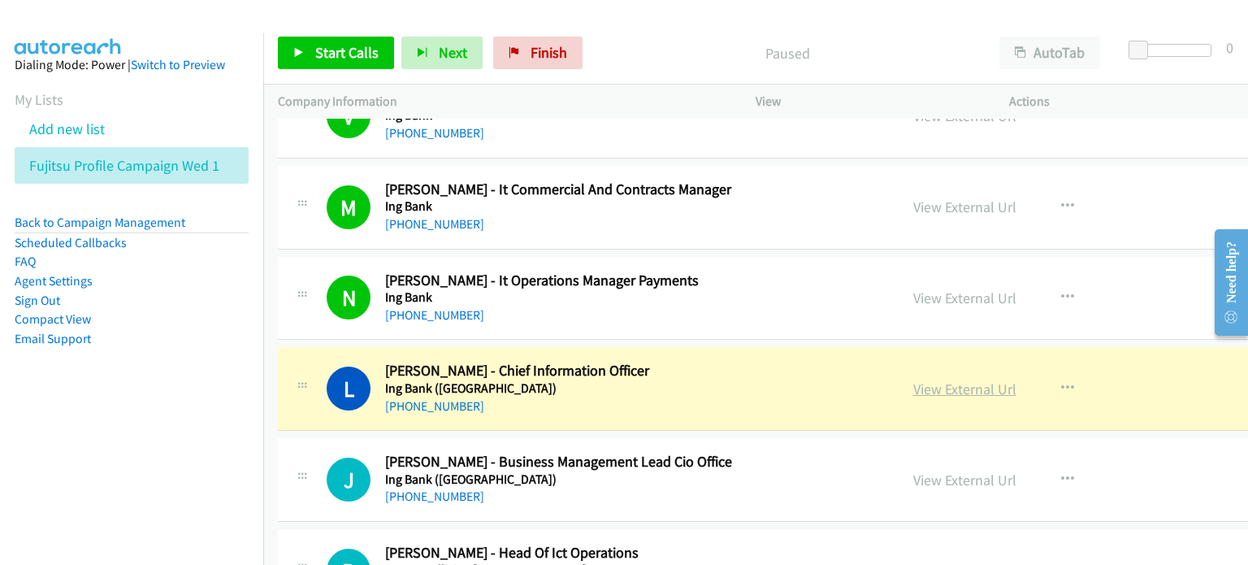
click at [960, 379] on link "View External Url" at bounding box center [964, 388] width 103 height 19
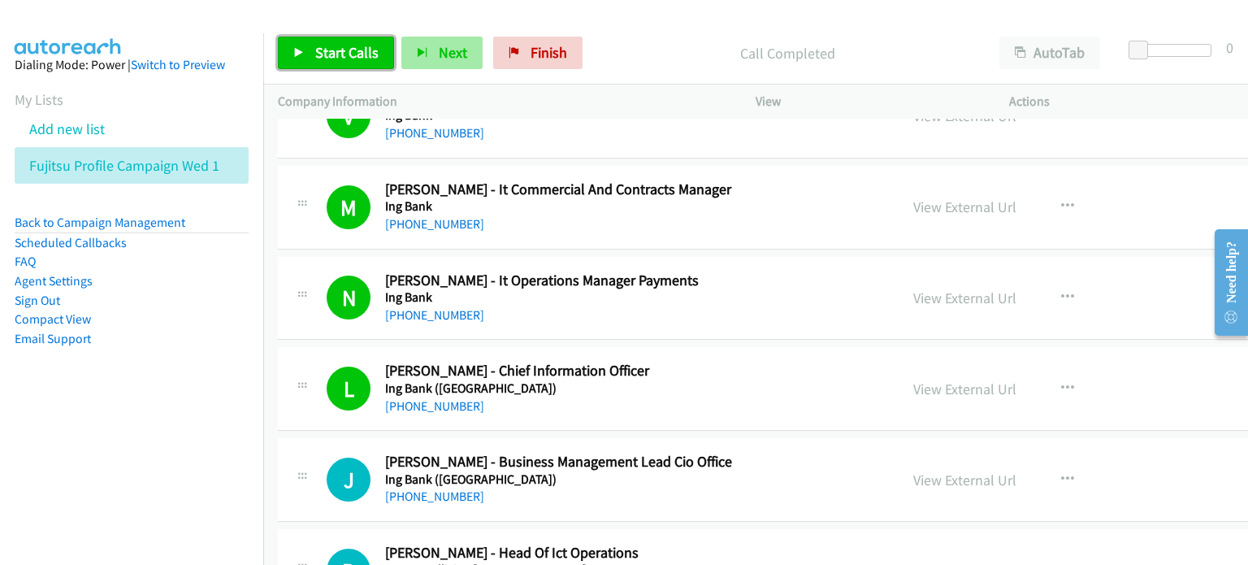
drag, startPoint x: 314, startPoint y: 45, endPoint x: 444, endPoint y: 59, distance: 130.8
click at [315, 44] on span "Start Calls" at bounding box center [346, 52] width 63 height 19
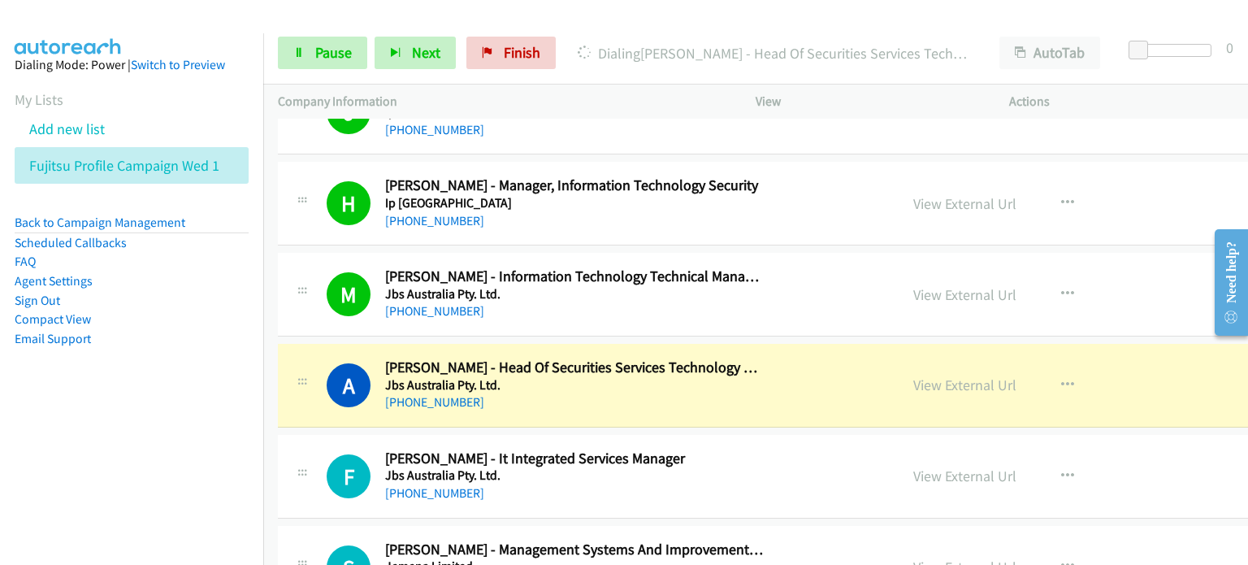
scroll to position [13650, 0]
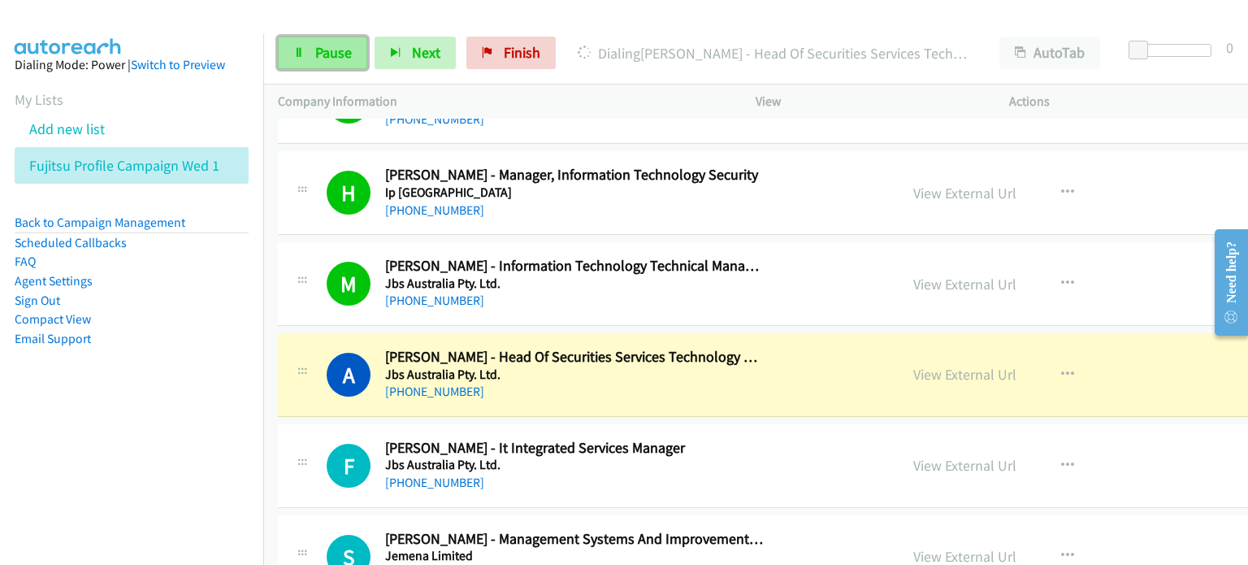
click at [322, 48] on span "Pause" at bounding box center [333, 52] width 37 height 19
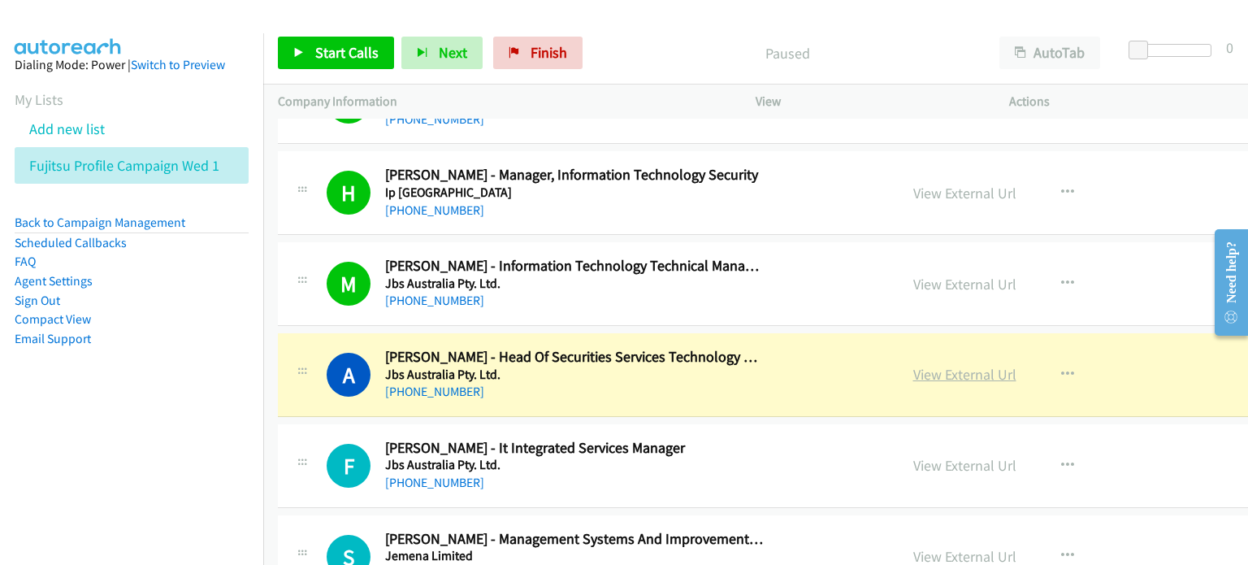
click at [929, 365] on link "View External Url" at bounding box center [964, 374] width 103 height 19
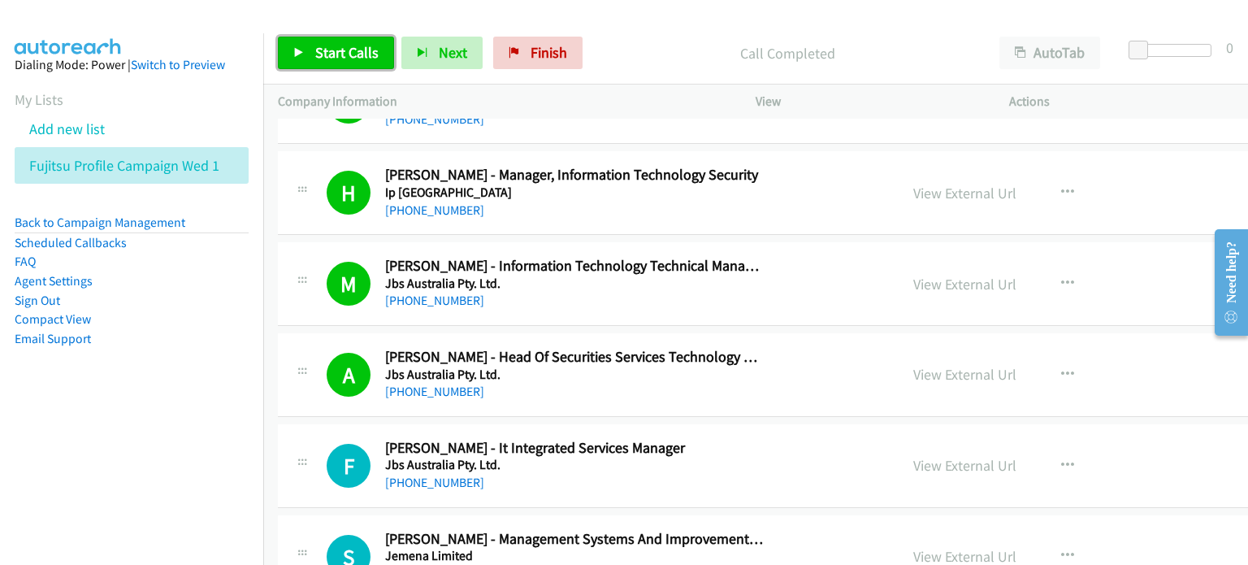
click at [340, 58] on span "Start Calls" at bounding box center [346, 52] width 63 height 19
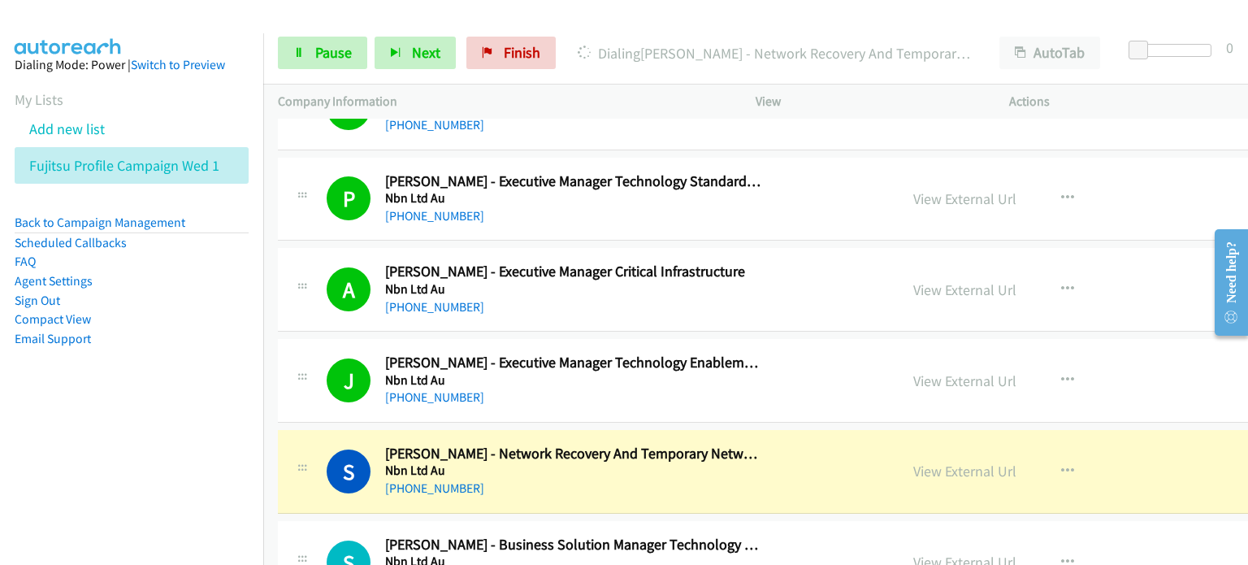
scroll to position [16169, 0]
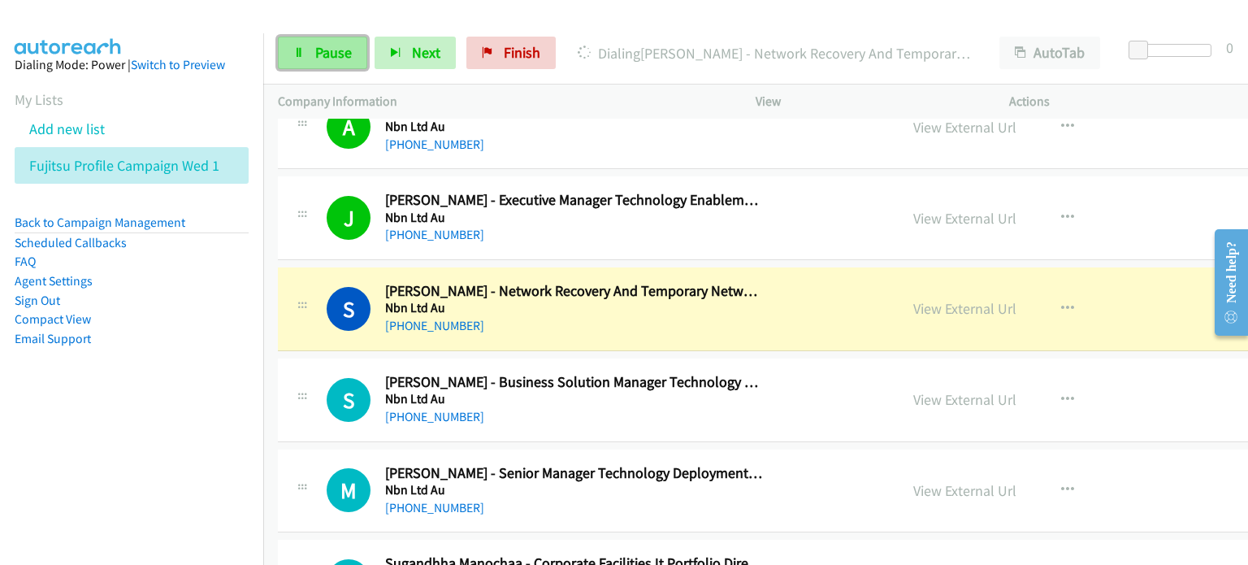
click at [328, 45] on span "Pause" at bounding box center [333, 52] width 37 height 19
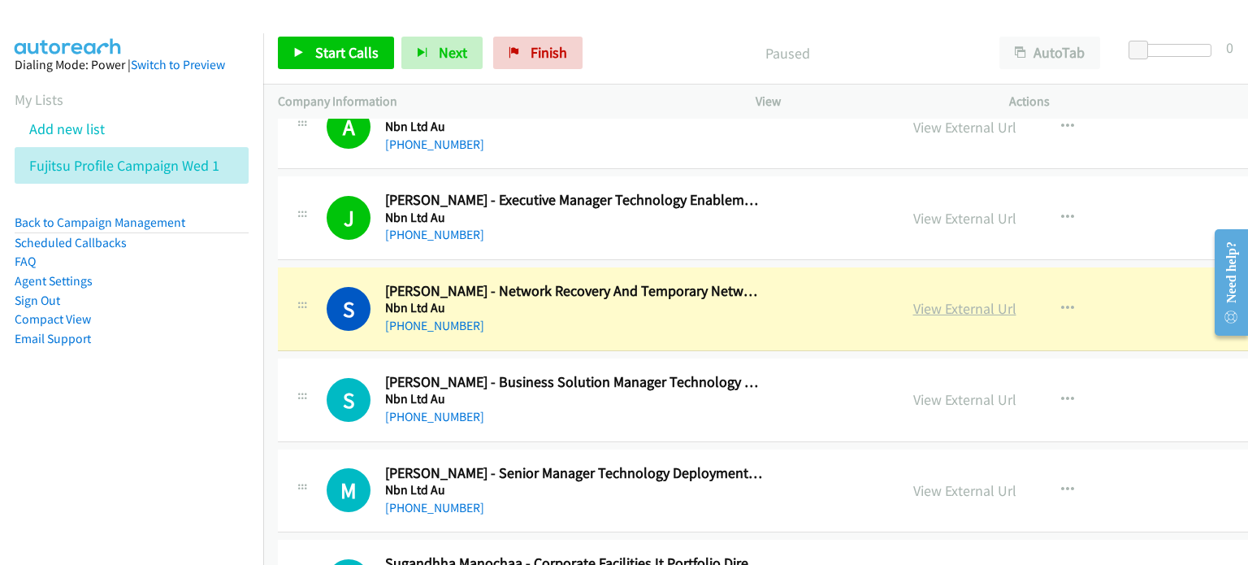
click at [975, 299] on link "View External Url" at bounding box center [964, 308] width 103 height 19
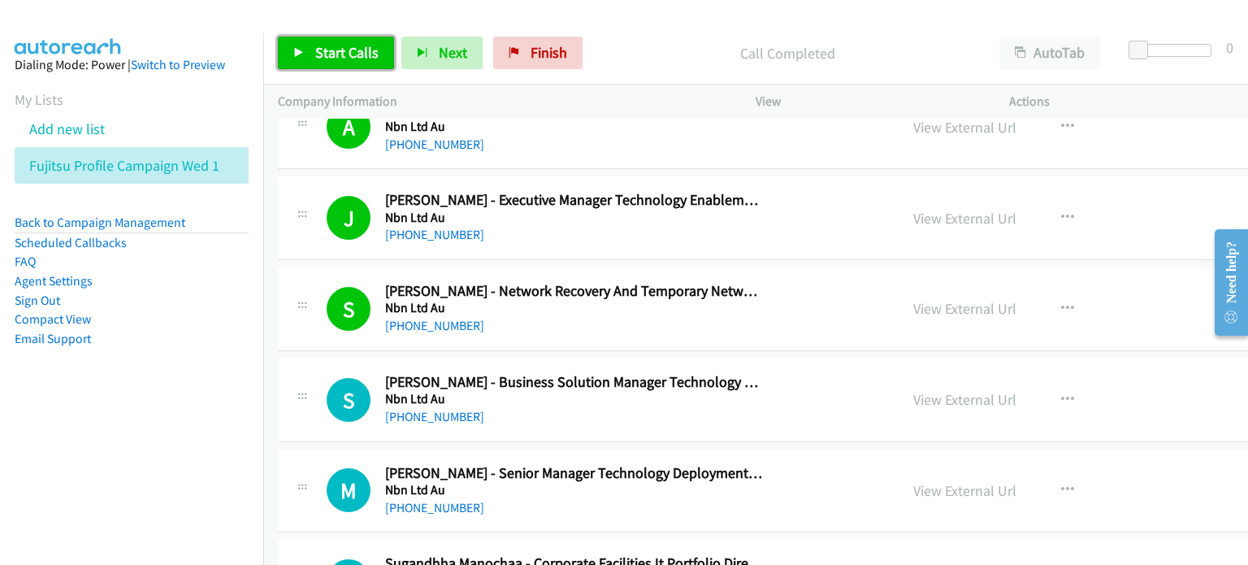
click at [339, 51] on span "Start Calls" at bounding box center [346, 52] width 63 height 19
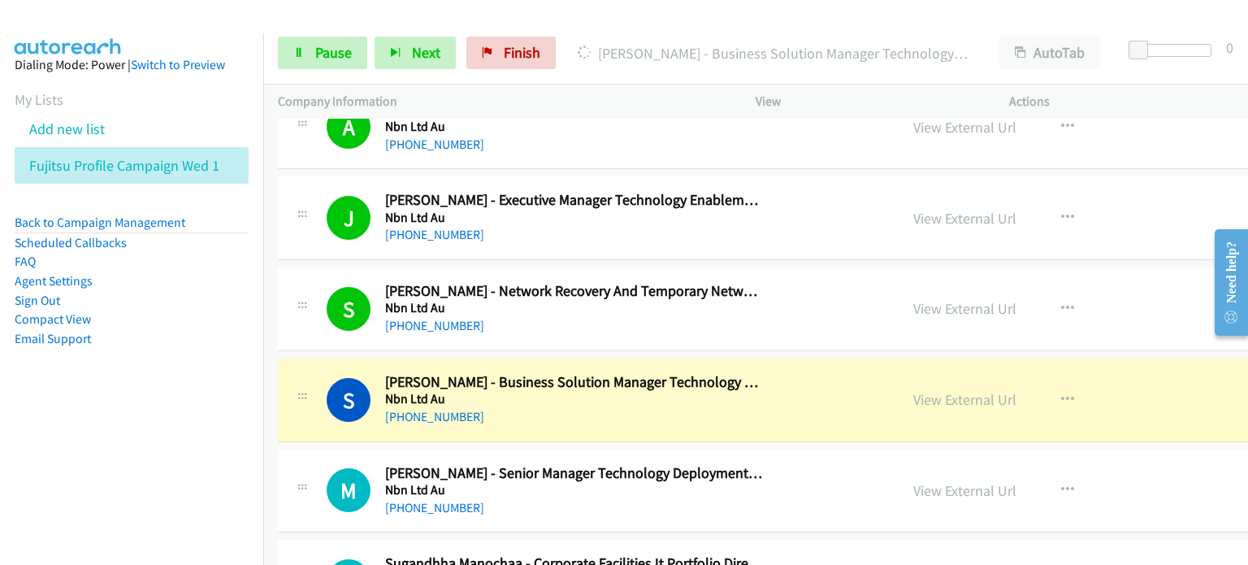
scroll to position [16332, 0]
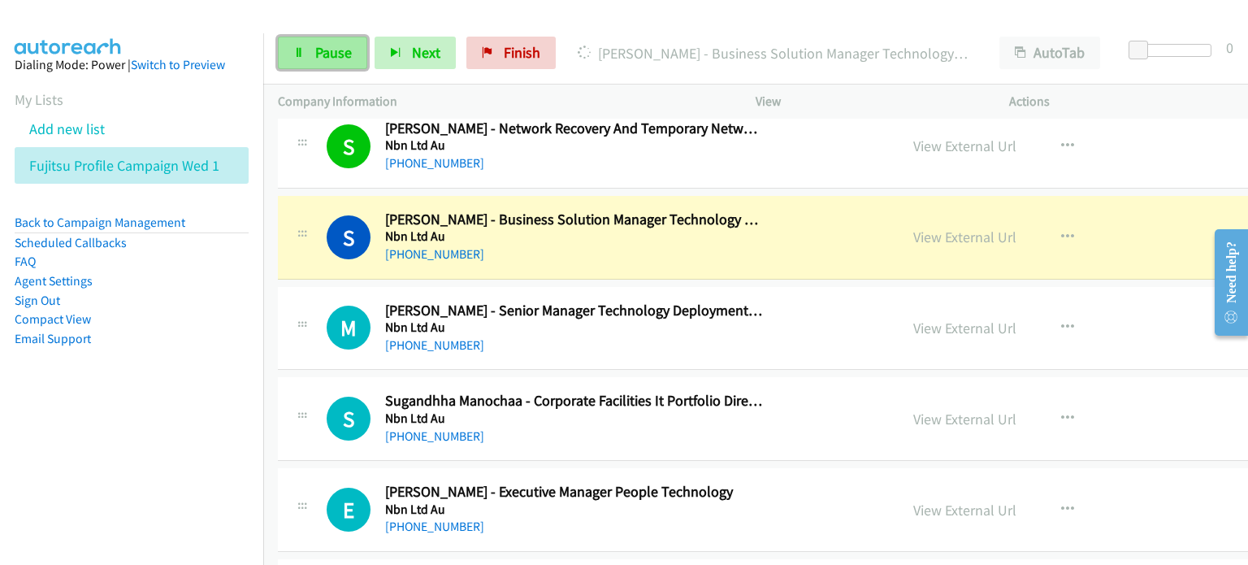
click at [307, 46] on link "Pause" at bounding box center [322, 53] width 89 height 33
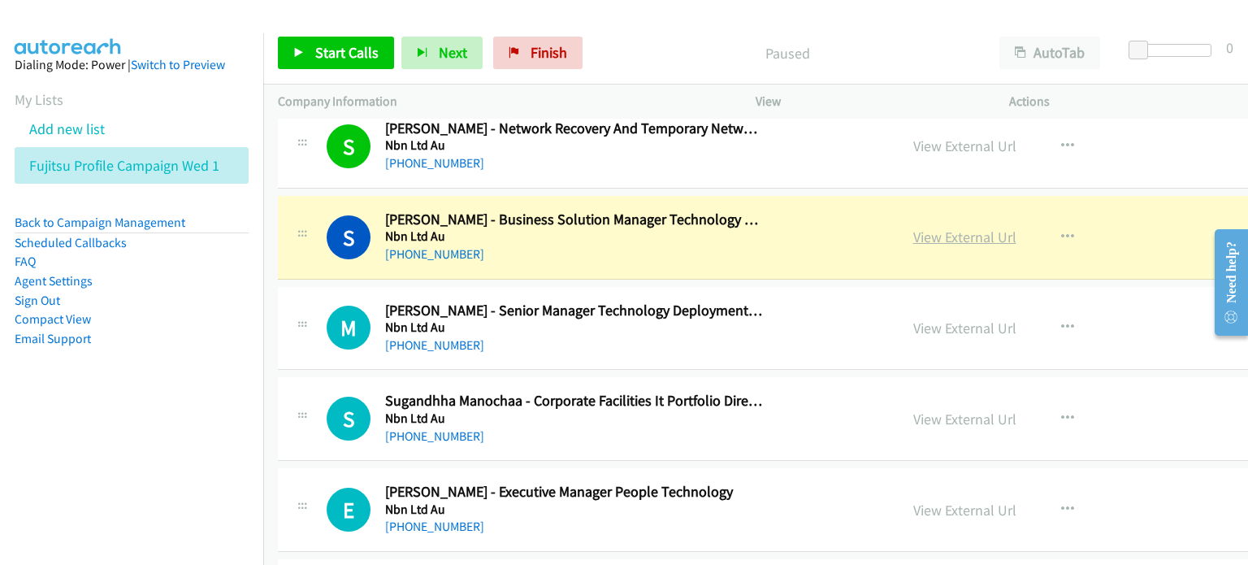
click at [921, 228] on link "View External Url" at bounding box center [964, 237] width 103 height 19
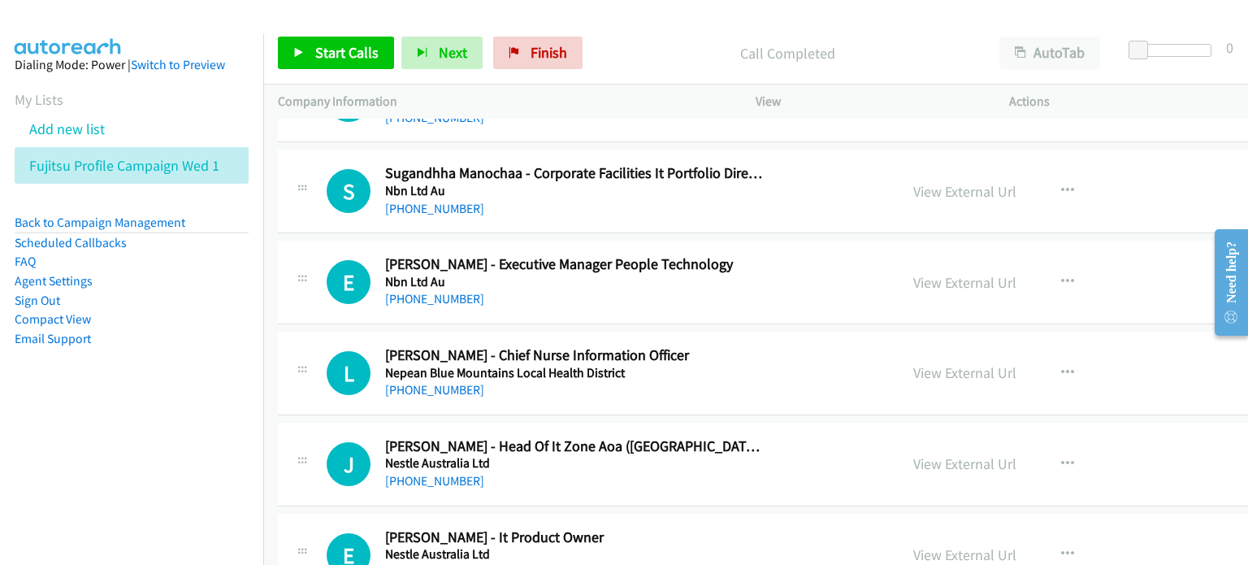
scroll to position [16657, 0]
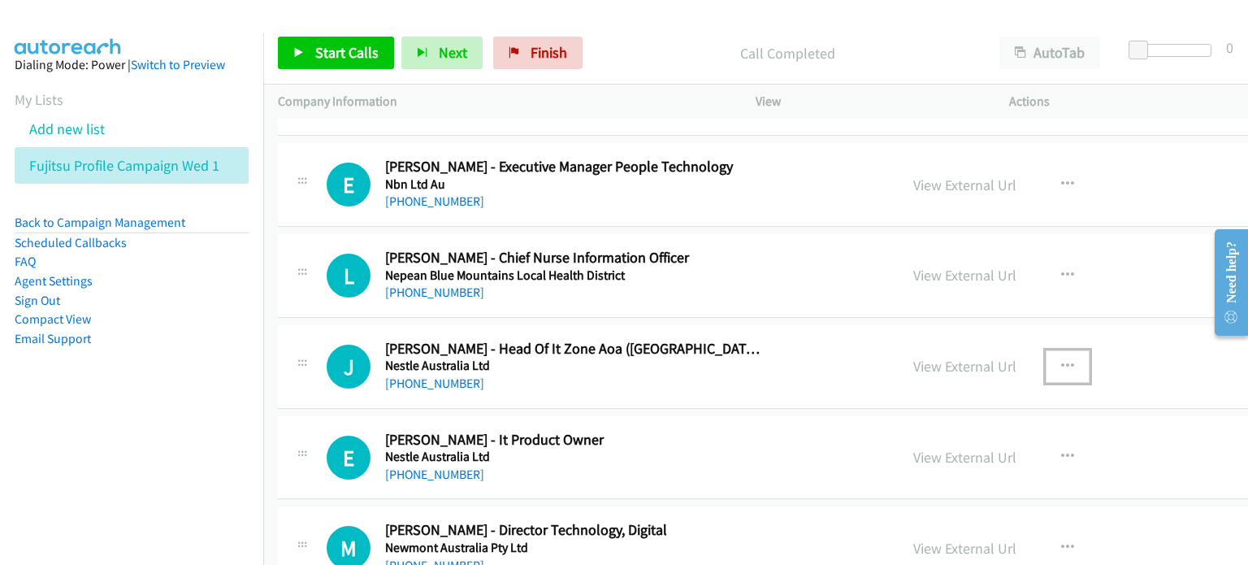
click at [1061, 360] on icon "button" at bounding box center [1067, 366] width 13 height 13
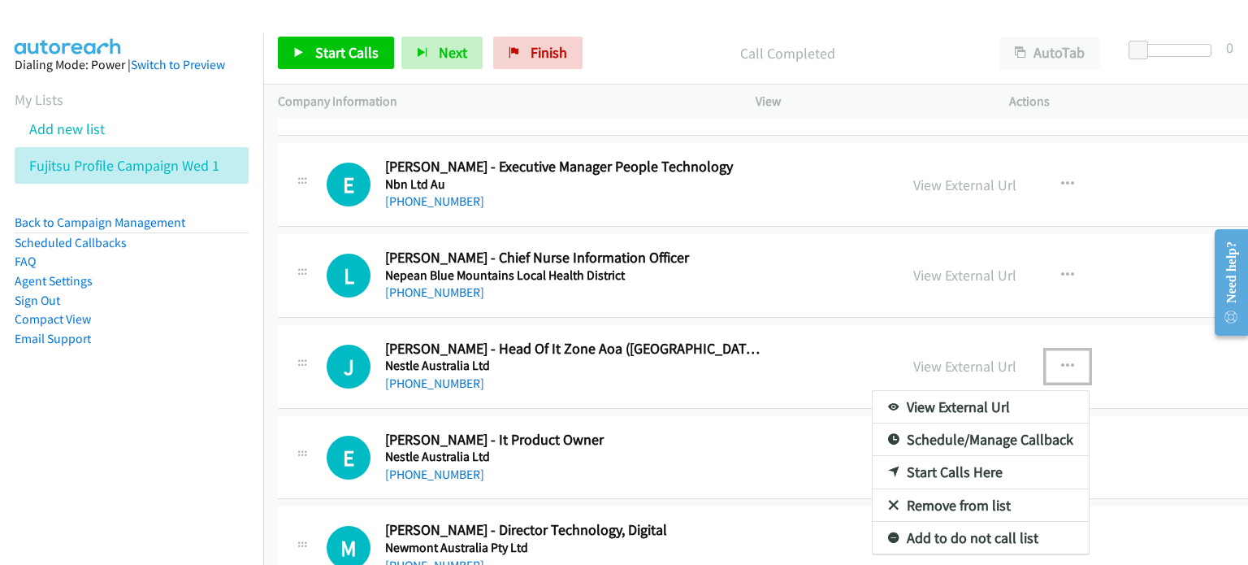
click at [948, 456] on link "Start Calls Here" at bounding box center [981, 472] width 216 height 33
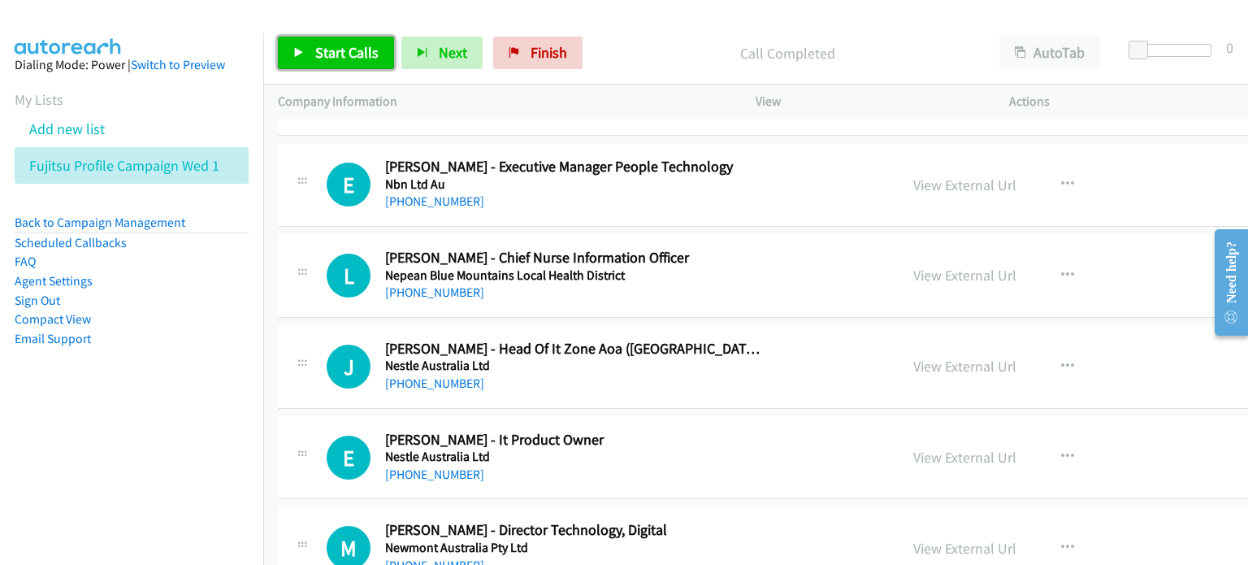
click at [341, 50] on span "Start Calls" at bounding box center [346, 52] width 63 height 19
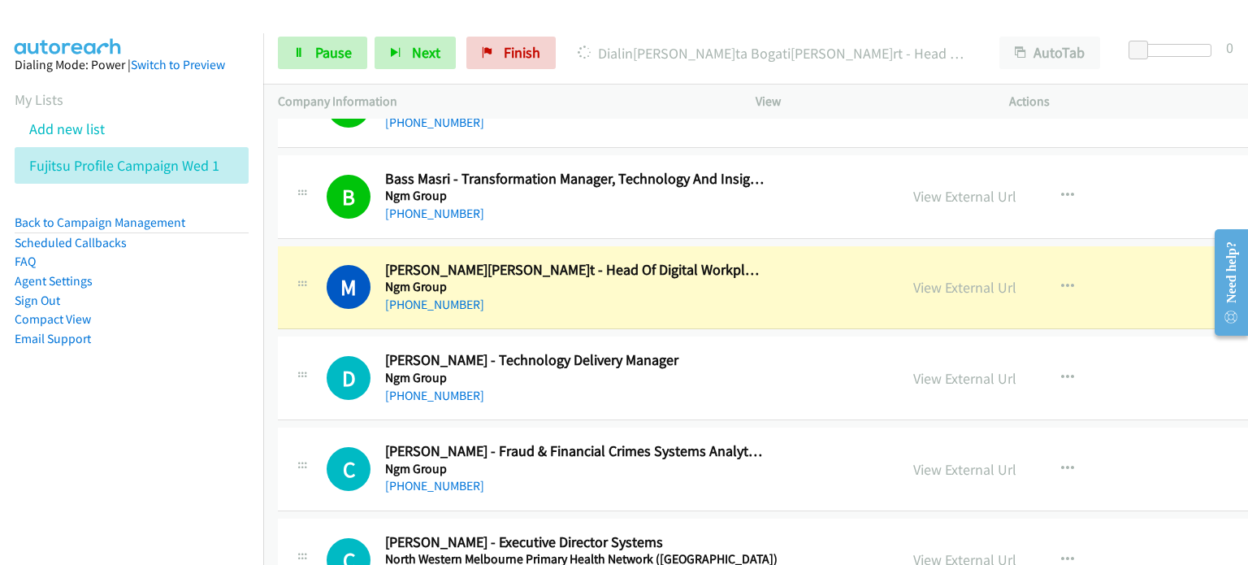
scroll to position [17388, 0]
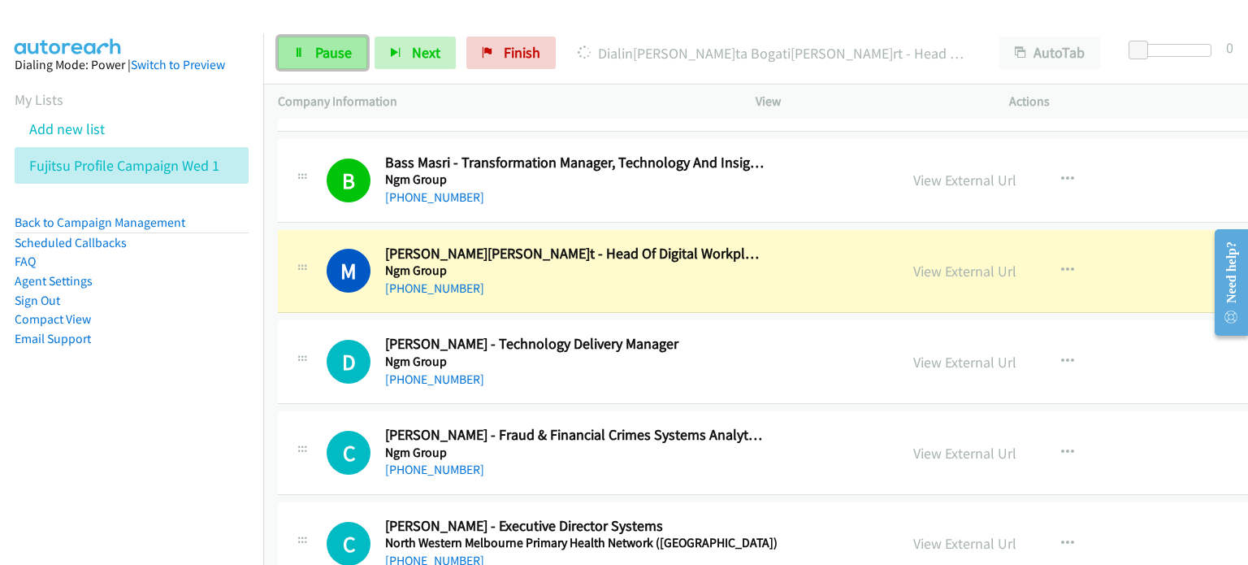
click at [322, 48] on span "Pause" at bounding box center [333, 52] width 37 height 19
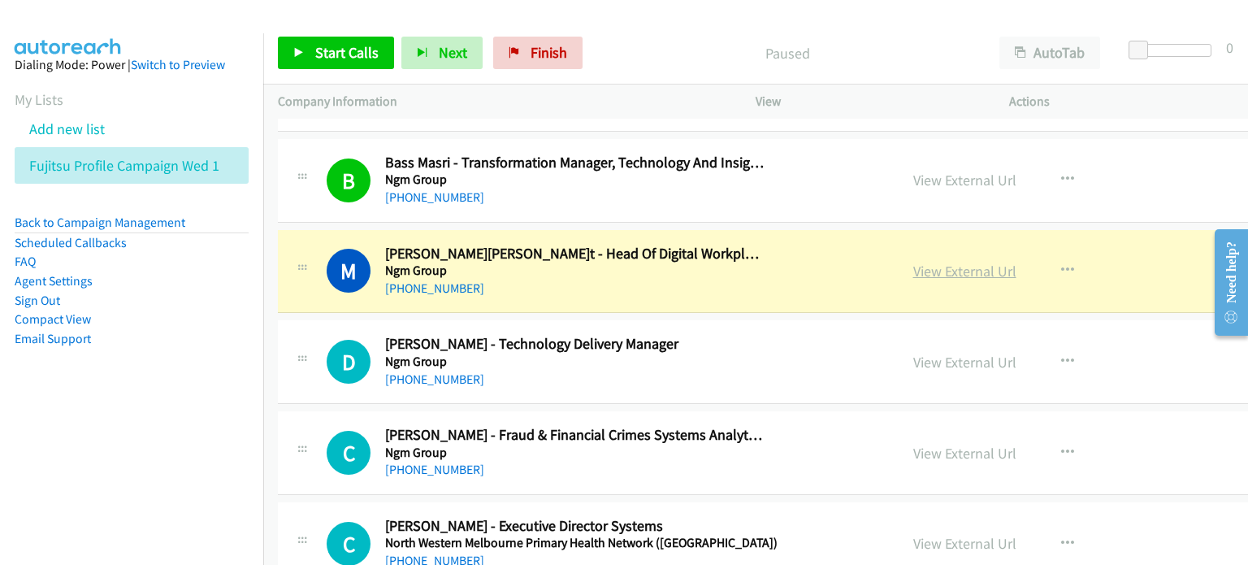
click at [926, 262] on link "View External Url" at bounding box center [964, 271] width 103 height 19
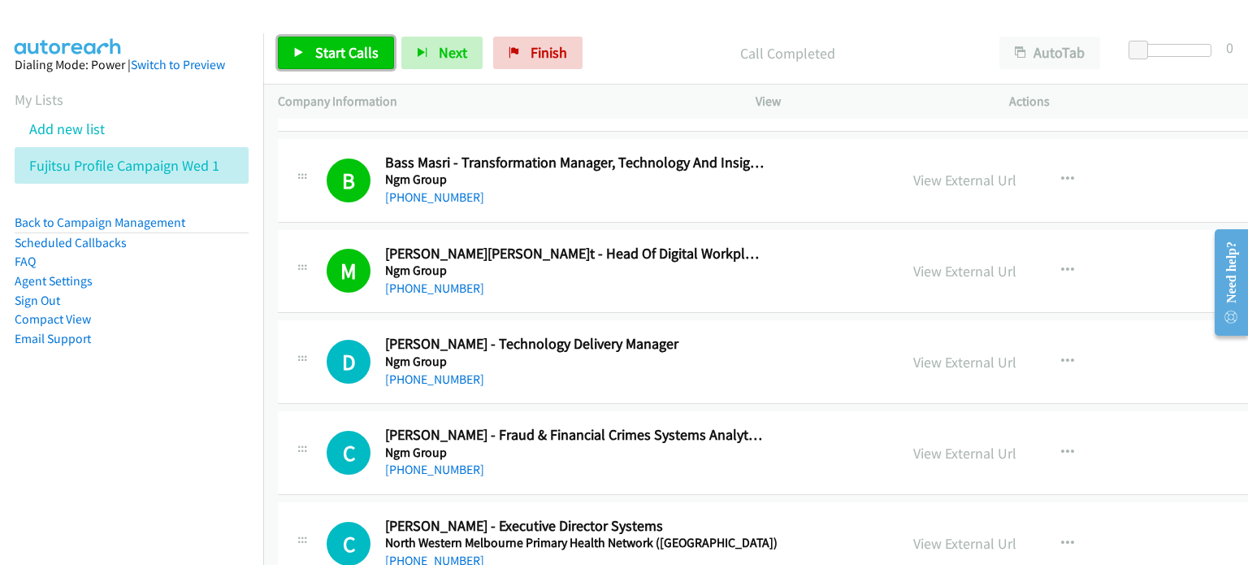
click at [327, 51] on span "Start Calls" at bounding box center [346, 52] width 63 height 19
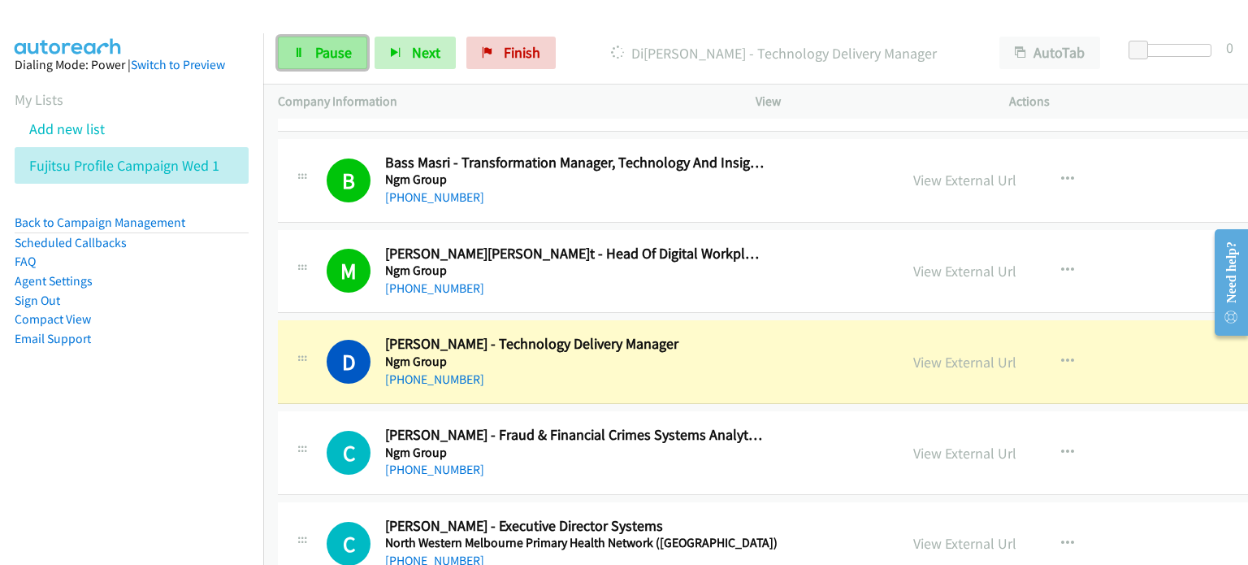
click at [326, 45] on span "Pause" at bounding box center [333, 52] width 37 height 19
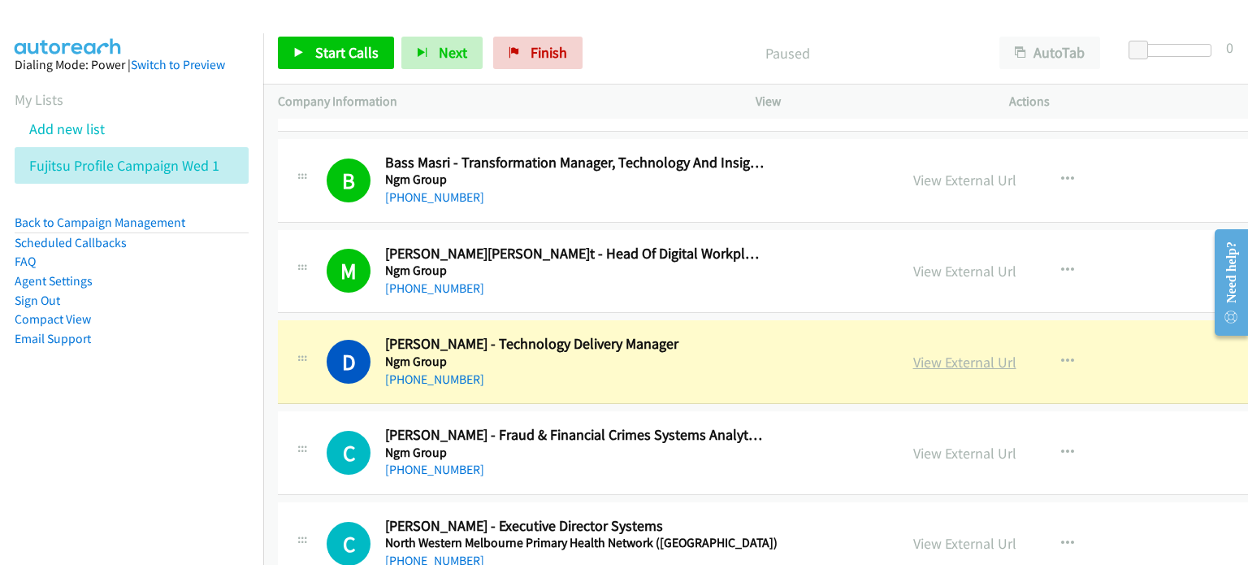
click at [921, 353] on link "View External Url" at bounding box center [964, 362] width 103 height 19
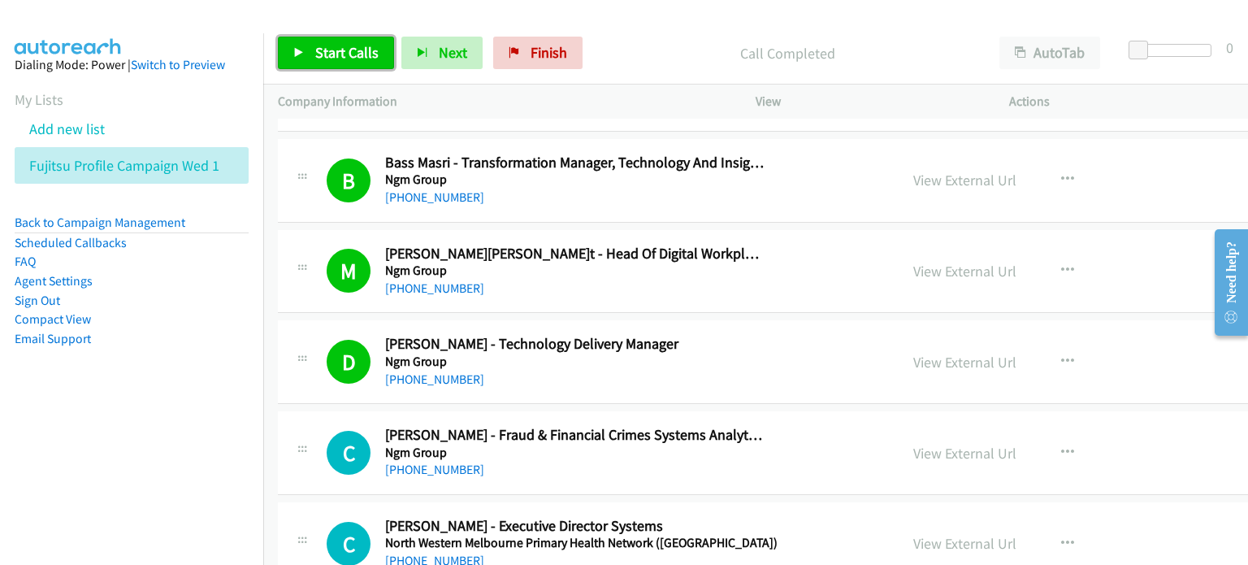
click at [332, 52] on span "Start Calls" at bounding box center [346, 52] width 63 height 19
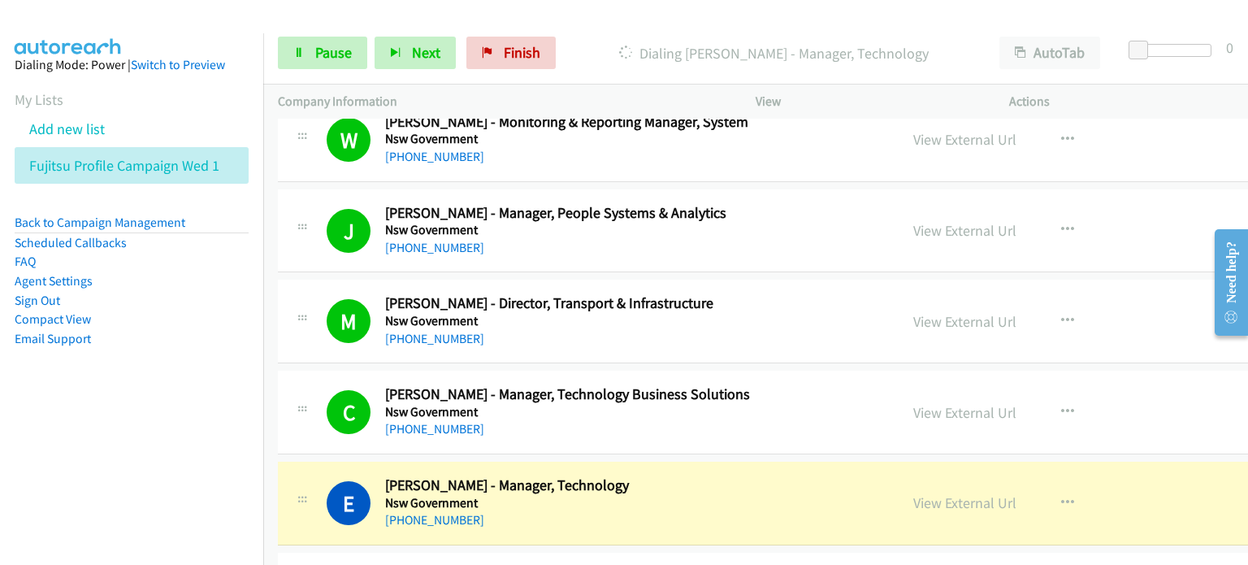
scroll to position [18607, 0]
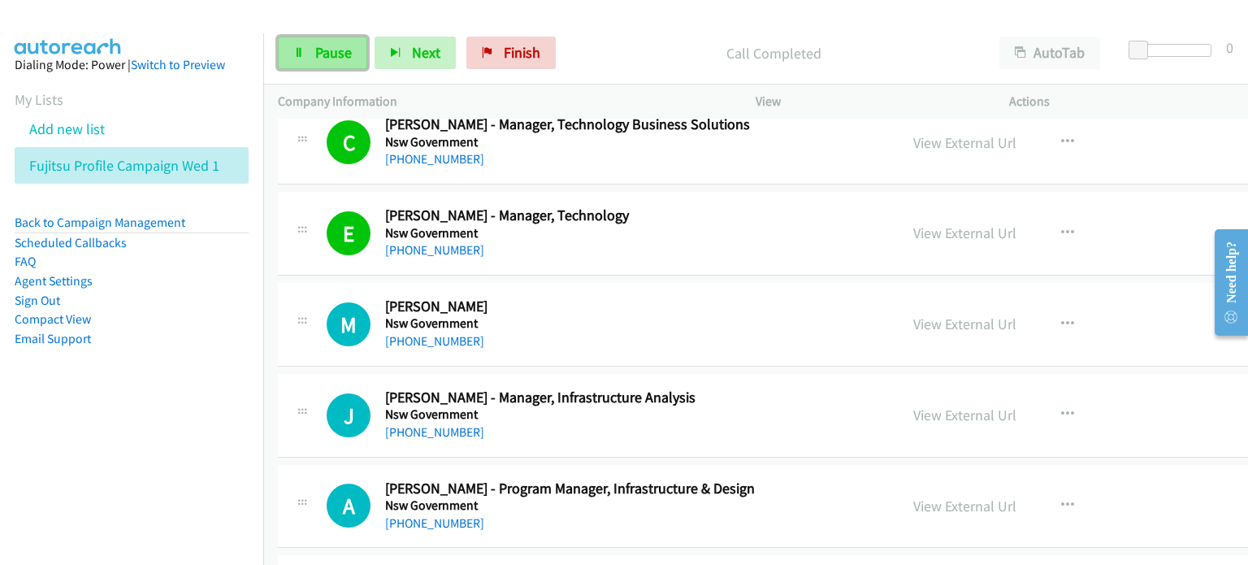
click at [315, 54] on span "Pause" at bounding box center [333, 52] width 37 height 19
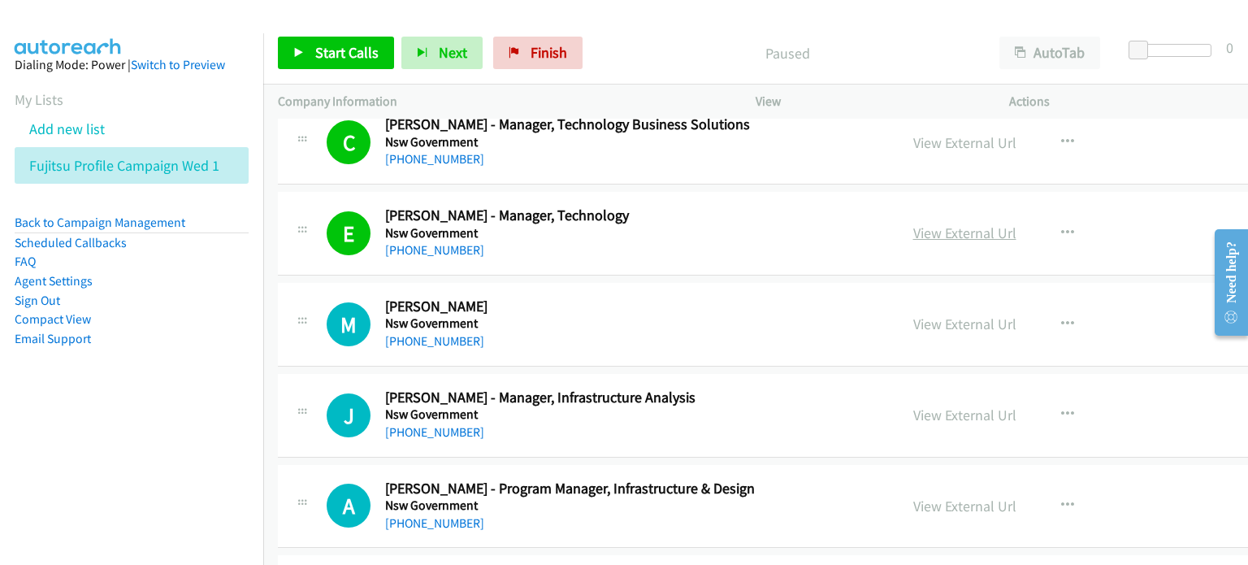
click at [918, 223] on link "View External Url" at bounding box center [964, 232] width 103 height 19
click at [356, 47] on span "Start Calls" at bounding box center [346, 52] width 63 height 19
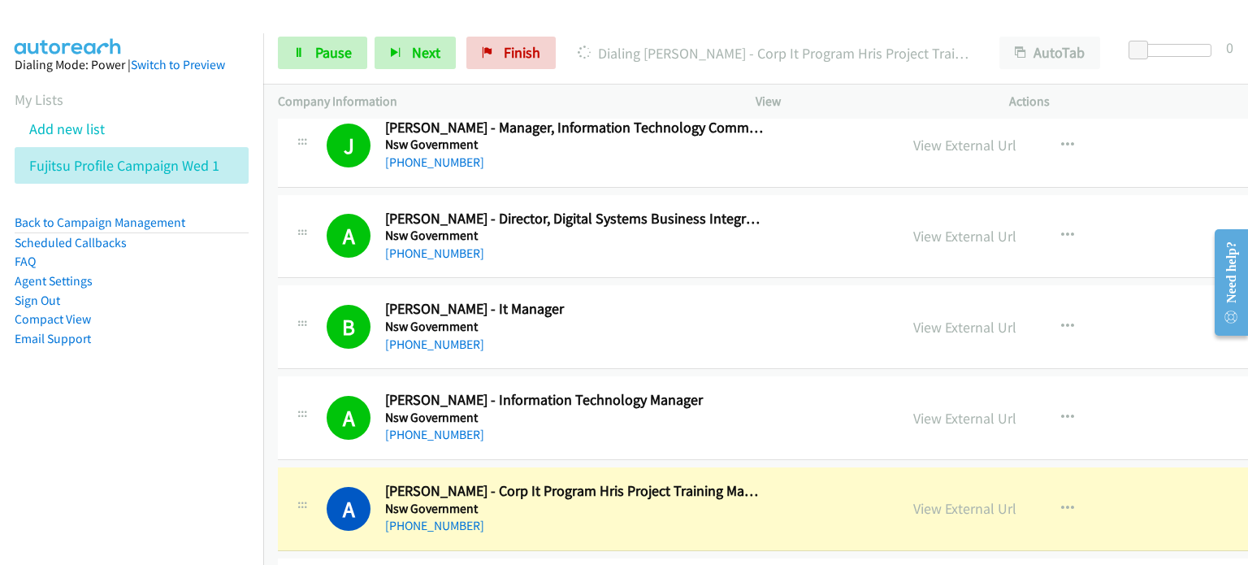
scroll to position [19419, 0]
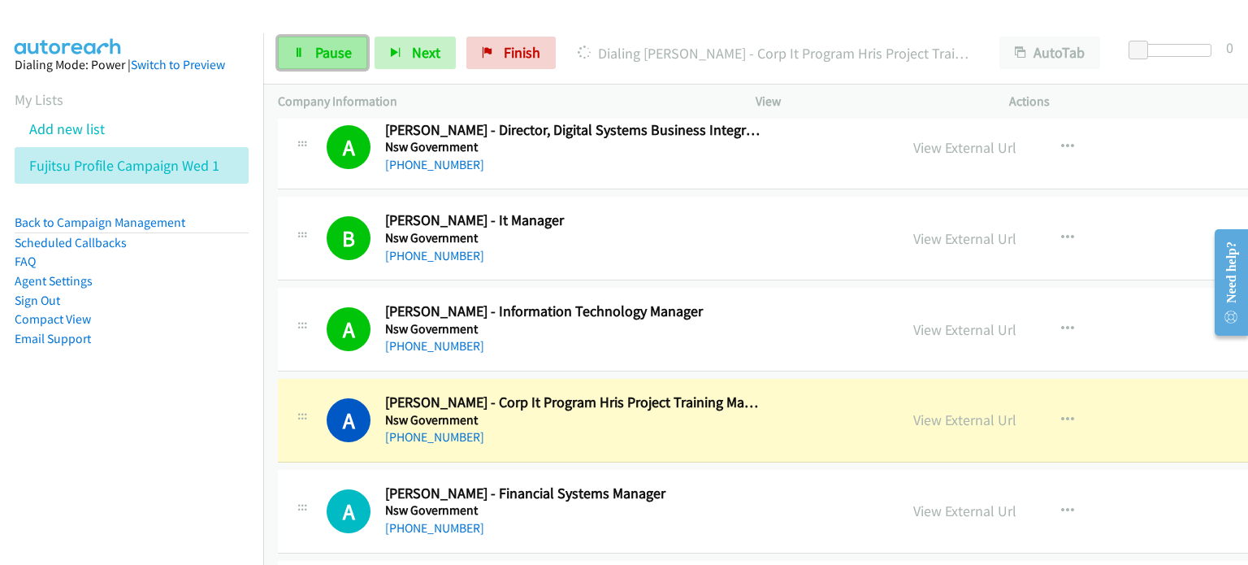
click at [327, 54] on span "Pause" at bounding box center [333, 52] width 37 height 19
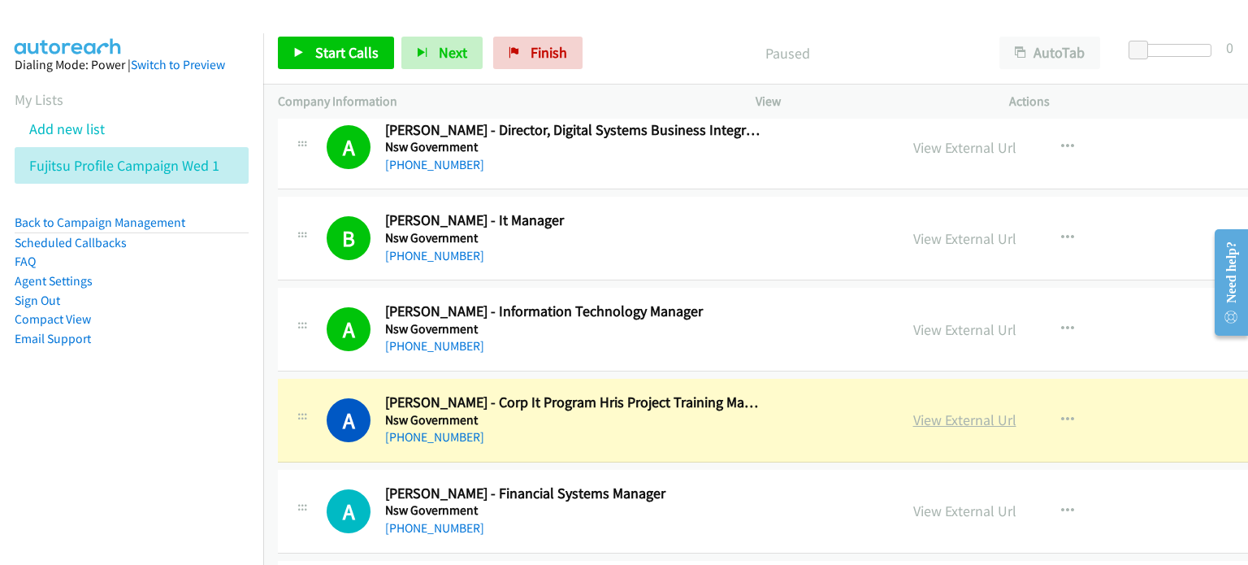
click at [954, 410] on link "View External Url" at bounding box center [964, 419] width 103 height 19
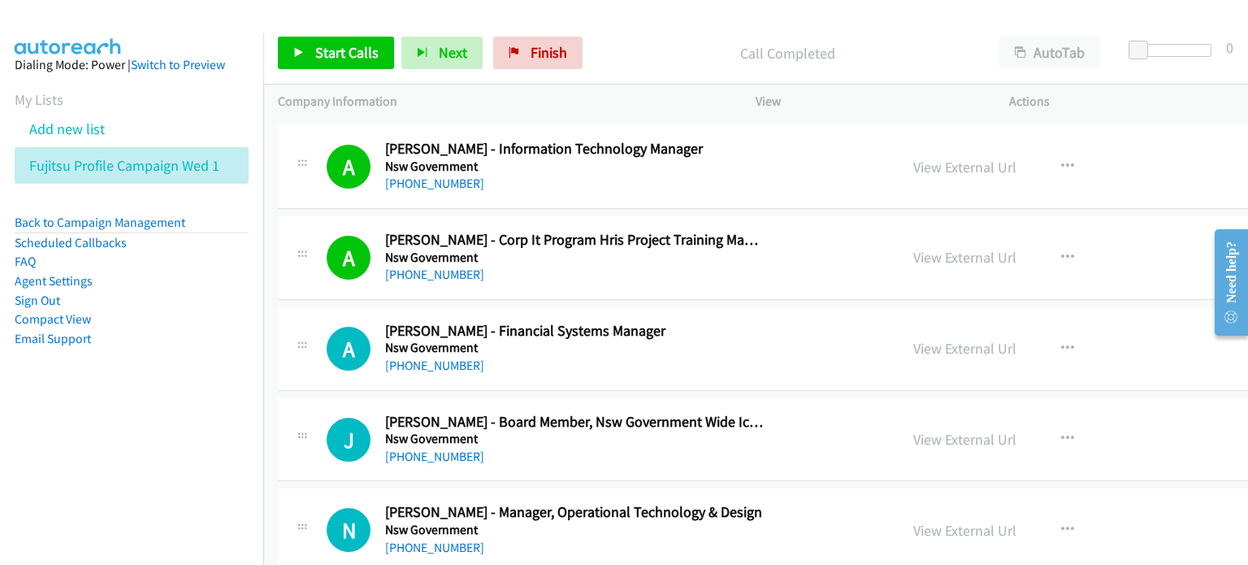
scroll to position [19744, 0]
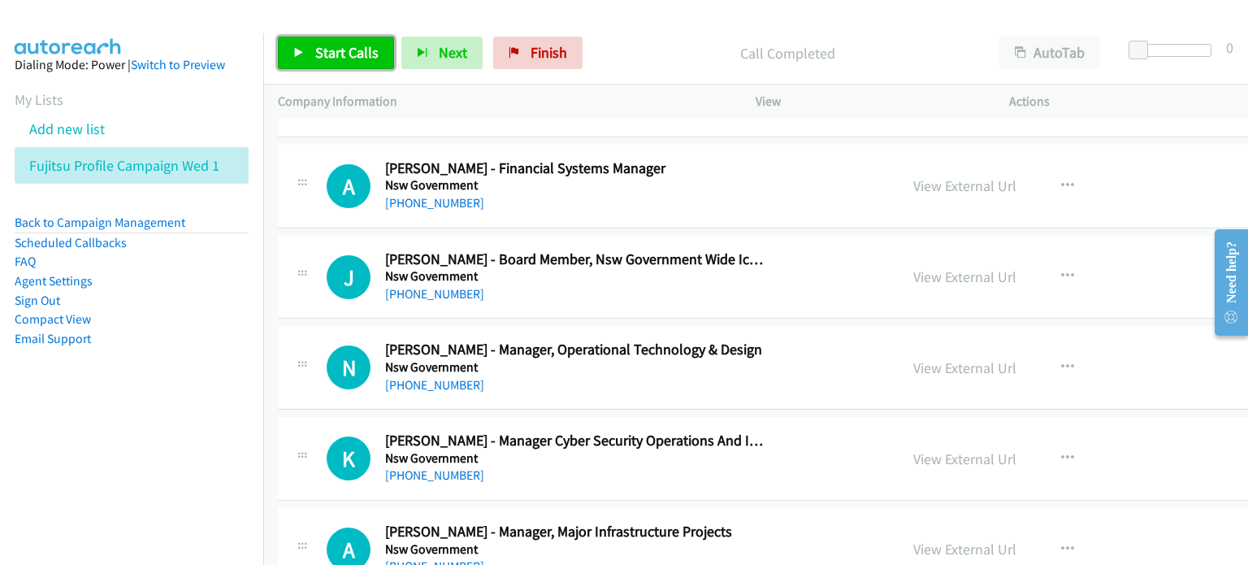
click at [347, 56] on span "Start Calls" at bounding box center [346, 52] width 63 height 19
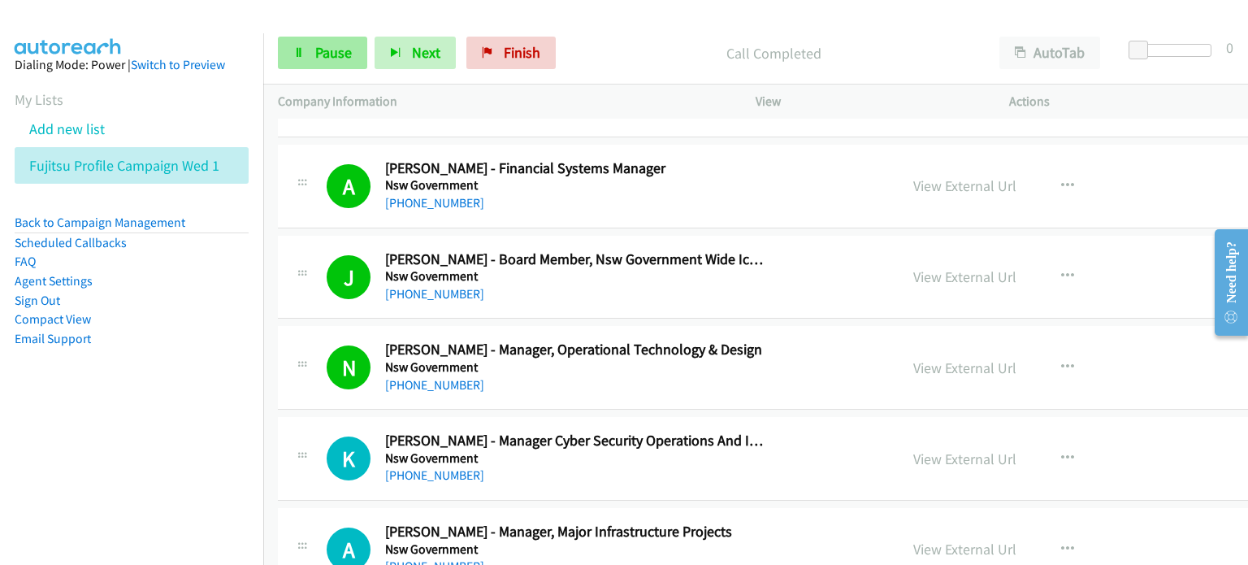
click at [334, 40] on link "Pause" at bounding box center [322, 53] width 89 height 33
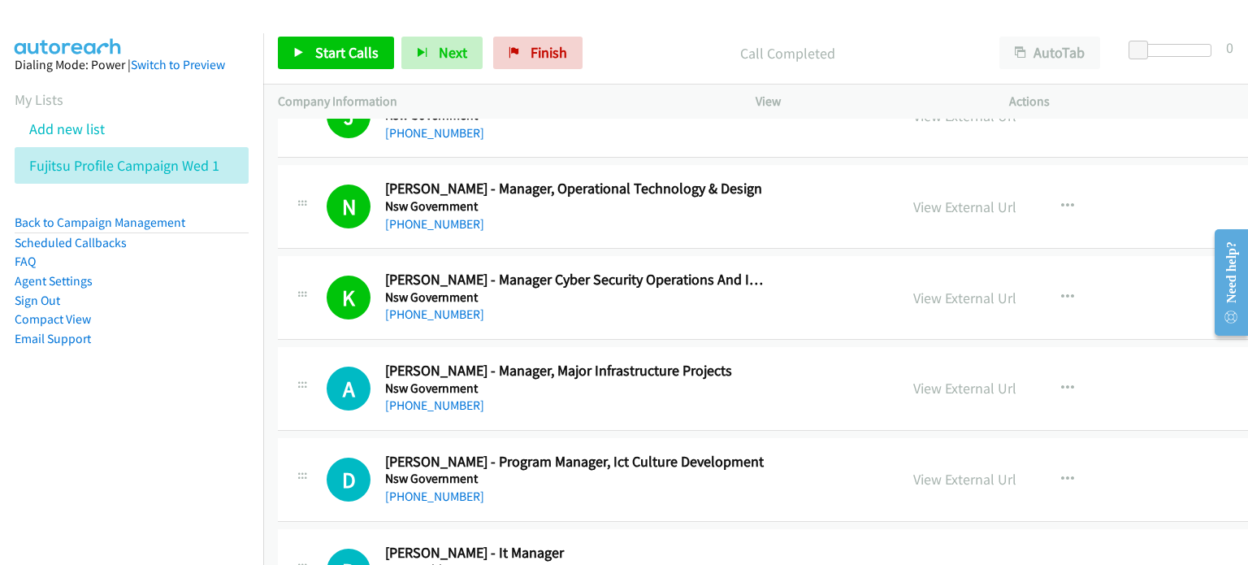
scroll to position [19907, 0]
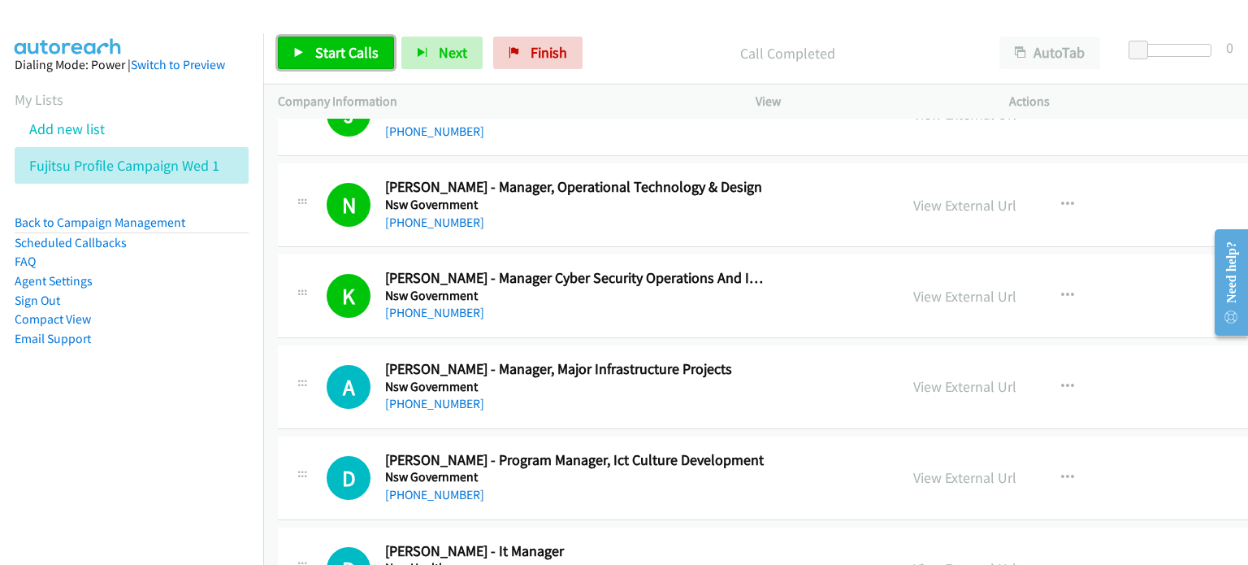
click at [335, 51] on span "Start Calls" at bounding box center [346, 52] width 63 height 19
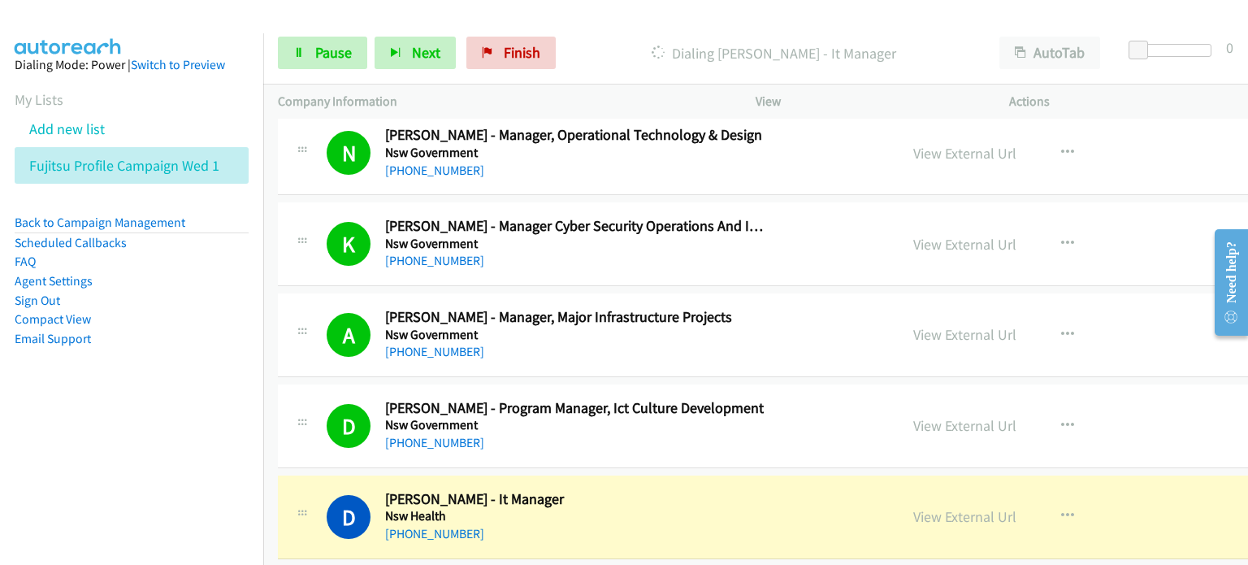
scroll to position [19988, 0]
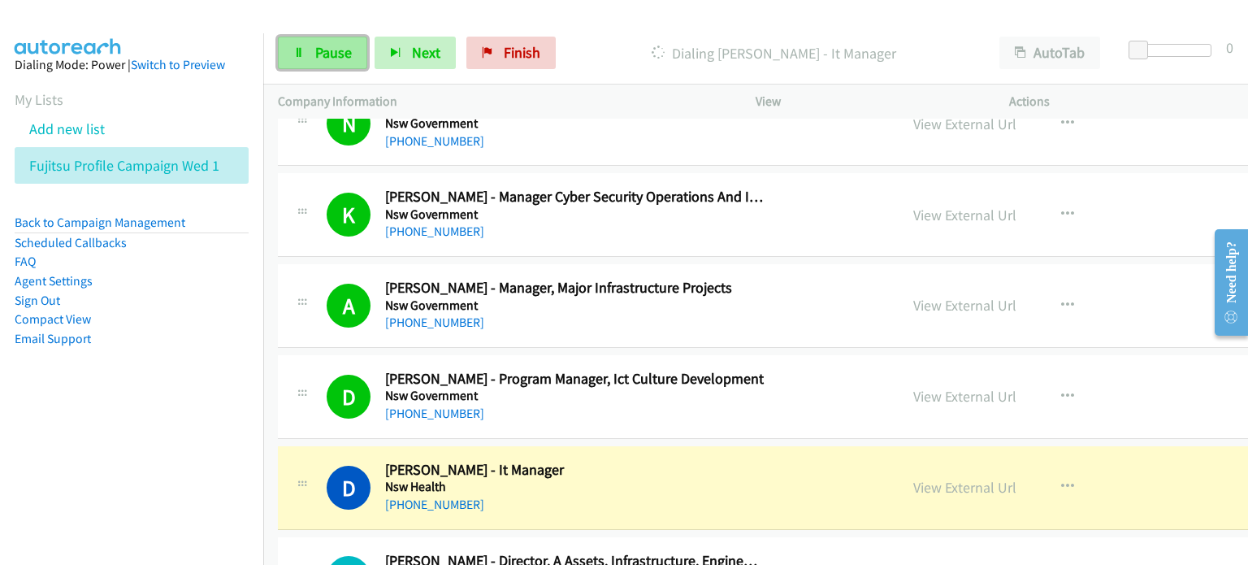
click at [315, 52] on span "Pause" at bounding box center [333, 52] width 37 height 19
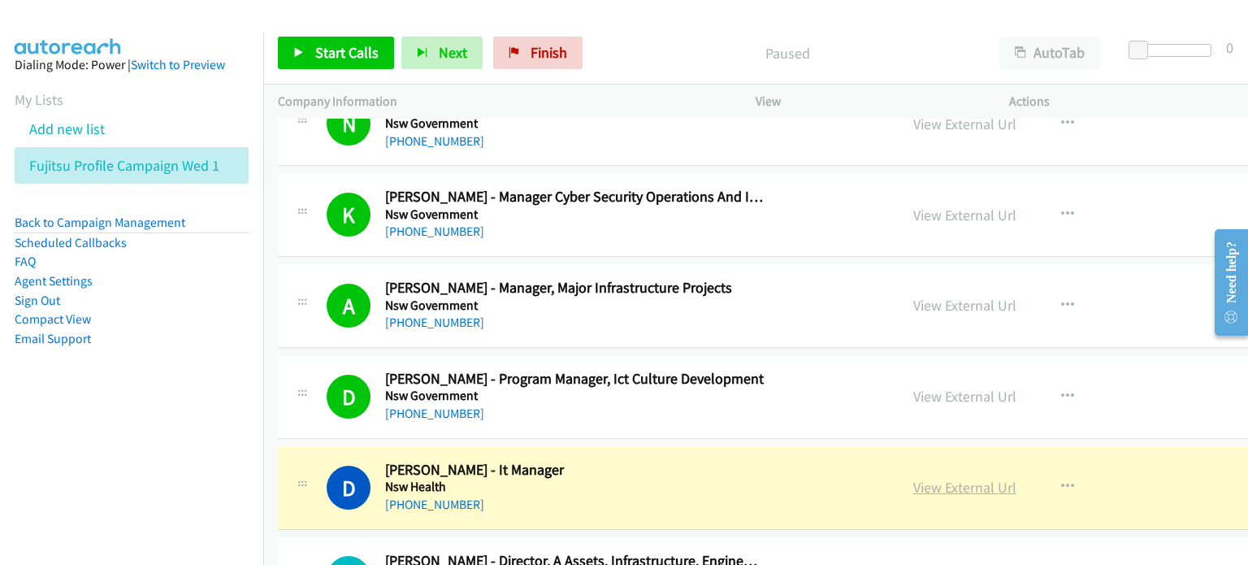
click at [939, 478] on link "View External Url" at bounding box center [964, 487] width 103 height 19
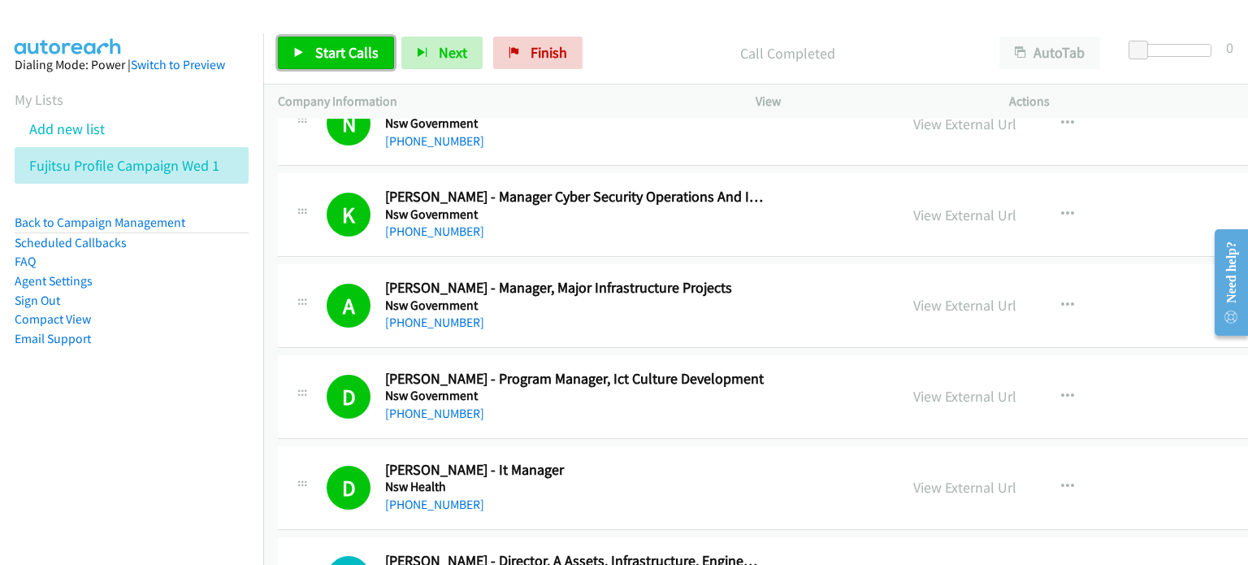
drag, startPoint x: 321, startPoint y: 54, endPoint x: 351, endPoint y: 67, distance: 32.4
click at [321, 54] on span "Start Calls" at bounding box center [346, 52] width 63 height 19
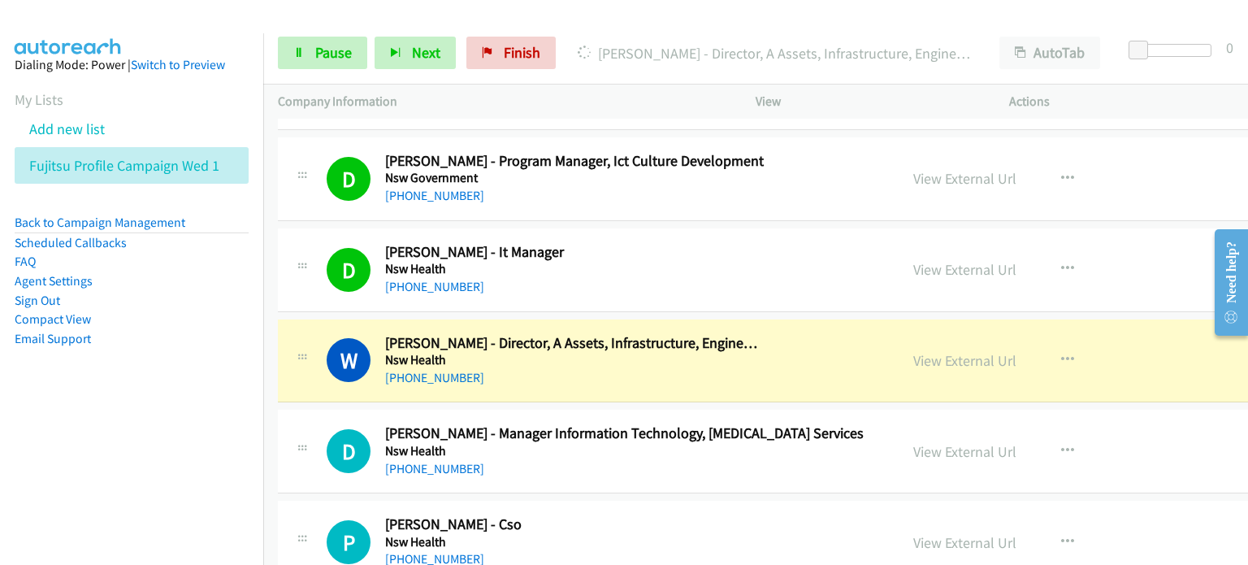
scroll to position [20232, 0]
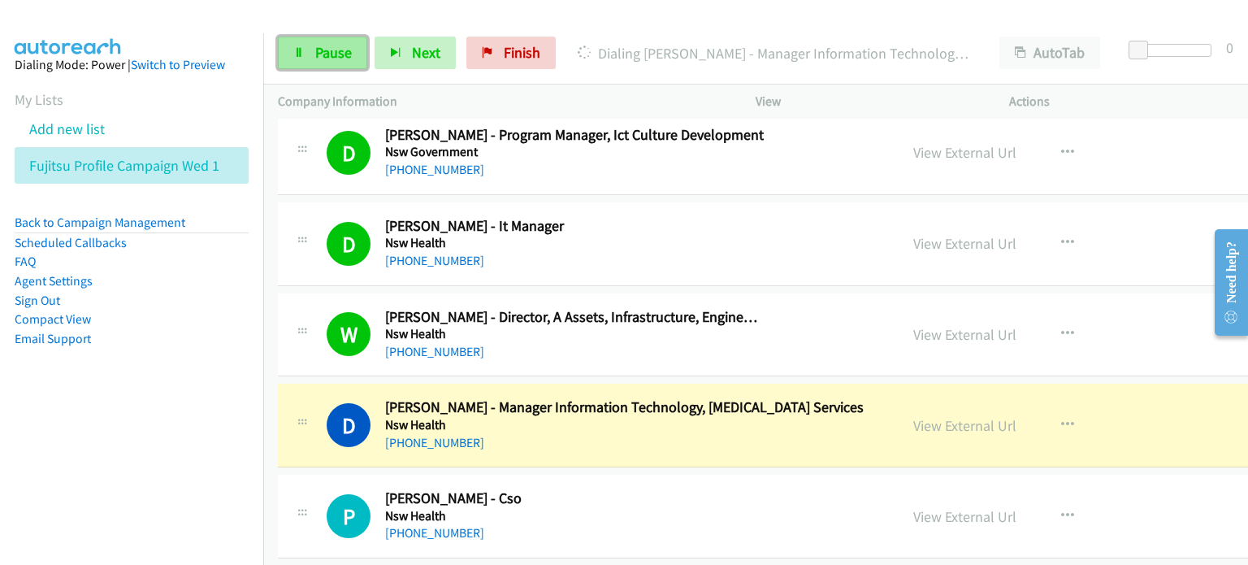
click at [321, 50] on span "Pause" at bounding box center [333, 52] width 37 height 19
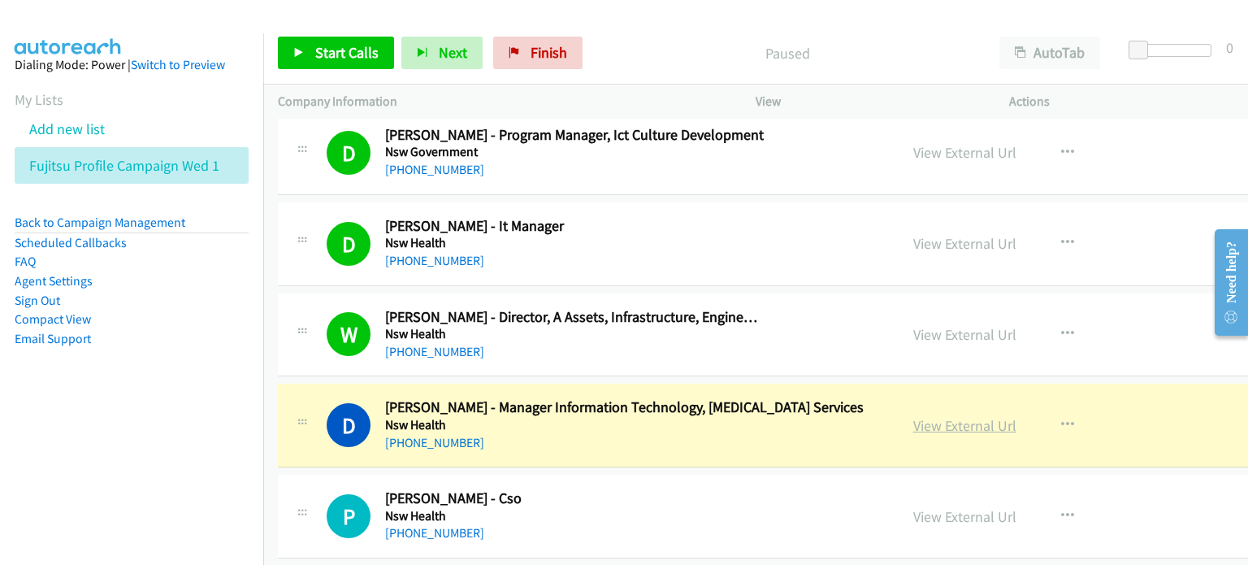
click at [943, 416] on link "View External Url" at bounding box center [964, 425] width 103 height 19
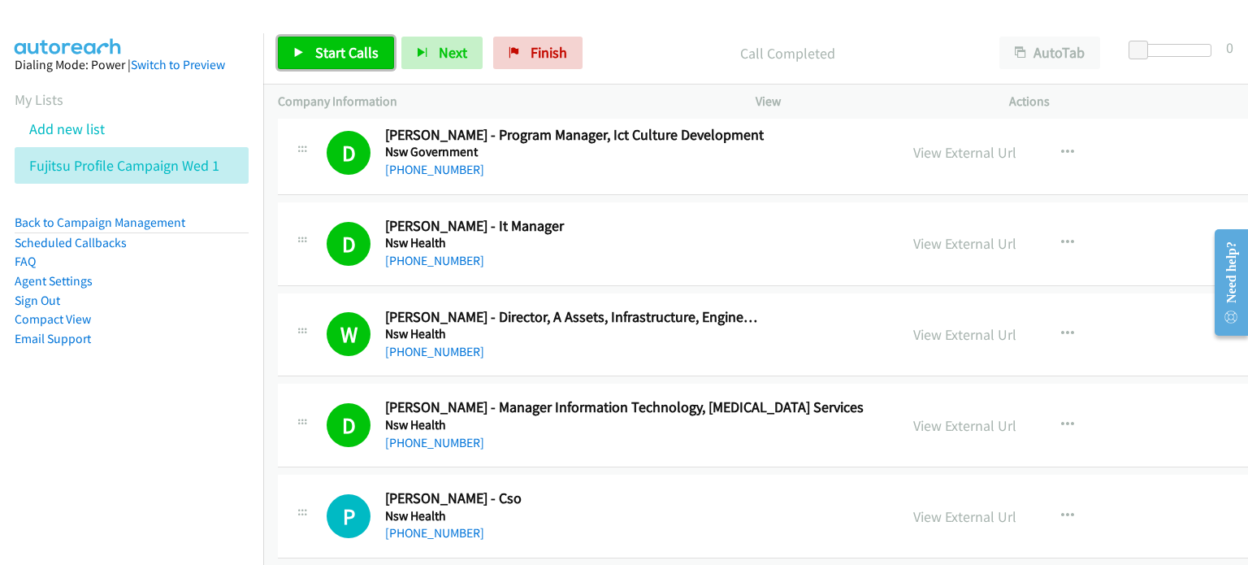
click at [309, 46] on link "Start Calls" at bounding box center [336, 53] width 116 height 33
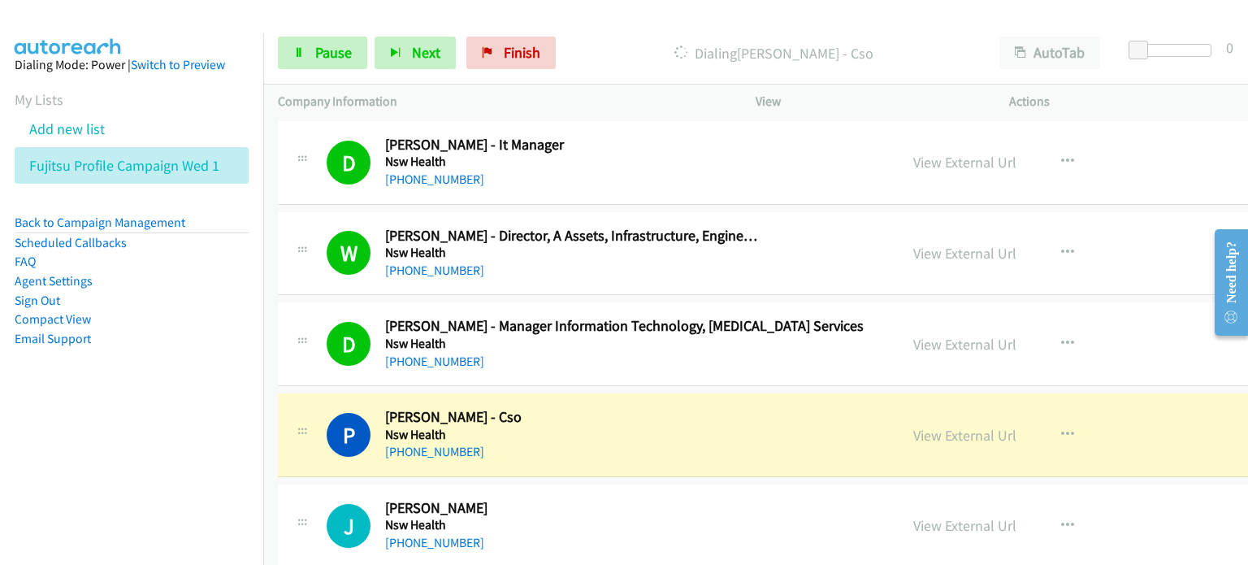
scroll to position [20394, 0]
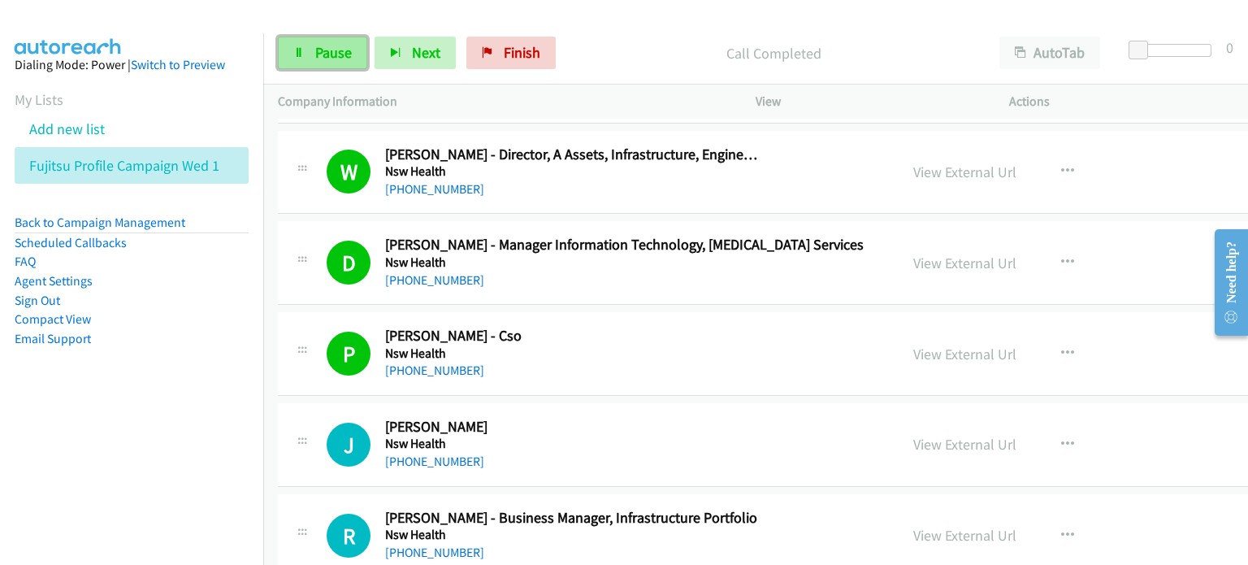
click at [332, 51] on span "Pause" at bounding box center [333, 52] width 37 height 19
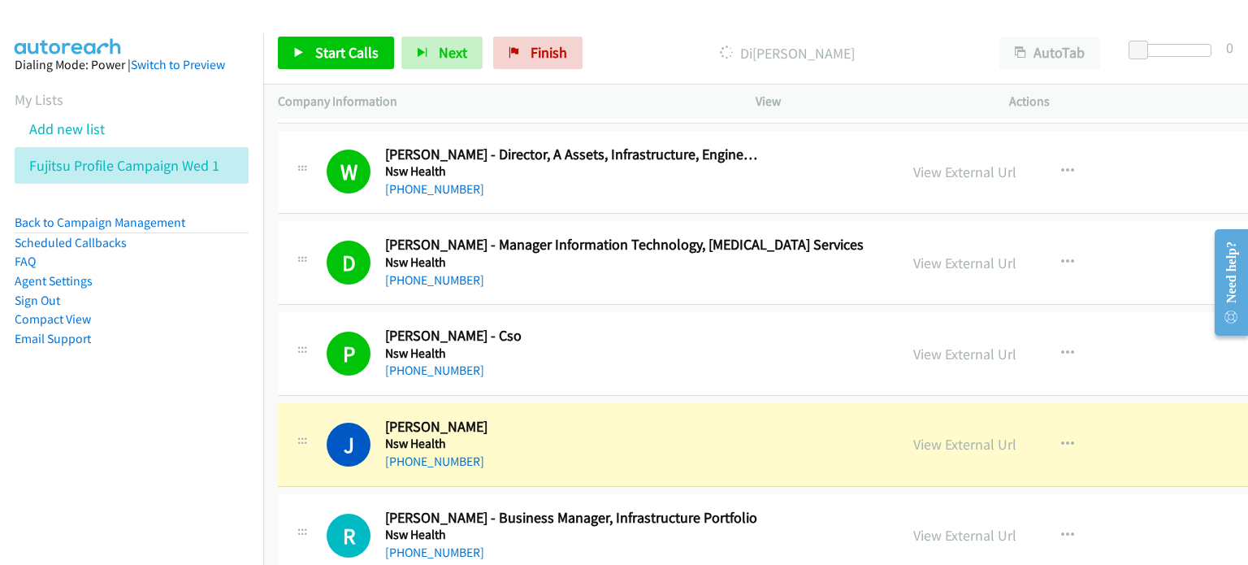
drag, startPoint x: 160, startPoint y: 358, endPoint x: 170, endPoint y: 360, distance: 9.9
click at [160, 358] on aside "Dialing Mode: Power | Switch to Preview My Lists Add new list Fujitsu Profile C…" at bounding box center [131, 227] width 263 height 388
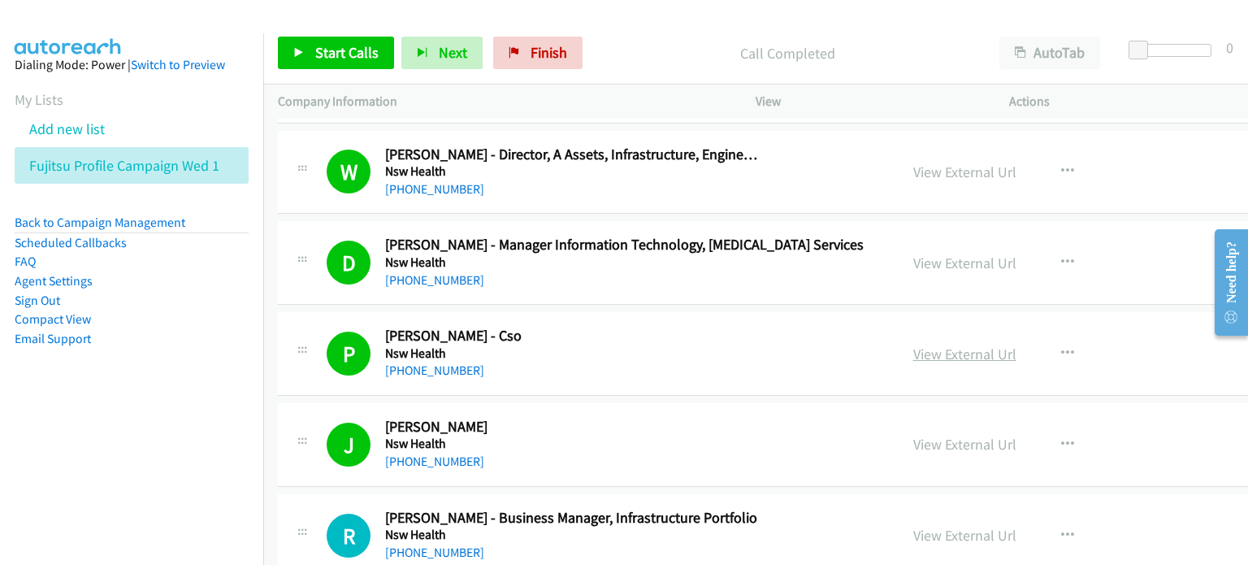
click at [917, 345] on link "View External Url" at bounding box center [964, 354] width 103 height 19
click at [351, 52] on span "Start Calls" at bounding box center [346, 52] width 63 height 19
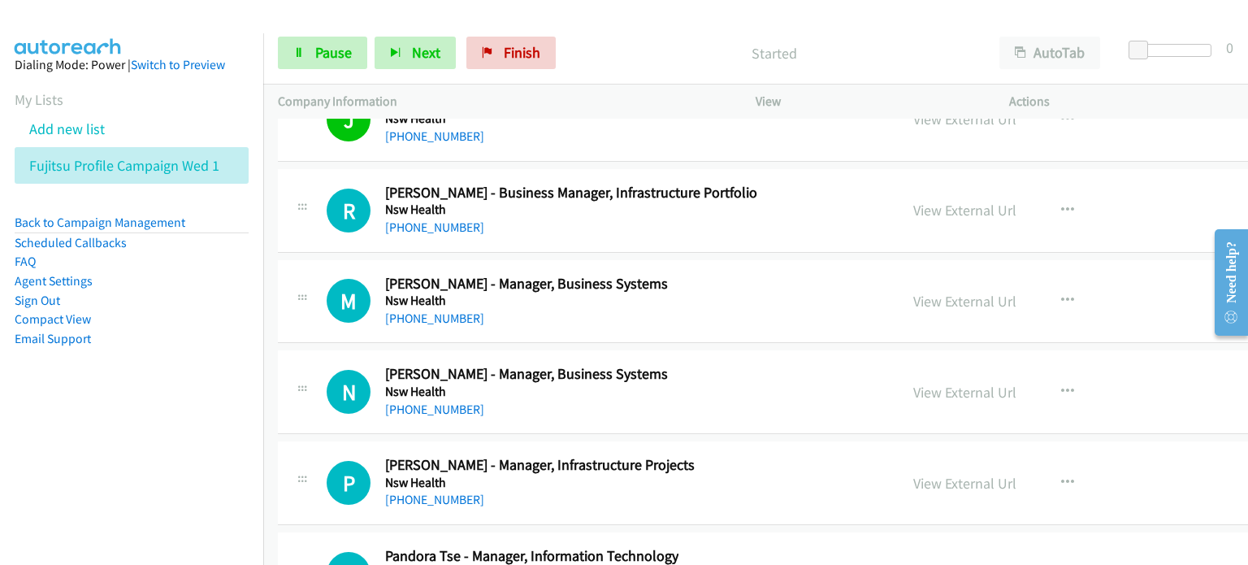
scroll to position [20638, 0]
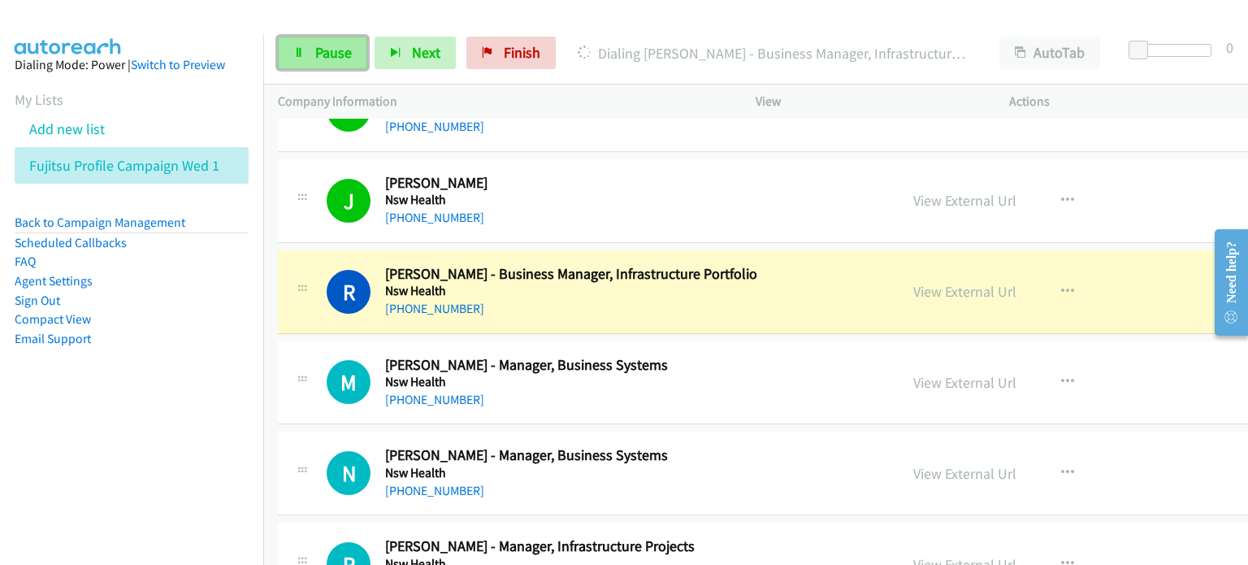
click at [310, 47] on link "Pause" at bounding box center [322, 53] width 89 height 33
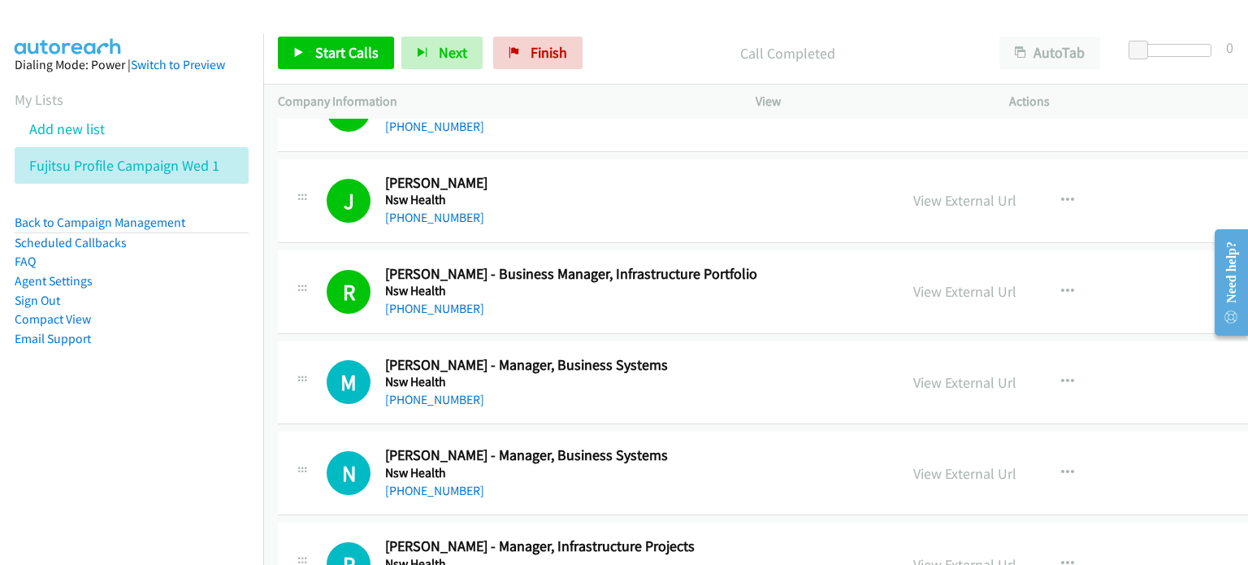
click at [197, 400] on aside "Dialing Mode: Power | Switch to Preview My Lists Add new list Fujitsu Profile C…" at bounding box center [131, 227] width 263 height 388
click at [954, 282] on link "View External Url" at bounding box center [964, 291] width 103 height 19
click at [339, 46] on span "Start Calls" at bounding box center [346, 52] width 63 height 19
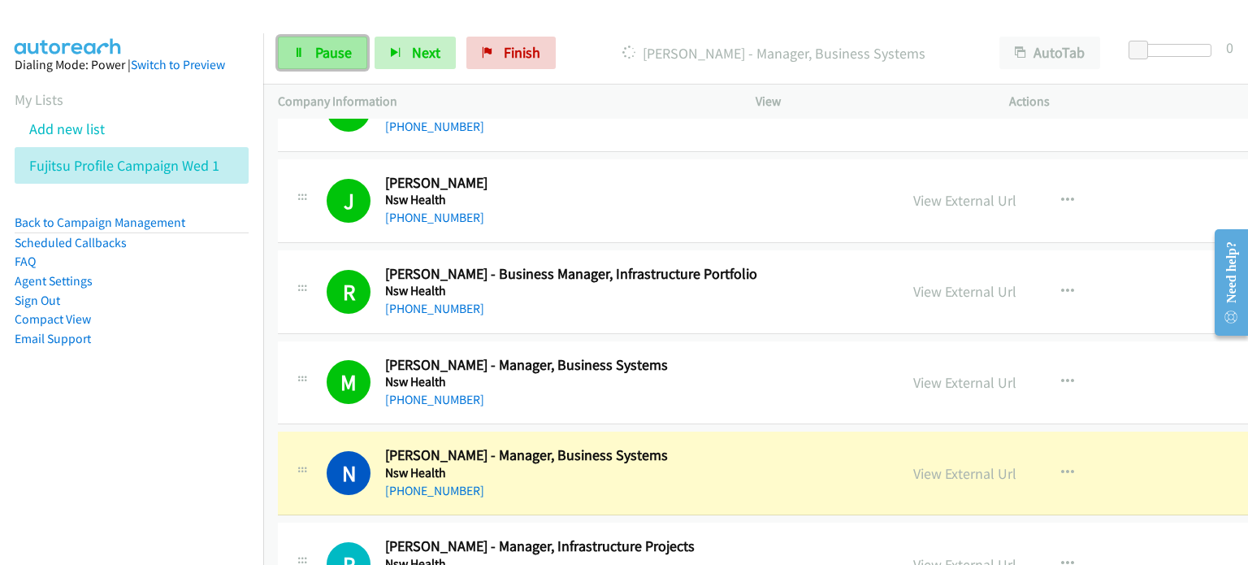
click at [321, 48] on span "Pause" at bounding box center [333, 52] width 37 height 19
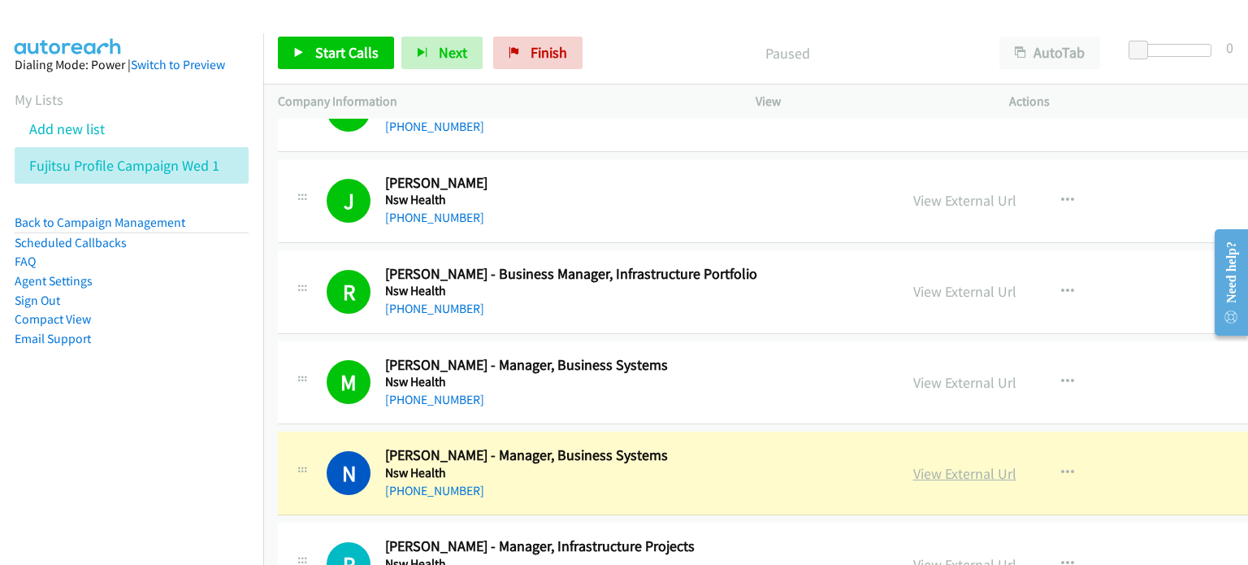
click at [922, 464] on link "View External Url" at bounding box center [964, 473] width 103 height 19
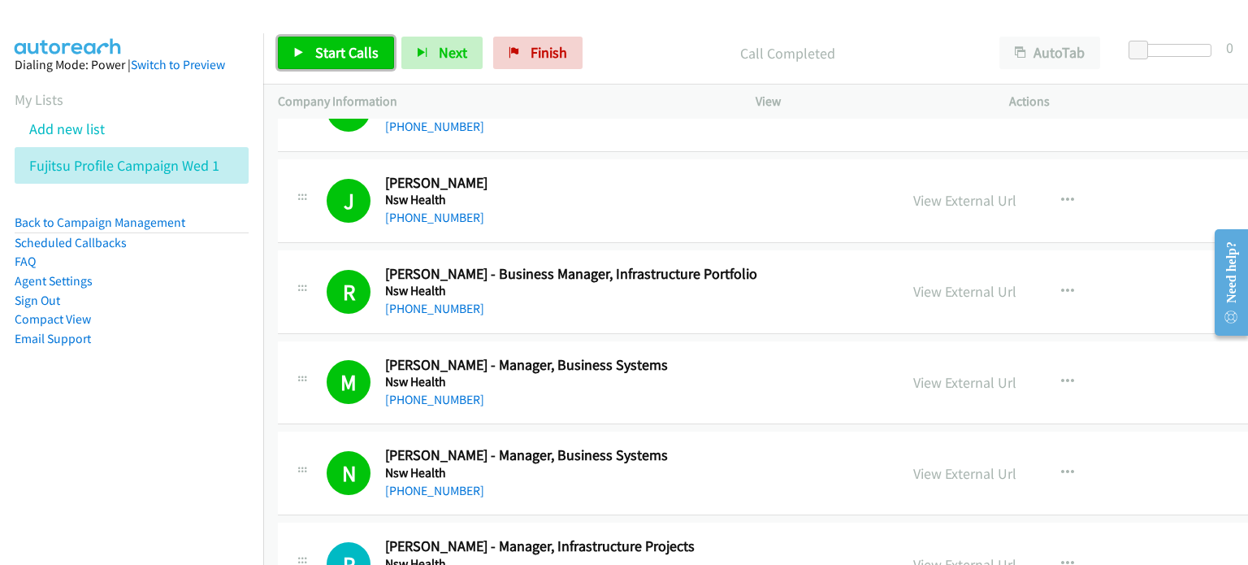
click at [333, 46] on span "Start Calls" at bounding box center [346, 52] width 63 height 19
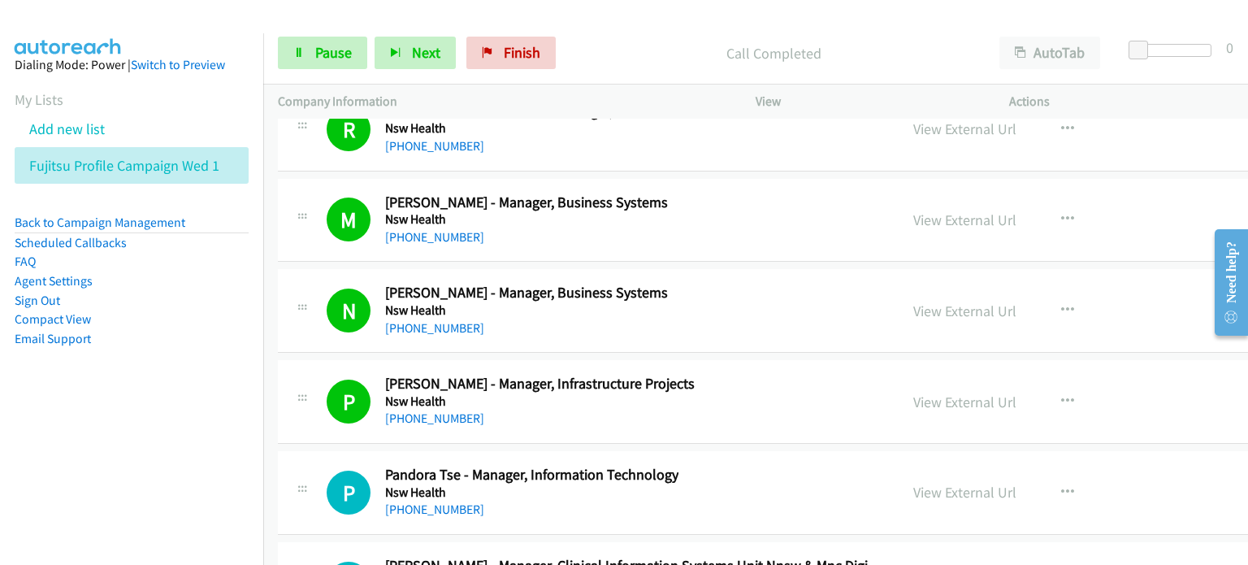
scroll to position [20882, 0]
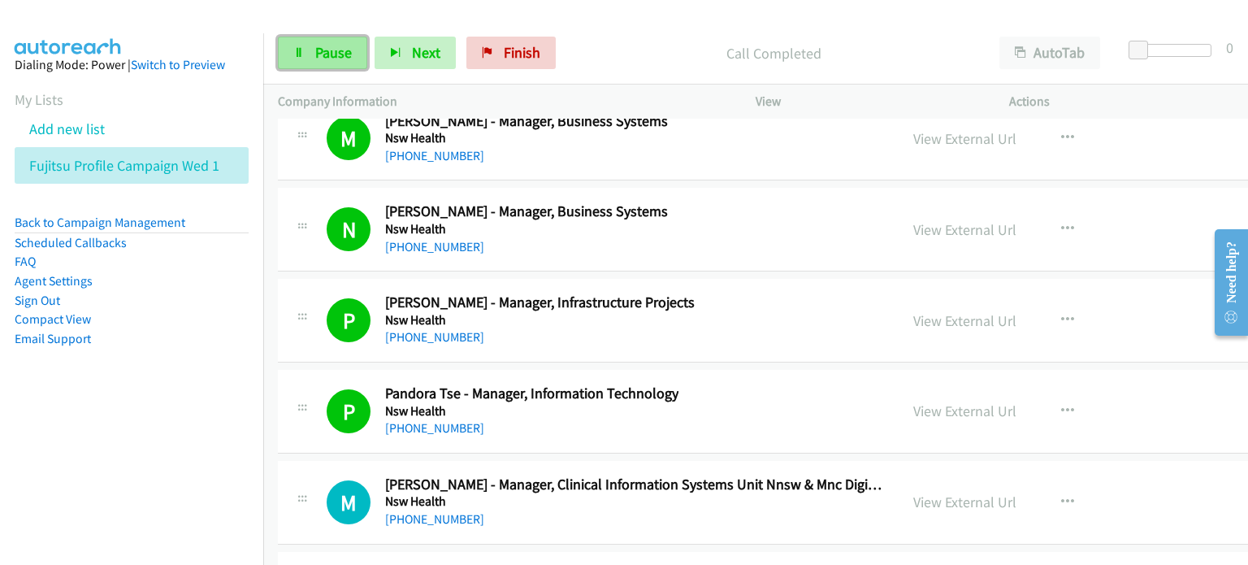
click at [329, 45] on span "Pause" at bounding box center [333, 52] width 37 height 19
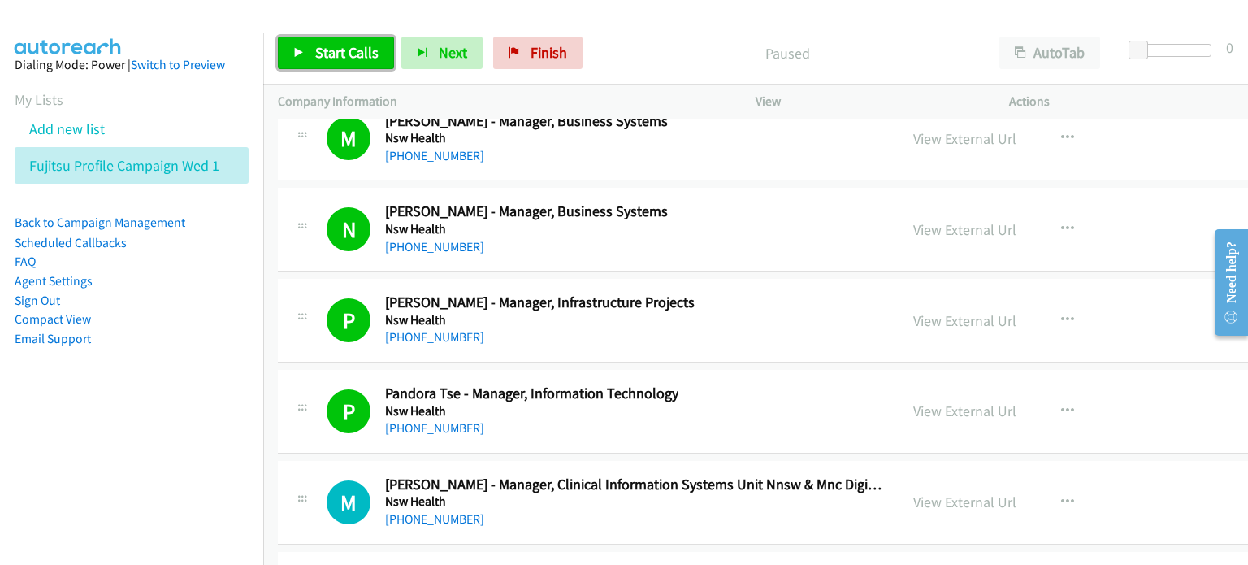
click at [340, 52] on span "Start Calls" at bounding box center [346, 52] width 63 height 19
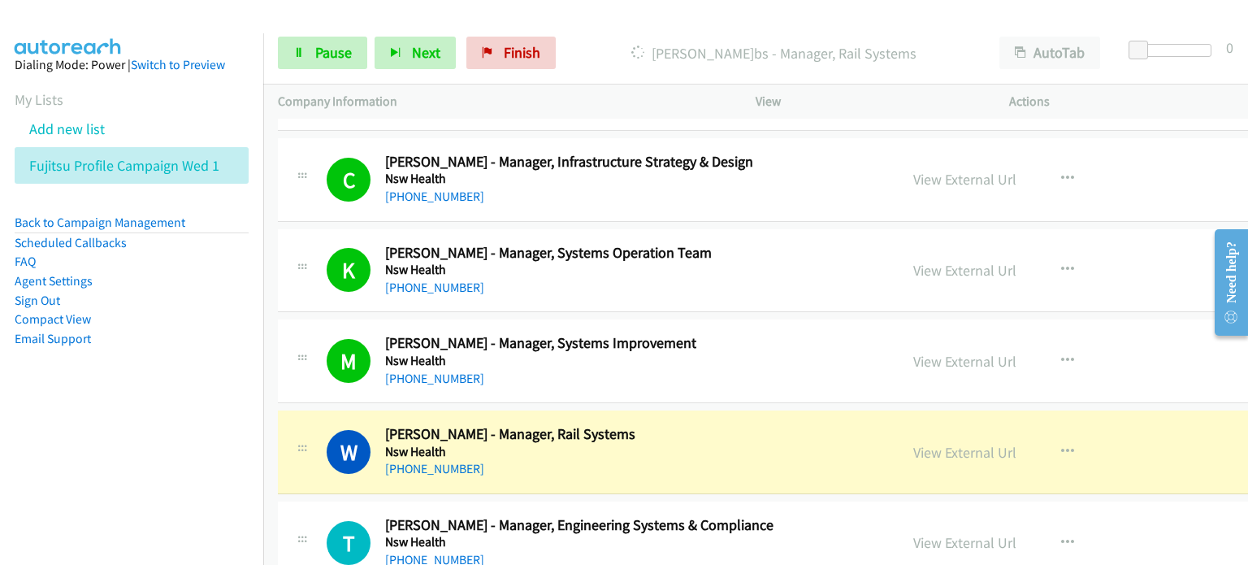
scroll to position [21776, 0]
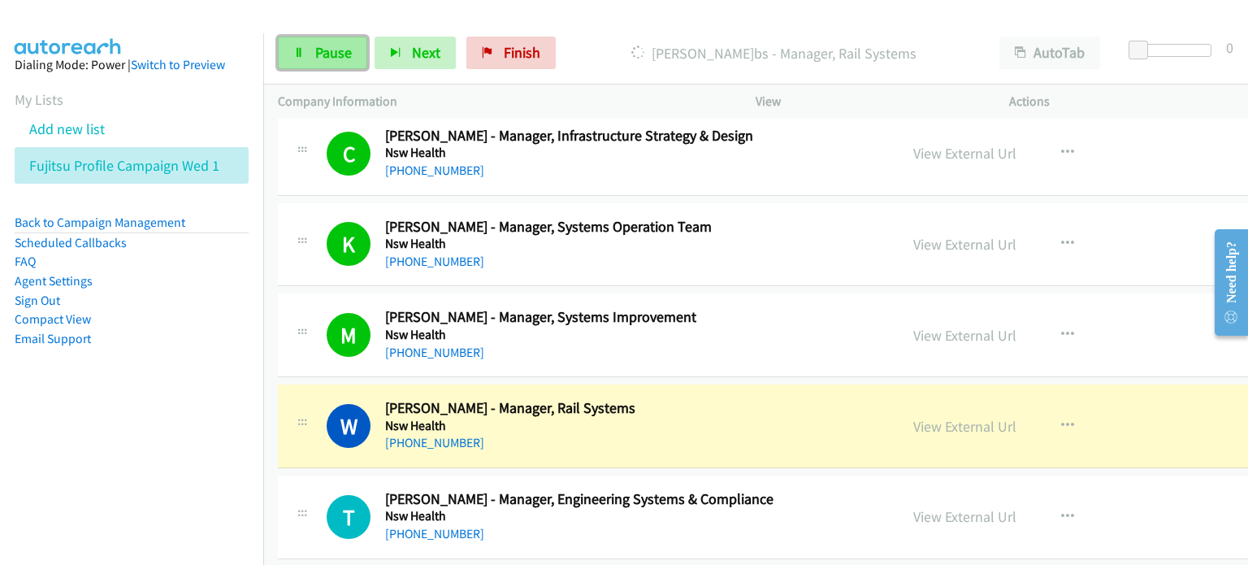
click at [335, 54] on span "Pause" at bounding box center [333, 52] width 37 height 19
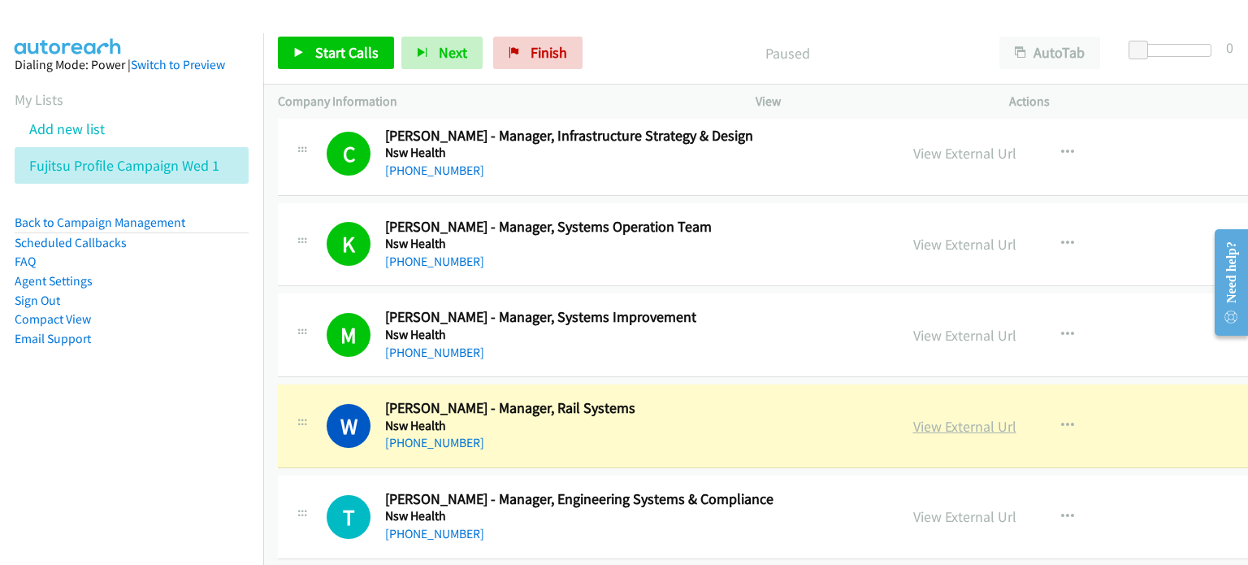
click at [943, 417] on link "View External Url" at bounding box center [964, 426] width 103 height 19
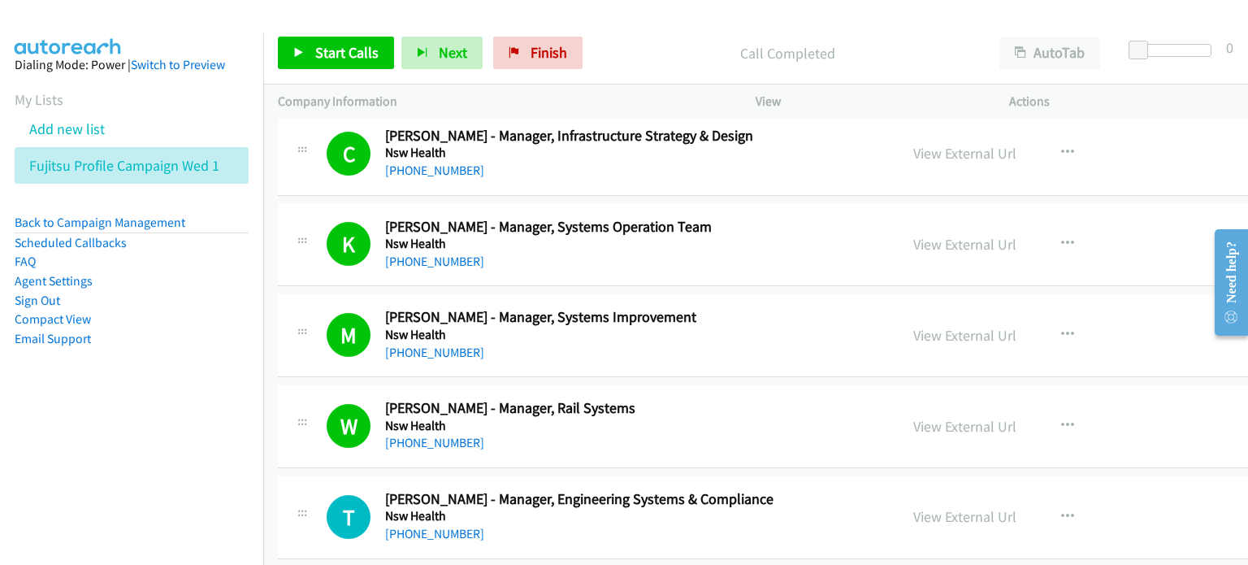
click at [188, 363] on aside "Dialing Mode: Power | Switch to Preview My Lists Add new list Fujitsu Profile C…" at bounding box center [131, 227] width 263 height 388
click at [208, 330] on li "Email Support" at bounding box center [132, 339] width 234 height 20
click at [913, 417] on link "View External Url" at bounding box center [964, 426] width 103 height 19
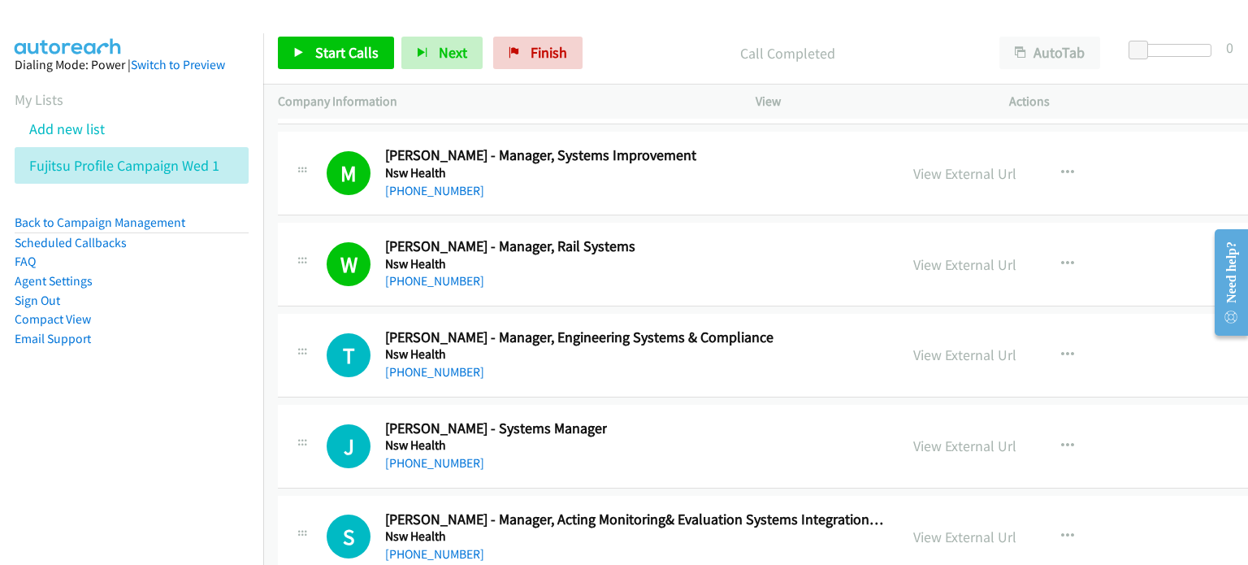
scroll to position [21938, 0]
click at [925, 345] on link "View External Url" at bounding box center [964, 354] width 103 height 19
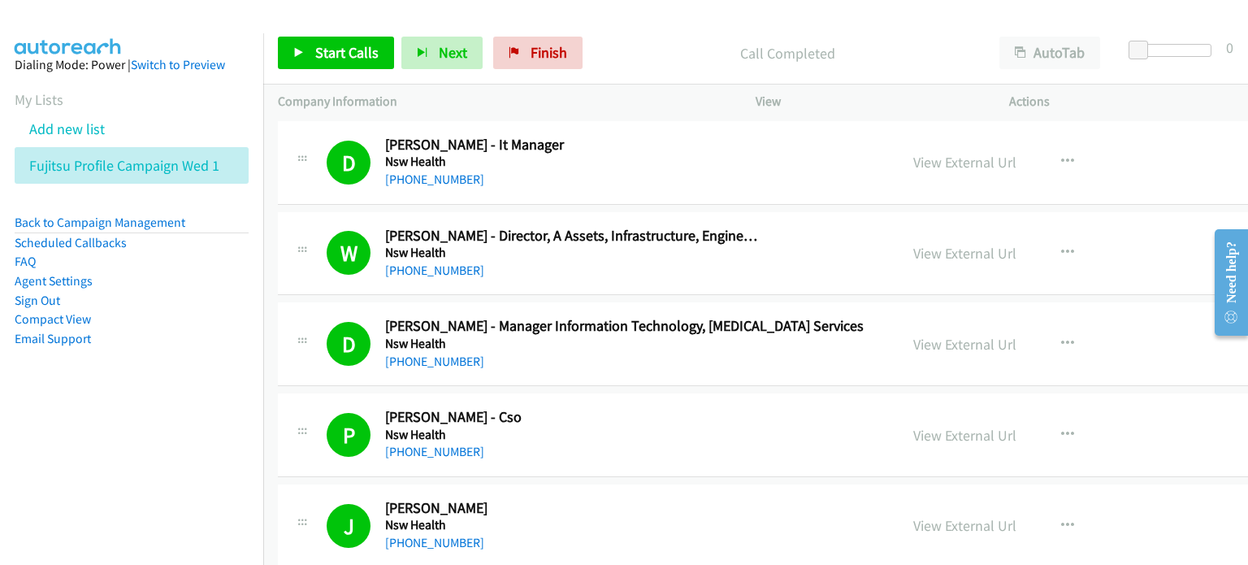
scroll to position [20069, 0]
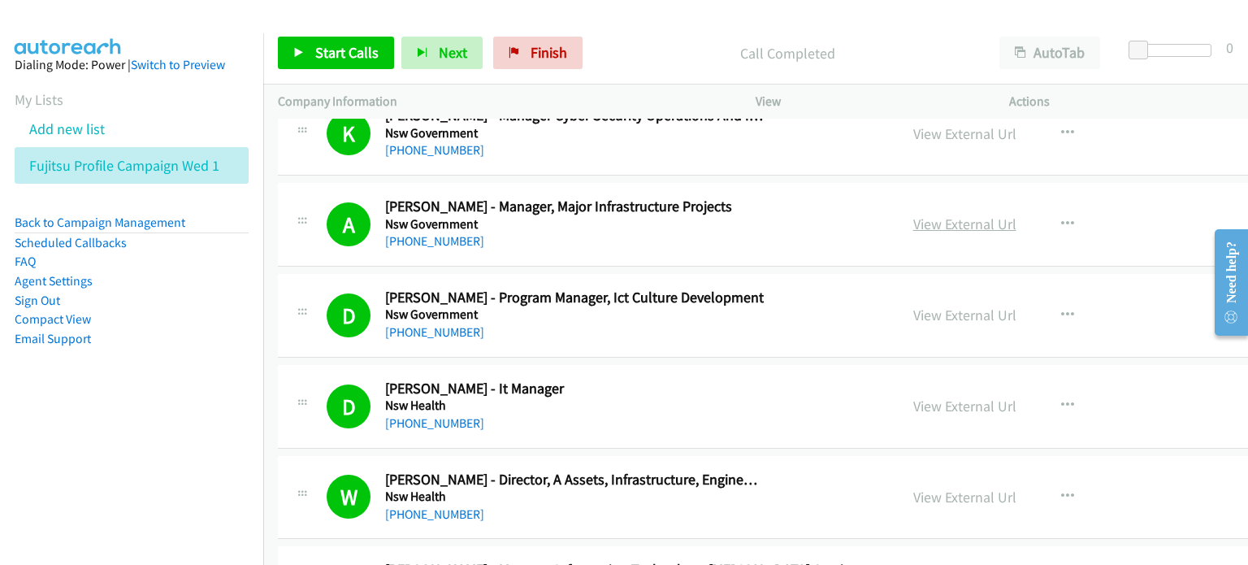
click at [937, 215] on link "View External Url" at bounding box center [964, 224] width 103 height 19
click at [323, 51] on span "Start Calls" at bounding box center [346, 52] width 63 height 19
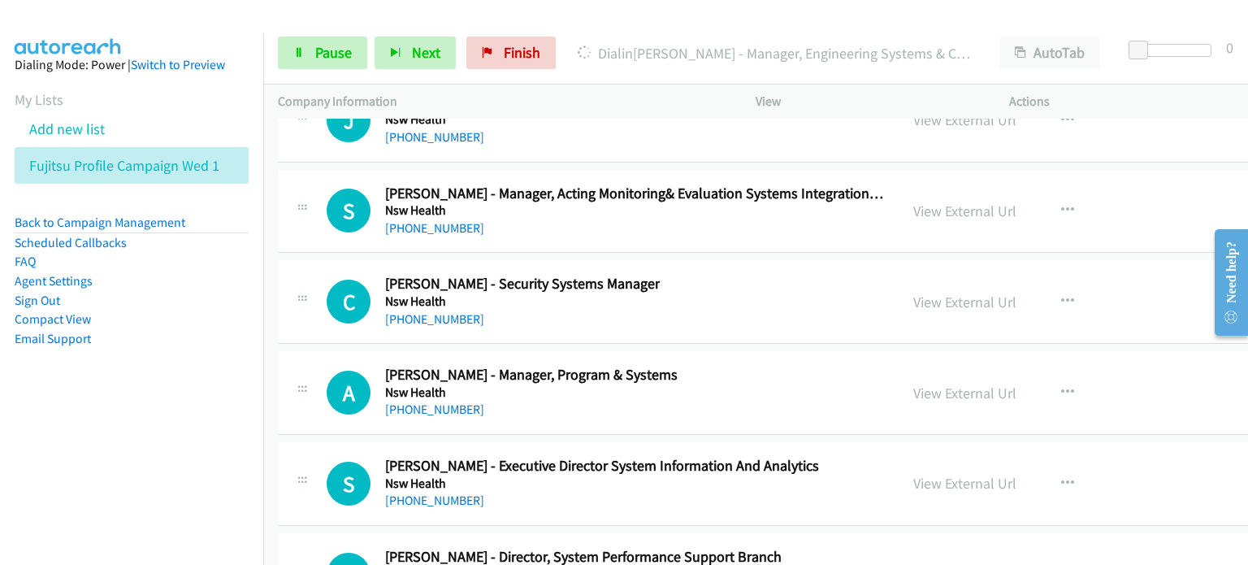
scroll to position [22019, 0]
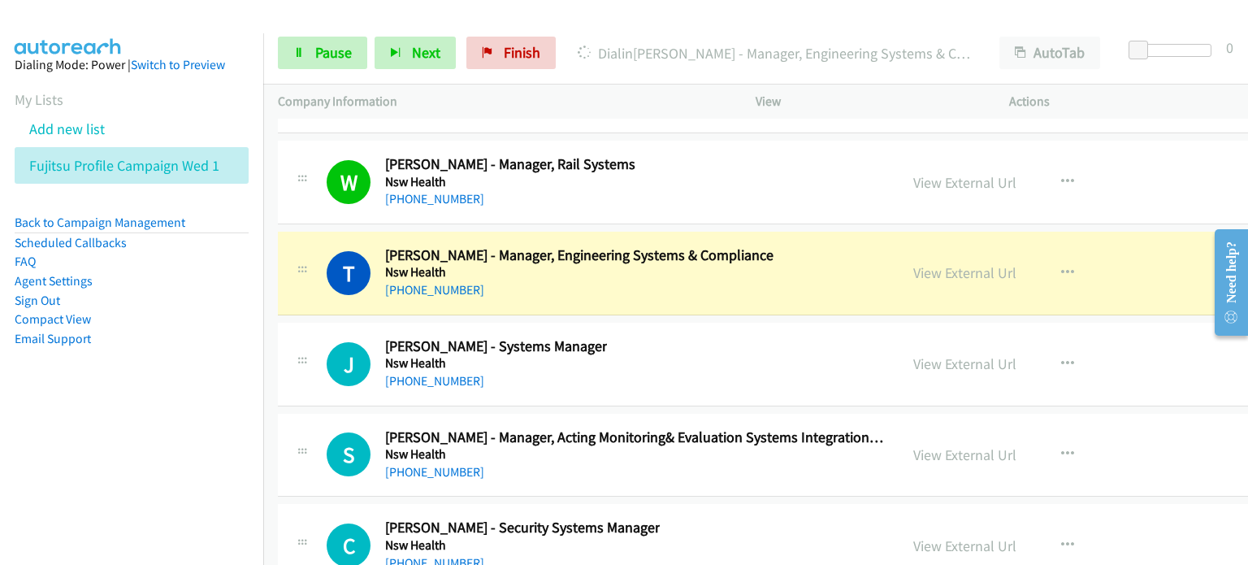
click at [168, 395] on aside "Dialing Mode: Power | Switch to Preview My Lists Add new list Fujitsu Profile C…" at bounding box center [131, 227] width 263 height 388
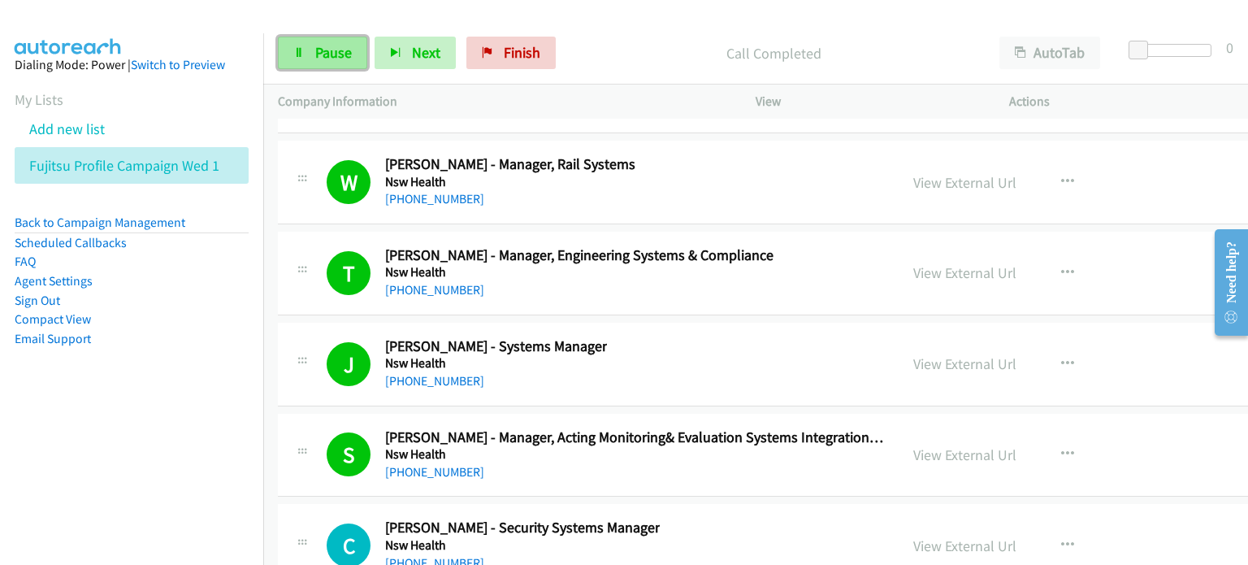
click at [342, 41] on link "Pause" at bounding box center [322, 53] width 89 height 33
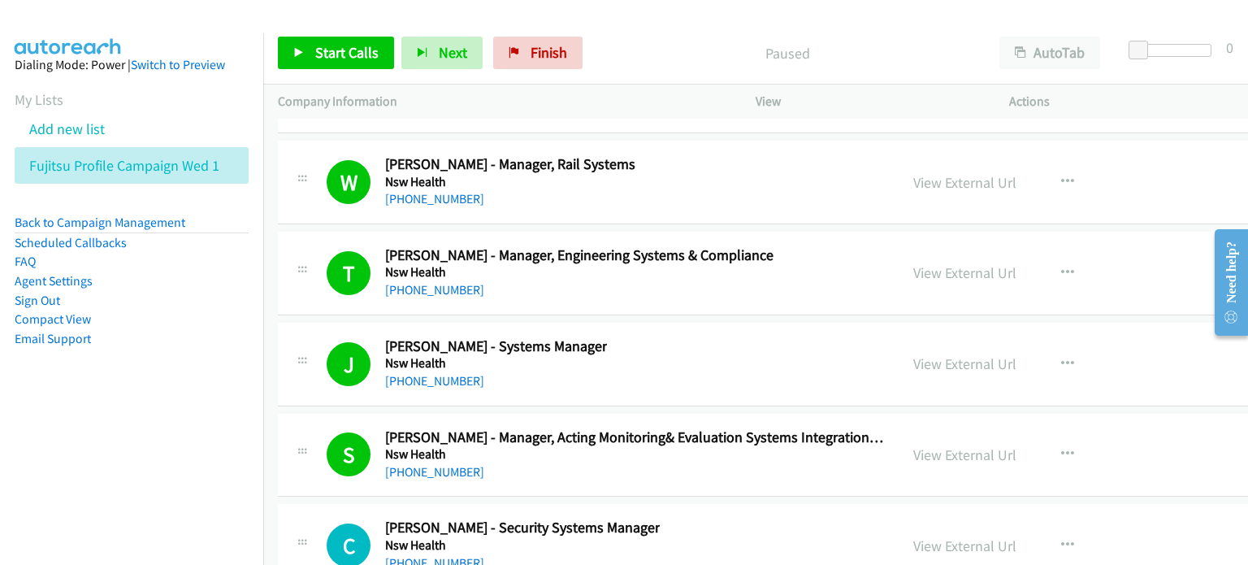
drag, startPoint x: 667, startPoint y: 47, endPoint x: 678, endPoint y: 43, distance: 11.3
click at [667, 47] on p "Paused" at bounding box center [788, 53] width 366 height 22
click at [160, 358] on aside "Dialing Mode: Power | Switch to Preview My Lists Add new list Fujitsu Profile C…" at bounding box center [131, 227] width 263 height 388
